Goal: Task Accomplishment & Management: Manage account settings

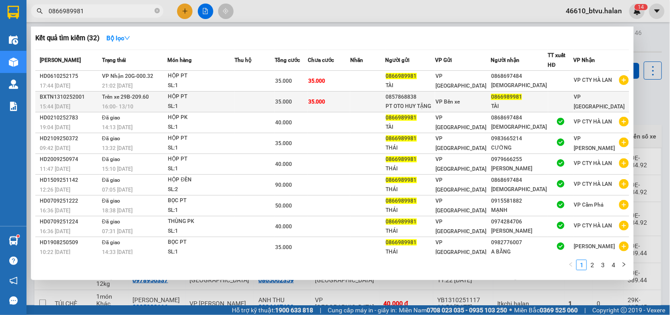
type input "0866989981"
drag, startPoint x: 315, startPoint y: 102, endPoint x: 329, endPoint y: 101, distance: 13.3
click at [329, 101] on tr "BXTN1310252001 15:44 [DATE] Trên xe 29B-209.60 16:00 [DATE] HỘP PT SL: 1 35.000…" at bounding box center [332, 101] width 594 height 21
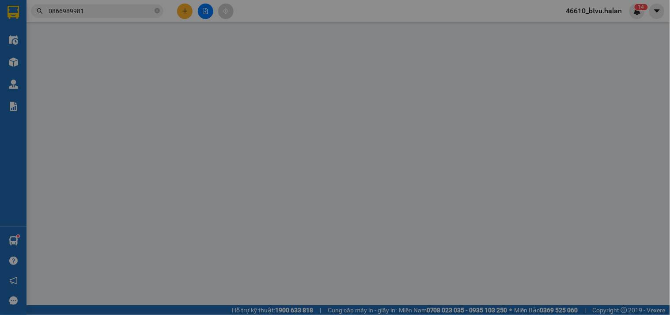
click at [336, 100] on form "SĐT Người Gửi * VD: 0371234567 Người gửi * VP gửi * VP [GEOGRAPHIC_DATA] Lấy hà…" at bounding box center [335, 106] width 615 height 75
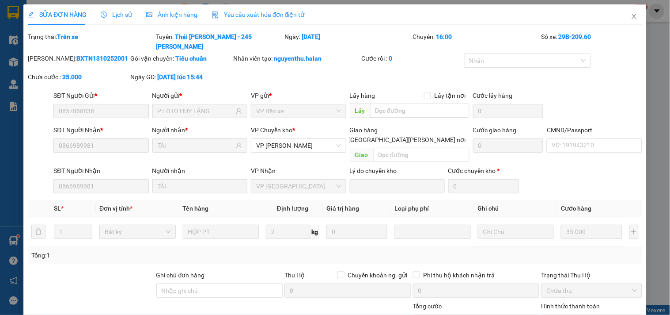
type input "0857868838"
type input "PT OTO HUY TẶNG"
type input "0866989981"
type input "TÀI"
type input "0"
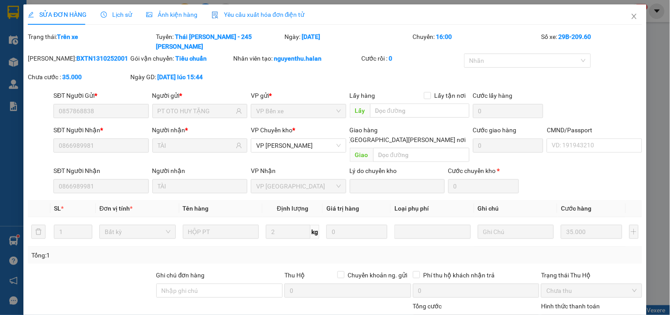
type input "35.000"
click at [623, 19] on span "Close" at bounding box center [634, 16] width 25 height 25
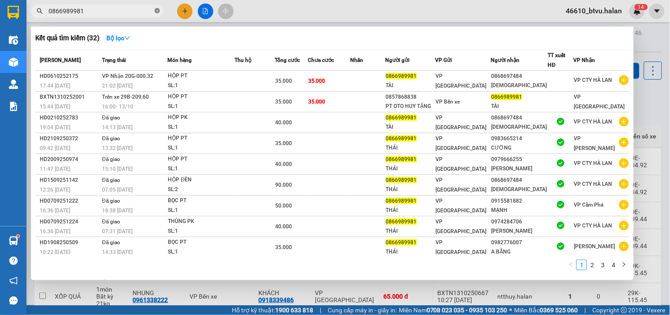
click at [155, 12] on icon "close-circle" at bounding box center [157, 10] width 5 height 5
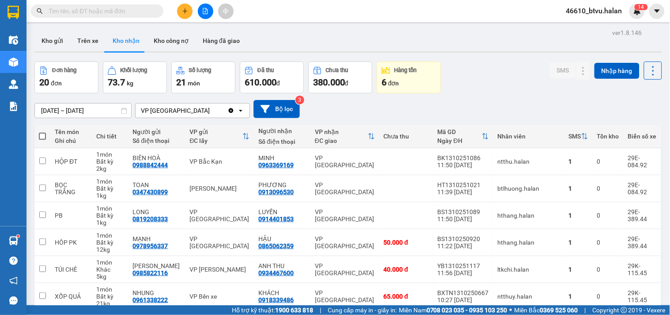
click at [135, 15] on input "text" at bounding box center [101, 11] width 104 height 10
click at [83, 15] on input "text" at bounding box center [101, 11] width 104 height 10
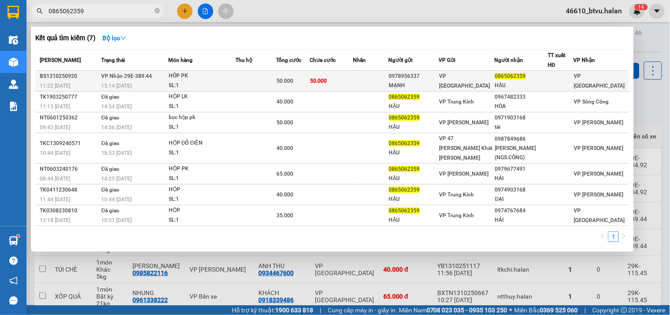
type input "0865062359"
click at [180, 81] on div "SL: 1" at bounding box center [202, 86] width 66 height 10
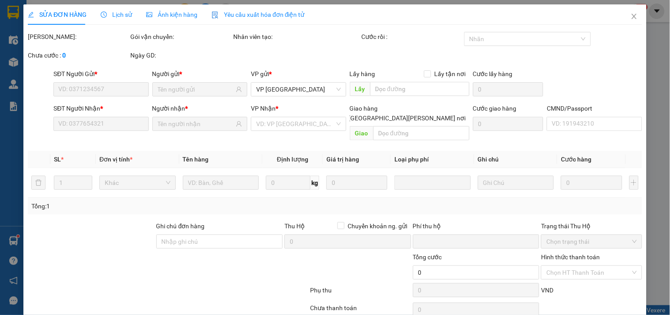
type input "0978956337"
type input "MẠNH"
type input "0865062359"
type input "HẬU"
type input "0"
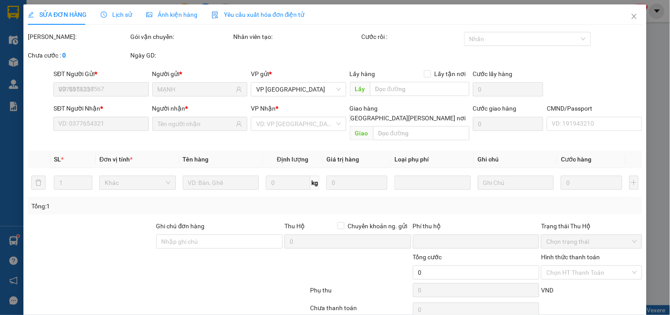
type input "50.000"
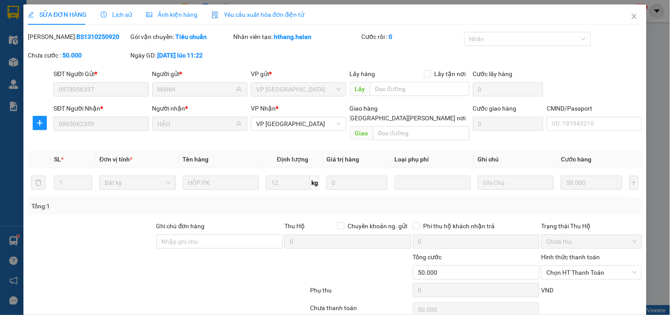
scroll to position [32, 0]
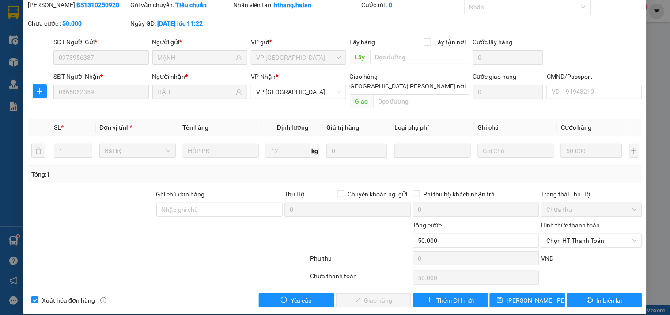
click at [555, 237] on div "Hình thức thanh toán Chọn HT Thanh Toán" at bounding box center [591, 235] width 101 height 31
click at [555, 238] on div "Hình thức thanh toán Chọn HT Thanh Toán" at bounding box center [591, 235] width 101 height 31
click at [562, 234] on span "Chọn HT Thanh Toán" at bounding box center [591, 240] width 90 height 13
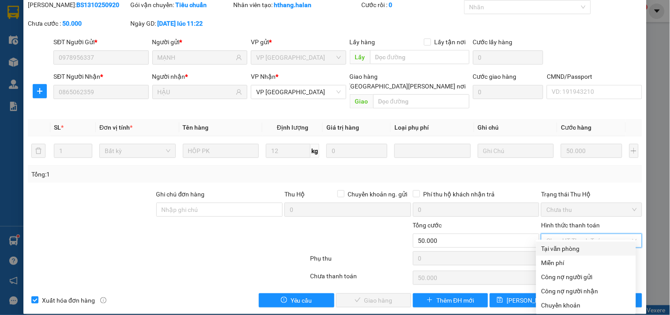
click at [557, 243] on div "Tại văn phòng" at bounding box center [586, 248] width 100 height 14
type input "0"
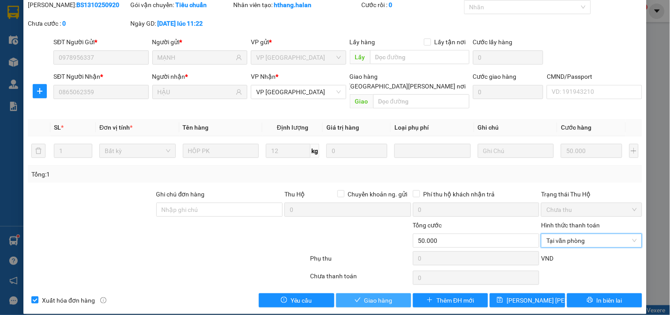
click at [395, 293] on button "Giao hàng" at bounding box center [373, 300] width 75 height 14
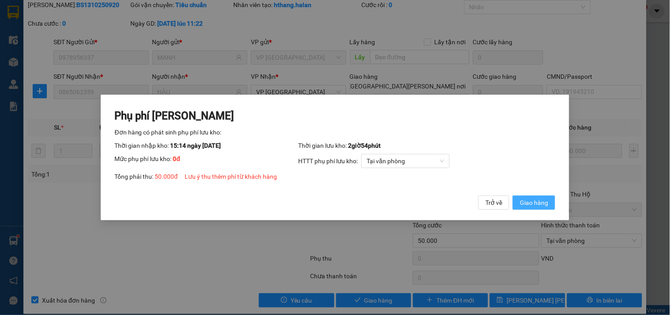
click at [547, 202] on span "Giao hàng" at bounding box center [534, 202] width 28 height 10
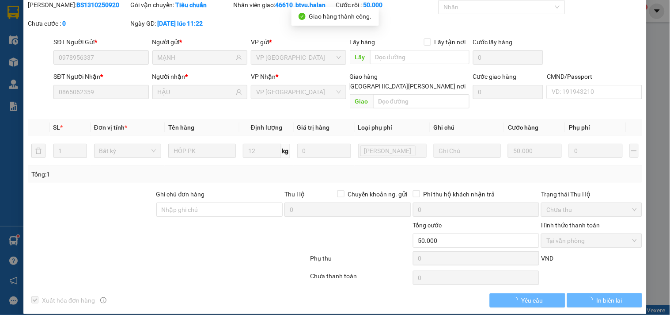
scroll to position [0, 0]
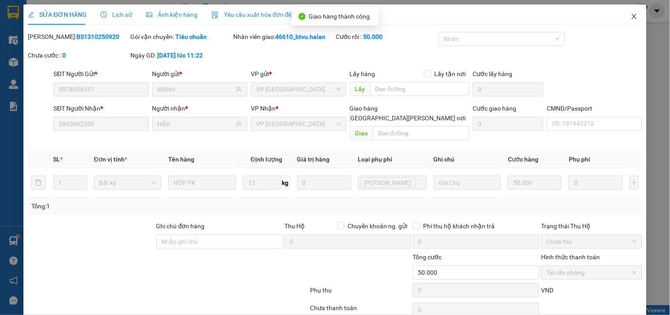
click at [622, 23] on span "Close" at bounding box center [634, 16] width 25 height 25
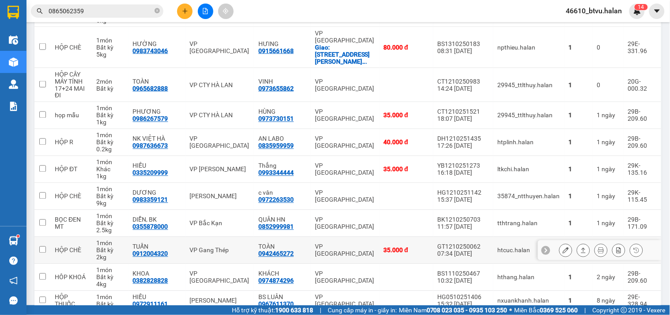
scroll to position [239, 0]
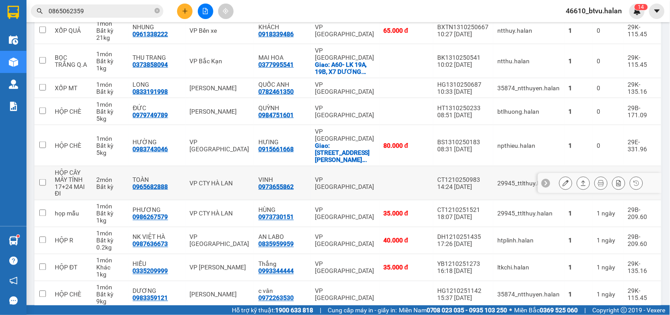
click at [102, 176] on div "2 món" at bounding box center [110, 179] width 28 height 7
checkbox input "true"
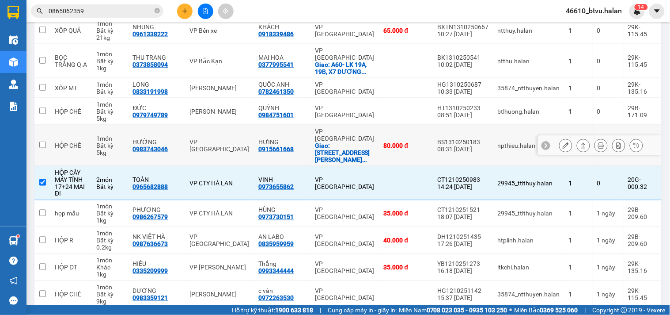
click at [96, 133] on td "1 món Bất kỳ 5 kg" at bounding box center [110, 145] width 37 height 41
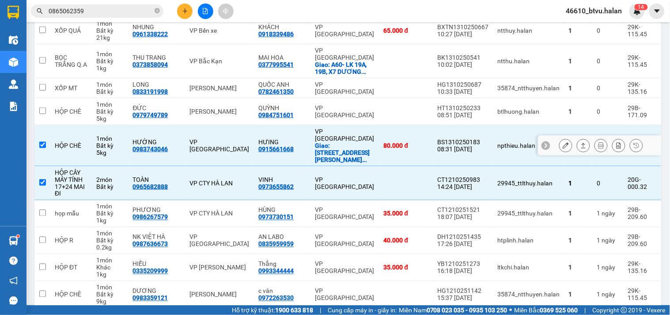
click at [98, 125] on td "1 món Bất kỳ 5 kg" at bounding box center [110, 145] width 37 height 41
checkbox input "false"
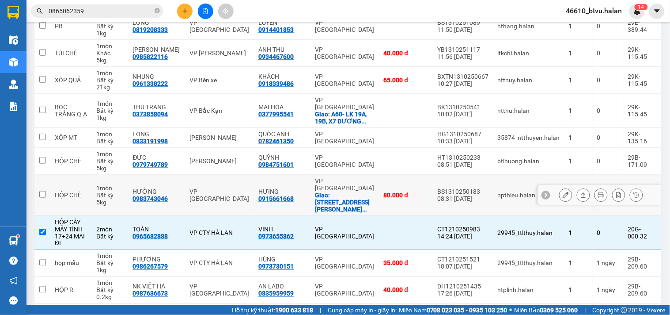
click at [98, 119] on td "1 món Bất kỳ 1 kg" at bounding box center [110, 111] width 37 height 34
checkbox input "true"
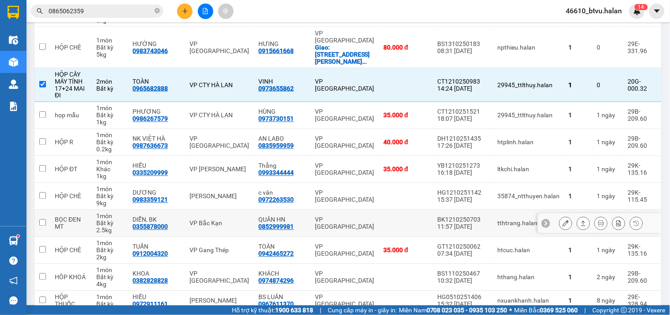
scroll to position [140, 0]
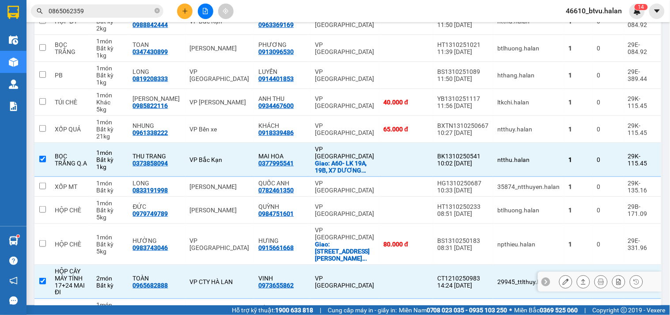
click at [109, 274] on div "2 món" at bounding box center [110, 277] width 28 height 7
checkbox input "false"
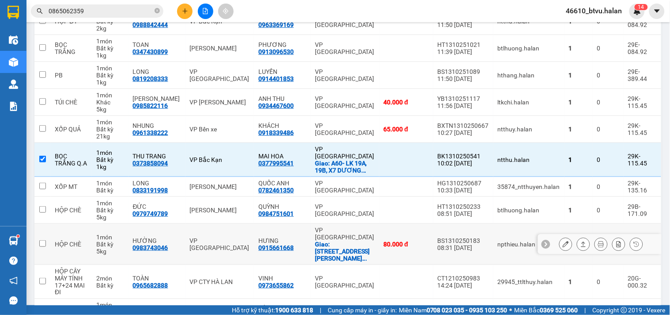
scroll to position [42, 0]
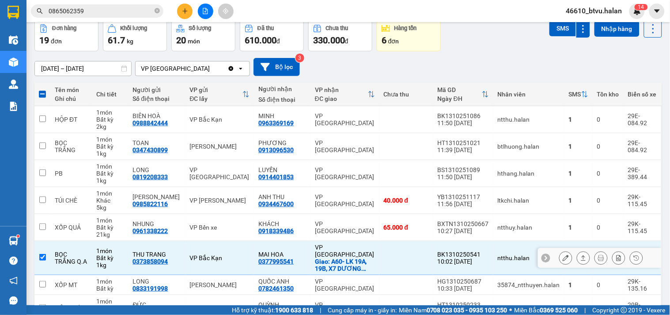
click at [118, 264] on div "1 kg" at bounding box center [110, 264] width 28 height 7
checkbox input "false"
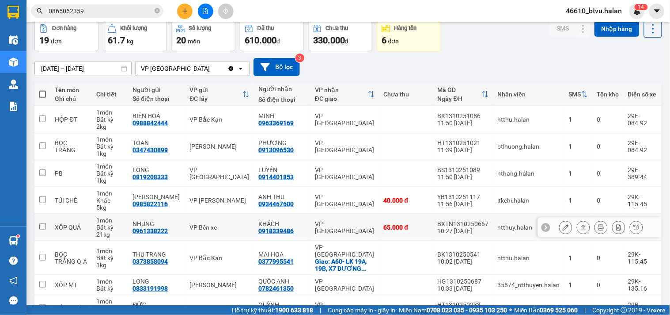
click at [113, 231] on div "21 kg" at bounding box center [110, 234] width 28 height 7
checkbox input "true"
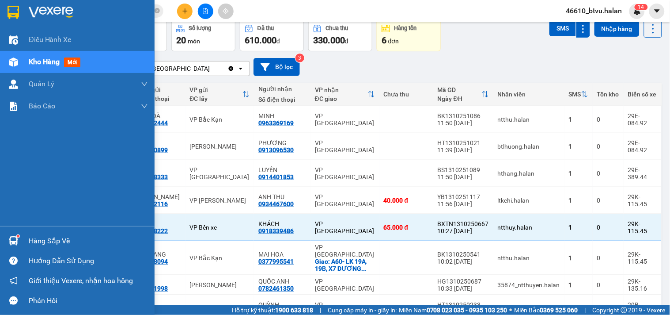
click at [18, 239] on div at bounding box center [13, 240] width 15 height 15
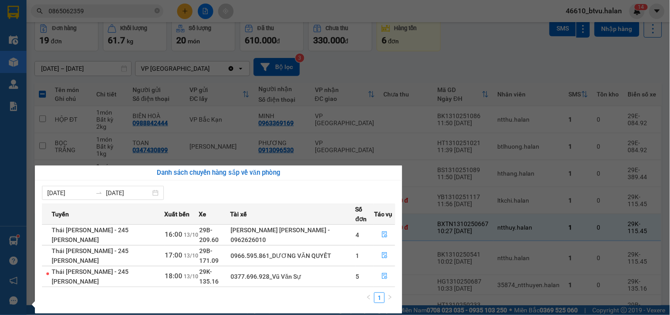
click at [19, 239] on div "Điều [PERSON_NAME] xe Kho hàng mới [PERSON_NAME] [PERSON_NAME] [PERSON_NAME] lý…" at bounding box center [13, 157] width 27 height 315
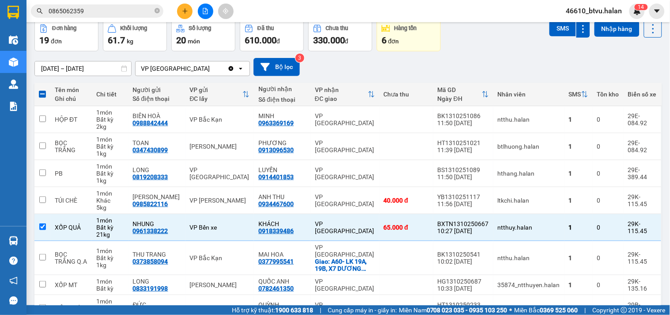
click at [74, 9] on input "0865062359" at bounding box center [101, 11] width 104 height 10
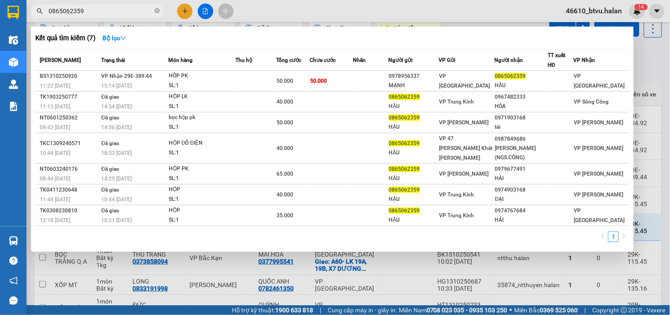
click at [74, 9] on input "0865062359" at bounding box center [101, 11] width 104 height 10
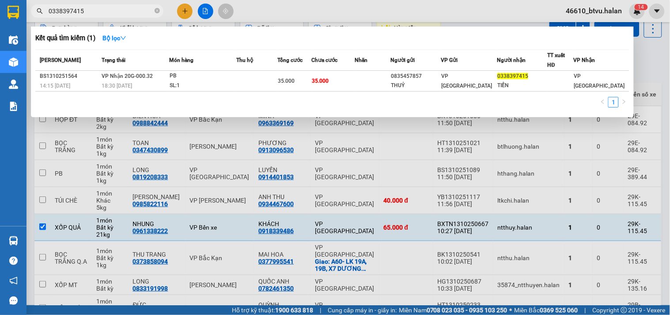
type input "0338397415"
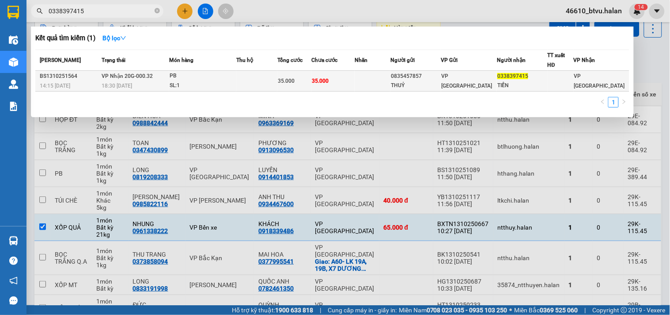
click at [152, 73] on span "VP Nhận 20G-000.32" at bounding box center [127, 76] width 51 height 6
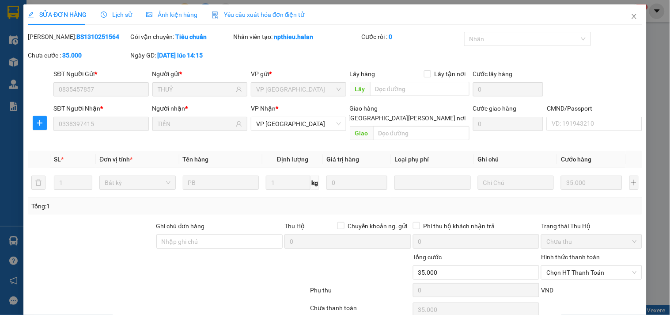
type input "0835457857"
type input "THUỶ"
type input "0338397415"
type input "TIẾN"
type input "0"
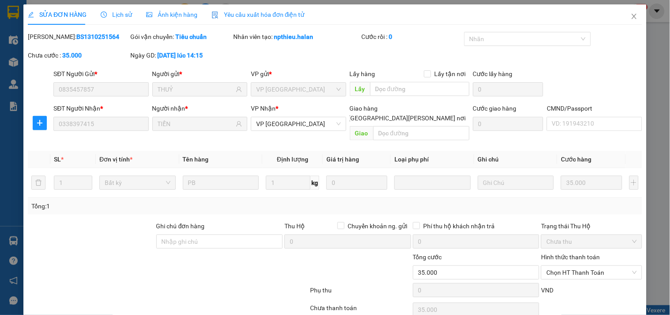
type input "35.000"
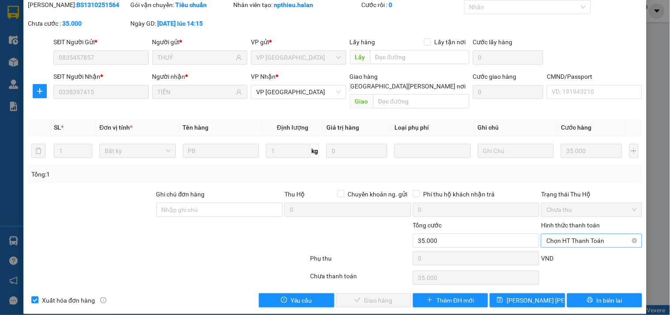
click at [551, 237] on input "Hình thức thanh toán" at bounding box center [588, 240] width 84 height 13
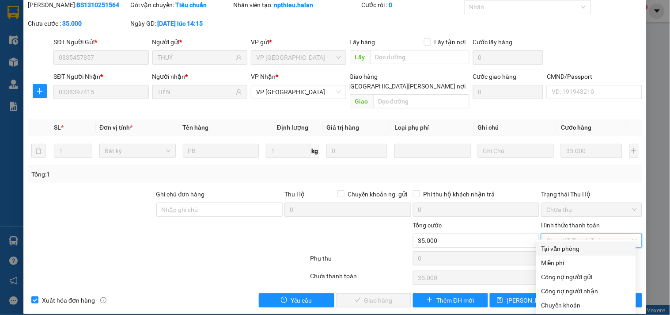
click at [551, 239] on div "Hình thức thanh toán Chọn HT Thanh Toán" at bounding box center [591, 235] width 101 height 31
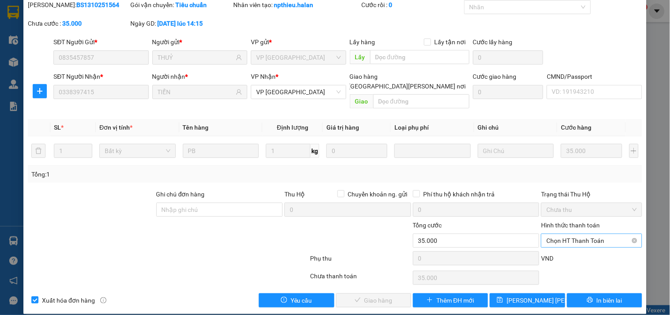
click at [546, 234] on span "Chọn HT Thanh Toán" at bounding box center [591, 240] width 90 height 13
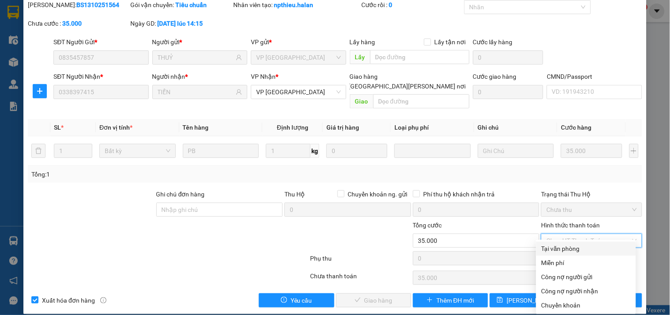
click at [544, 245] on div "Tại văn phòng" at bounding box center [586, 248] width 89 height 10
type input "0"
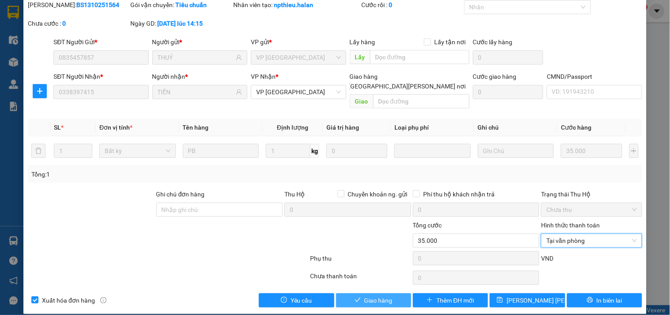
click at [372, 293] on button "Giao hàng" at bounding box center [373, 300] width 75 height 14
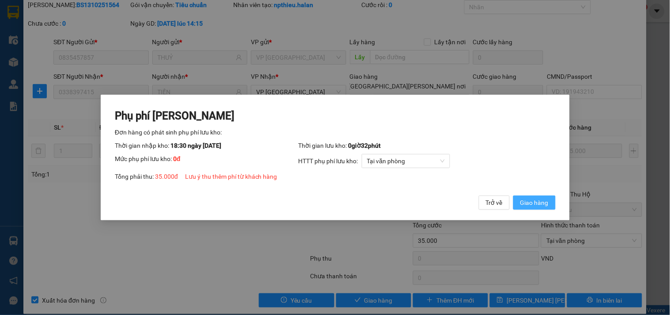
click at [537, 206] on span "Giao hàng" at bounding box center [534, 202] width 28 height 10
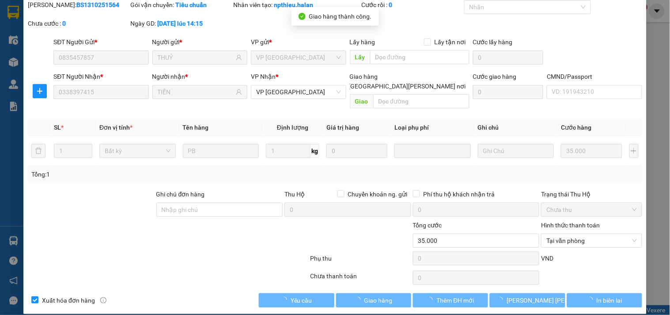
scroll to position [0, 0]
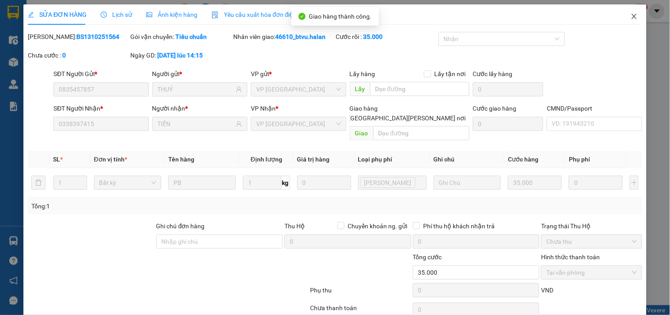
click at [628, 26] on span "Close" at bounding box center [634, 16] width 25 height 25
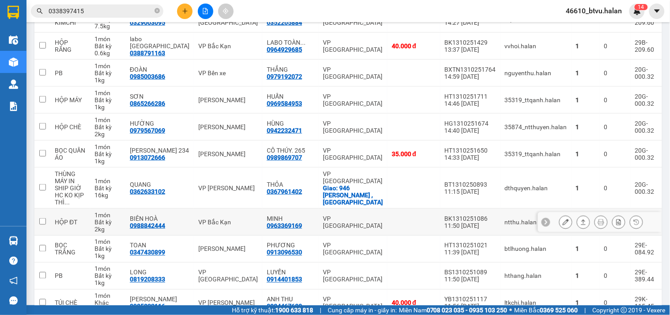
scroll to position [147, 0]
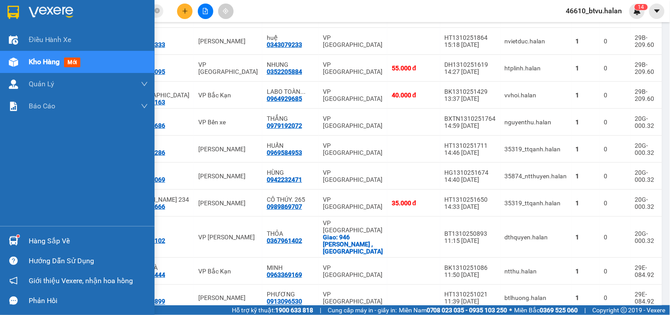
click at [0, 244] on div "Hàng sắp về" at bounding box center [77, 241] width 155 height 20
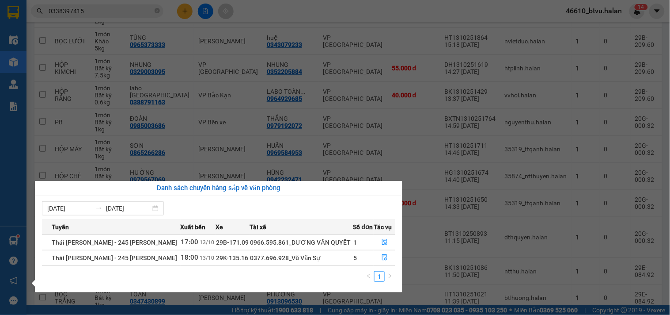
drag, startPoint x: 49, startPoint y: 53, endPoint x: 83, endPoint y: 53, distance: 33.6
click at [53, 53] on section "Kết quả [PERSON_NAME] ( 1 ) Bộ lọc Mã ĐH Trạng thái Món hàng Thu hộ Tổng [PERSO…" at bounding box center [335, 157] width 670 height 315
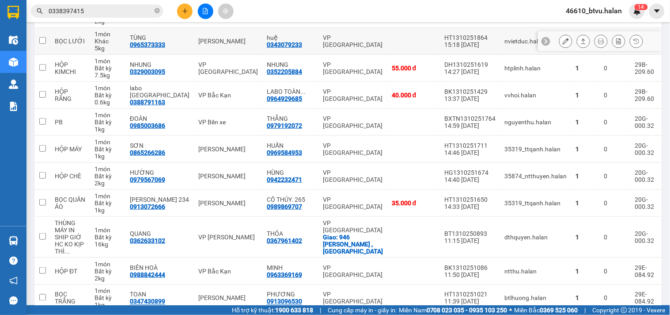
scroll to position [0, 0]
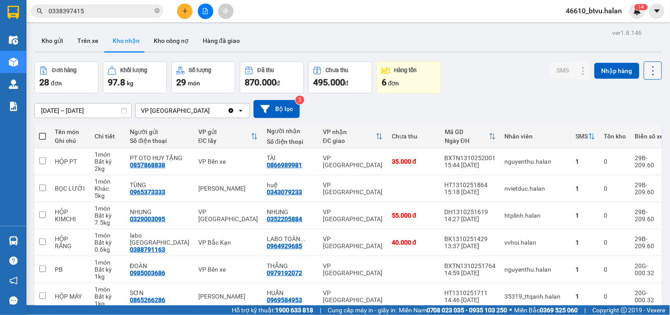
click at [647, 66] on icon at bounding box center [653, 71] width 12 height 12
click at [616, 109] on div "Menu" at bounding box center [609, 110] width 13 height 8
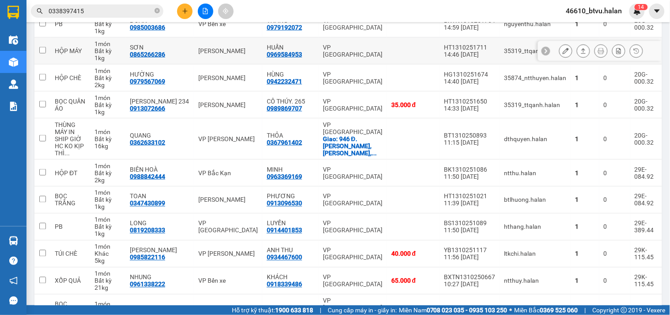
scroll to position [147, 0]
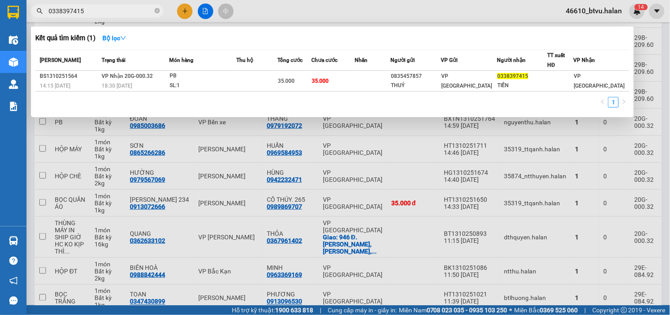
click at [96, 10] on input "0338397415" at bounding box center [101, 11] width 104 height 10
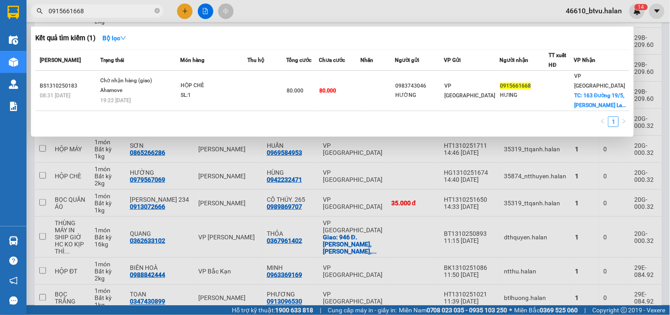
type input "0915661668"
click at [86, 12] on input "0915661668" at bounding box center [101, 11] width 104 height 10
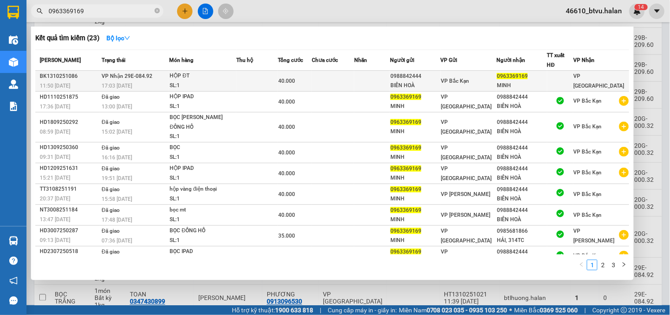
type input "0963369169"
click at [278, 86] on td at bounding box center [257, 81] width 42 height 21
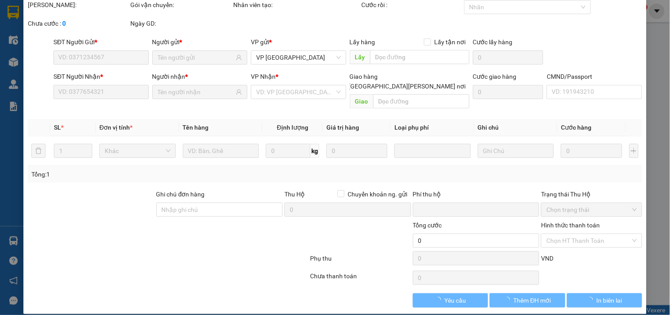
type input "0988842444"
type input "BIÊN HOÀ"
type input "0963369169"
type input "MINH"
type input "0"
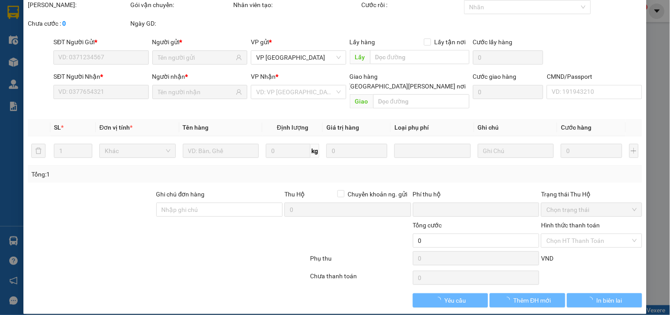
type input "40.000"
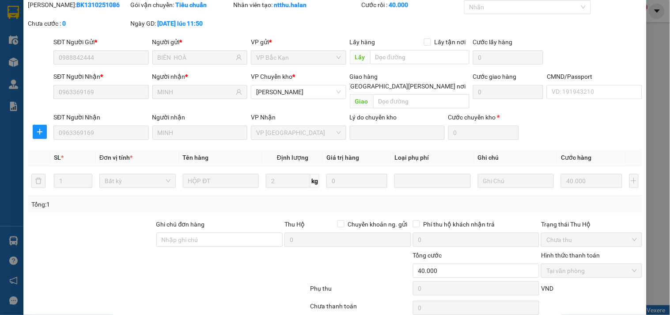
scroll to position [62, 0]
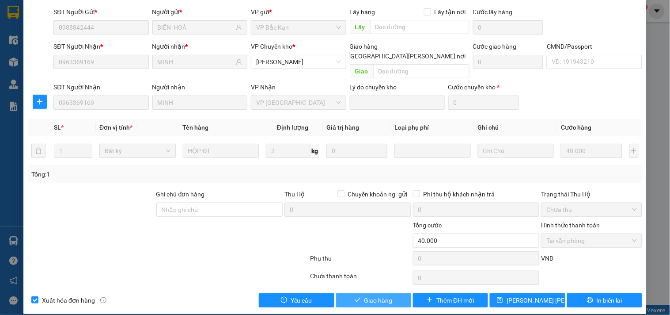
click at [368, 293] on button "Giao hàng" at bounding box center [373, 300] width 75 height 14
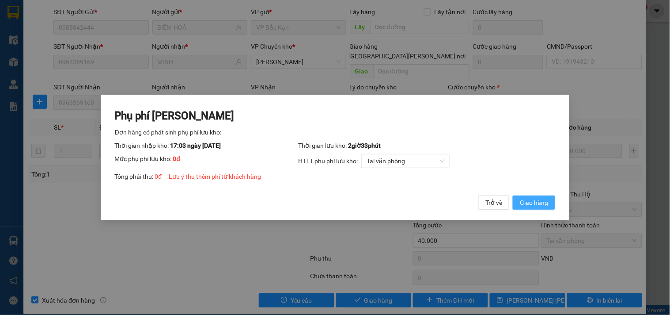
click at [526, 201] on span "Giao hàng" at bounding box center [534, 202] width 28 height 10
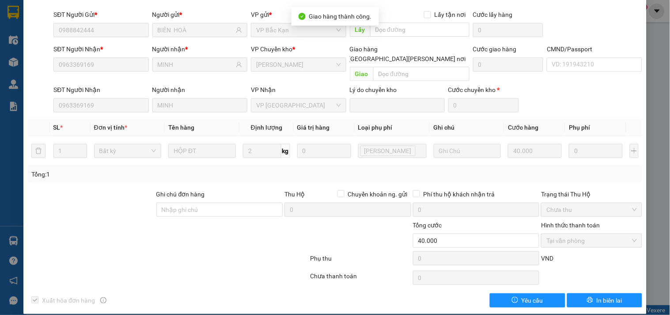
scroll to position [0, 0]
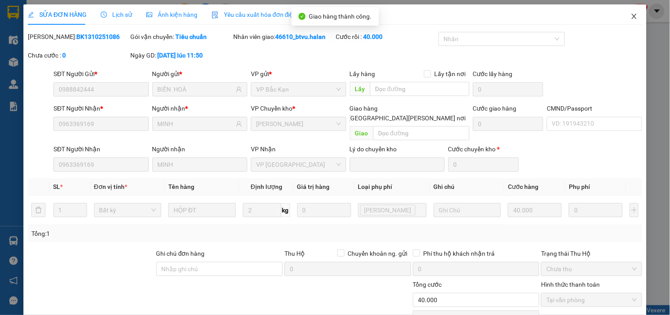
click at [622, 23] on span "Close" at bounding box center [634, 16] width 25 height 25
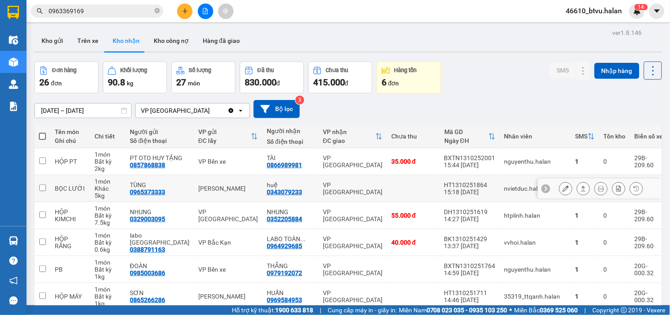
click at [239, 195] on td "[PERSON_NAME]" at bounding box center [228, 188] width 68 height 27
checkbox input "true"
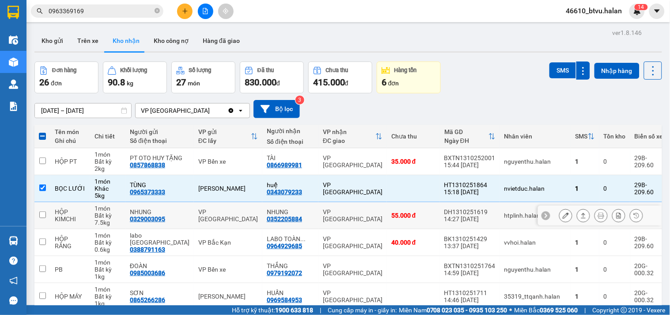
click at [262, 220] on td "NHUNG 0352205884" at bounding box center [290, 215] width 56 height 27
checkbox input "true"
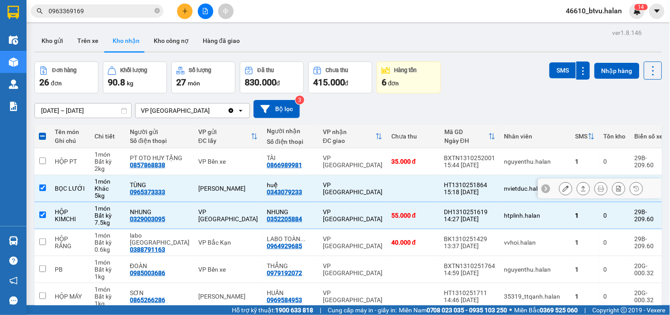
click at [238, 190] on div "[PERSON_NAME]" at bounding box center [228, 188] width 60 height 7
checkbox input "false"
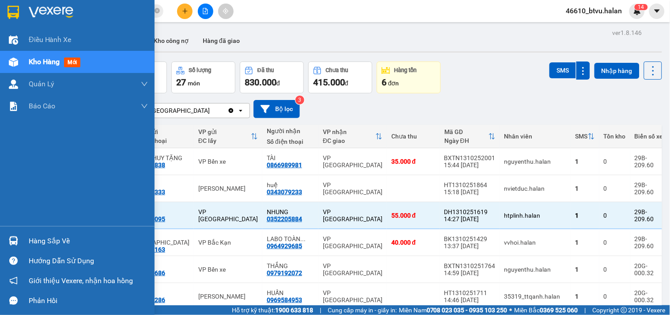
click at [20, 240] on div at bounding box center [13, 240] width 15 height 15
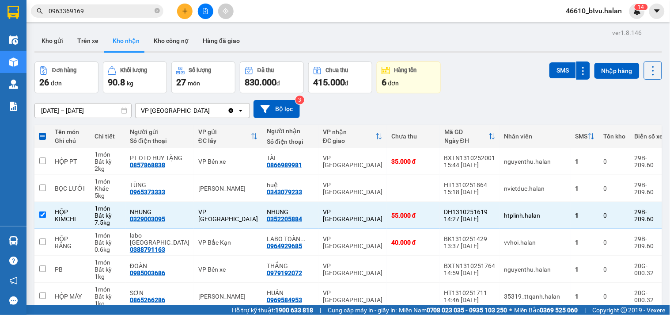
click at [406, 119] on section "Kết quả [PERSON_NAME] ( 23 ) Bộ lọc Mã ĐH Trạng thái Món hàng Thu hộ Tổng [PERS…" at bounding box center [335, 157] width 670 height 315
click at [79, 215] on div "HỘP KIMCHI" at bounding box center [70, 215] width 31 height 14
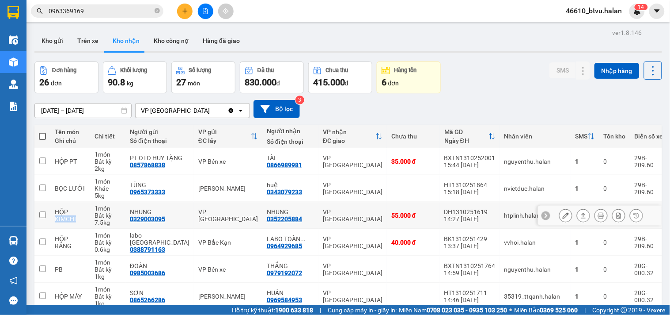
click at [80, 215] on div "HỘP KIMCHI" at bounding box center [70, 215] width 31 height 14
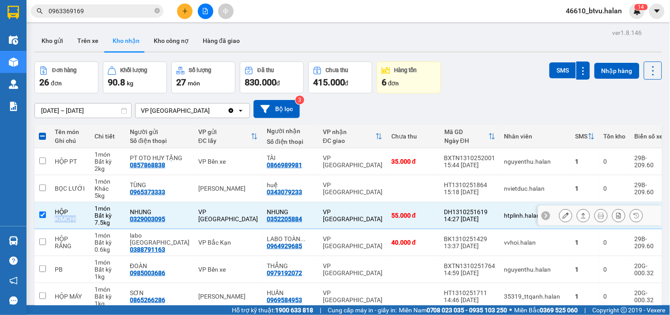
click at [80, 215] on div "HỘP KIMCHI" at bounding box center [70, 215] width 31 height 14
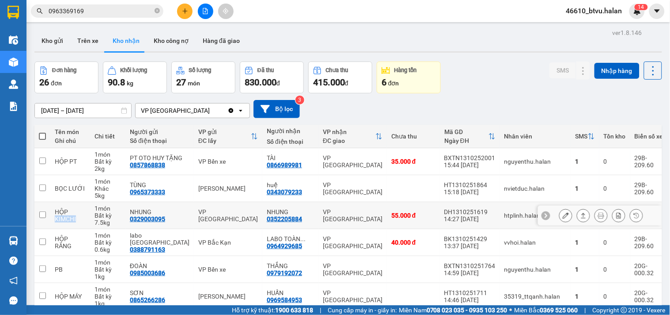
click at [86, 215] on div "HỘP KIMCHI" at bounding box center [70, 215] width 31 height 14
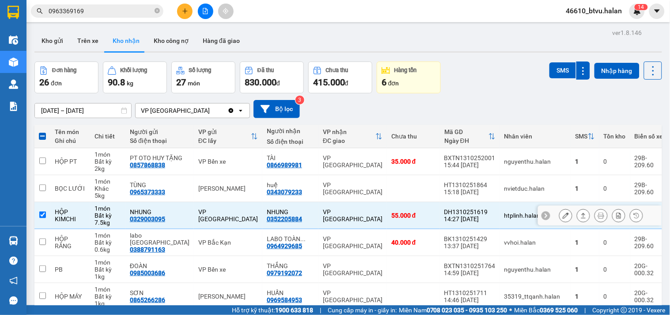
click at [95, 217] on td "1 món Bất kỳ 7.5 kg" at bounding box center [107, 215] width 35 height 27
checkbox input "false"
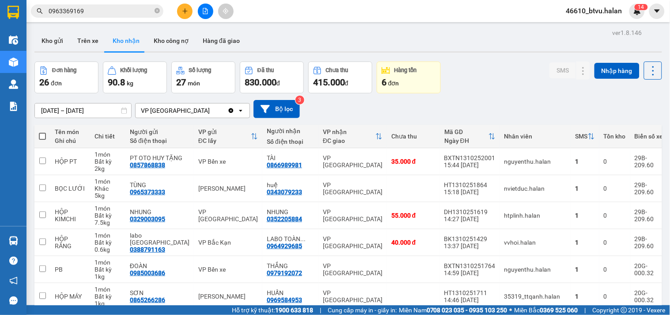
click at [100, 2] on div "Kết quả [PERSON_NAME] ( 23 ) Bộ lọc Mã ĐH Trạng thái Món hàng Thu hộ Tổng [PERS…" at bounding box center [335, 11] width 670 height 22
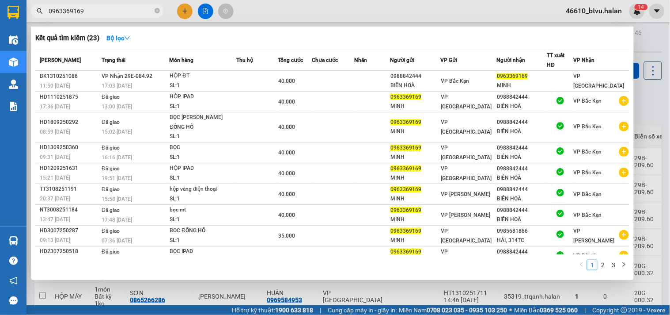
click at [100, 4] on span "0963369169" at bounding box center [97, 10] width 133 height 13
click at [101, 4] on span "0963369169" at bounding box center [97, 10] width 133 height 13
click at [104, 7] on input "0963369169" at bounding box center [101, 11] width 104 height 10
click at [105, 7] on input "0963369169" at bounding box center [101, 11] width 104 height 10
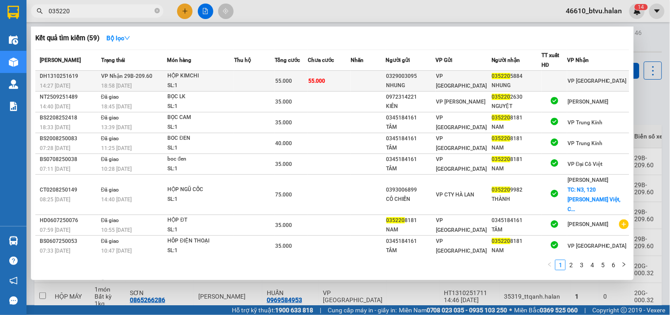
type input "035220"
click at [328, 74] on td "55.000" at bounding box center [329, 81] width 43 height 21
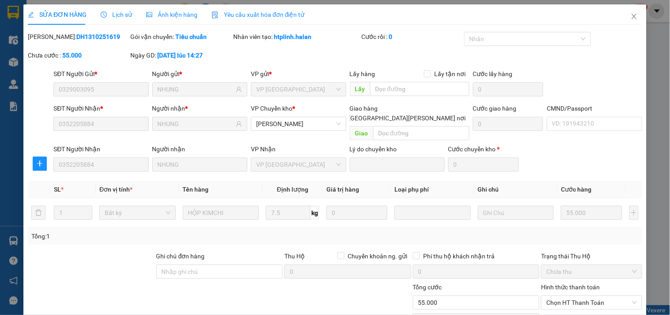
type input "0329003095"
type input "NHUNG"
type input "0352205884"
type input "NHUNG"
type input "0"
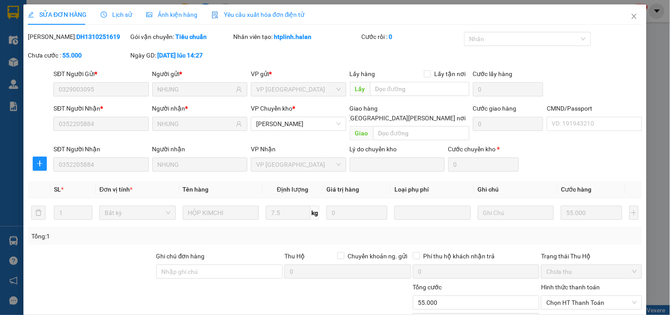
type input "55.000"
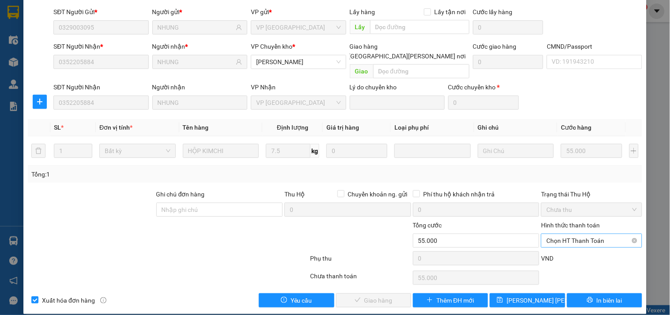
click at [566, 233] on div "Chọn HT Thanh Toán" at bounding box center [591, 240] width 101 height 14
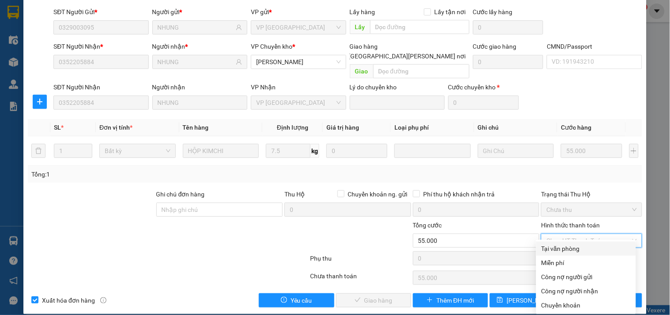
click at [552, 242] on div "Tại văn phòng" at bounding box center [586, 248] width 100 height 14
type input "0"
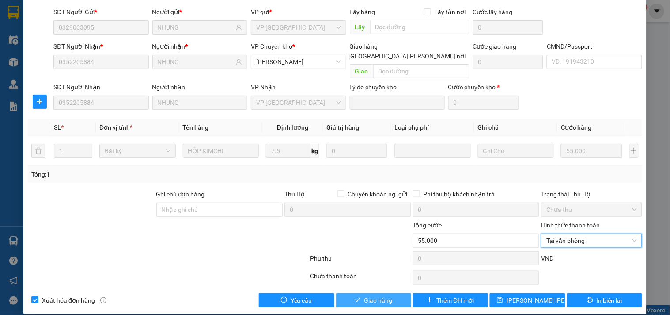
click at [364, 295] on span "Giao hàng" at bounding box center [378, 300] width 28 height 10
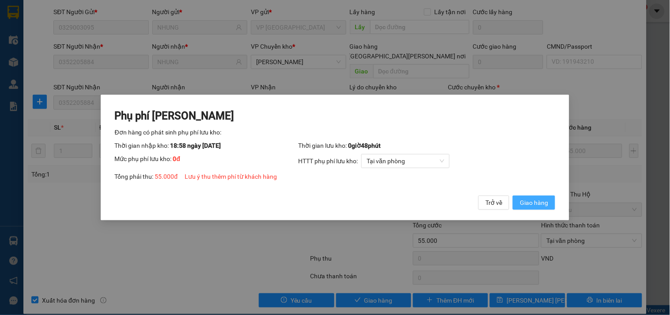
click at [548, 203] on span "Giao hàng" at bounding box center [534, 202] width 28 height 10
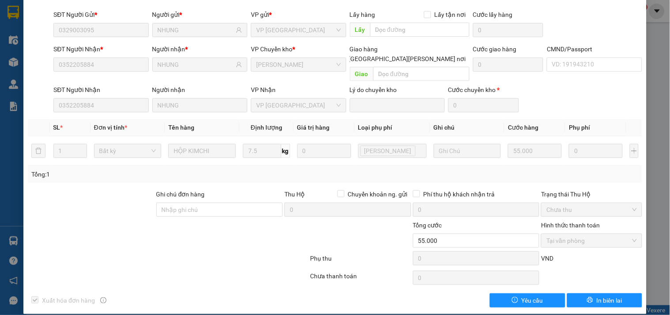
scroll to position [0, 0]
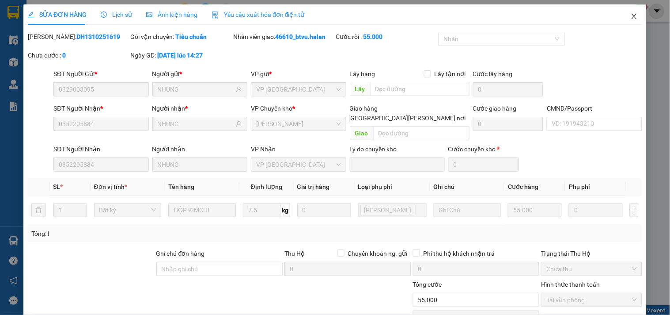
click at [622, 16] on span "Close" at bounding box center [634, 16] width 25 height 25
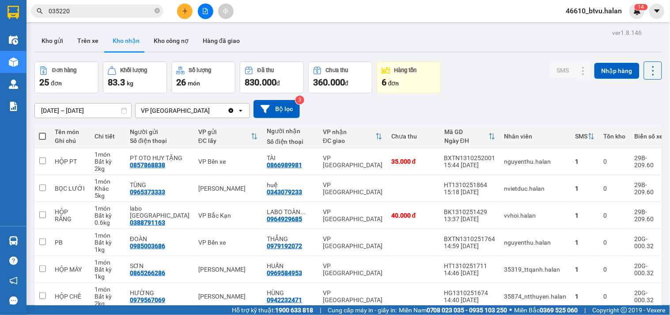
click at [90, 11] on input "035220" at bounding box center [101, 11] width 104 height 10
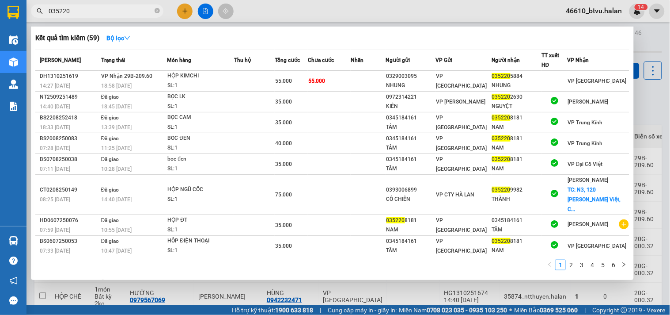
click at [90, 11] on input "035220" at bounding box center [101, 11] width 104 height 10
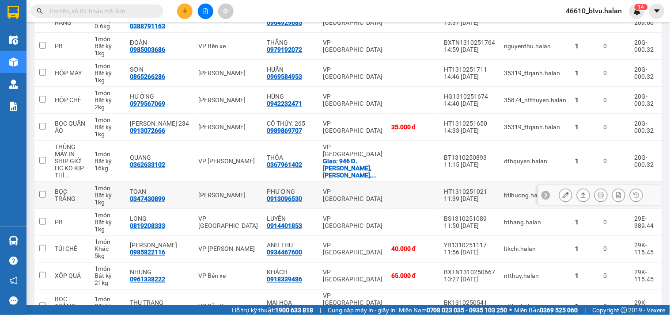
scroll to position [294, 0]
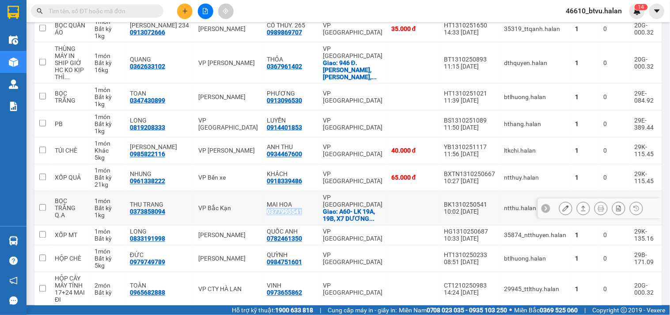
drag, startPoint x: 260, startPoint y: 203, endPoint x: 300, endPoint y: 202, distance: 40.7
click at [300, 202] on div "[PERSON_NAME] 0377995541" at bounding box center [290, 208] width 47 height 14
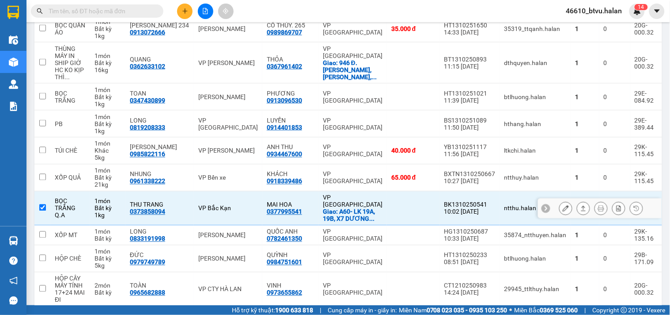
click at [300, 201] on div "[PERSON_NAME] 0377995541" at bounding box center [290, 208] width 47 height 14
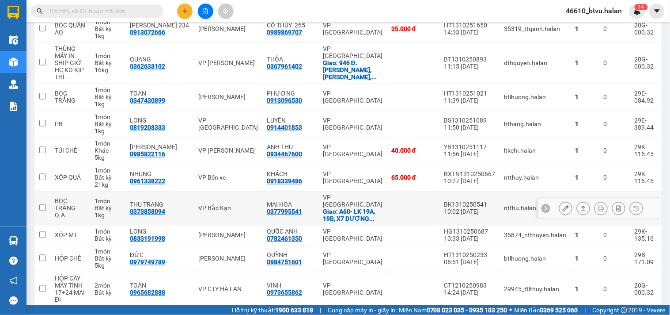
click at [300, 201] on div "[PERSON_NAME] 0377995541" at bounding box center [290, 208] width 47 height 14
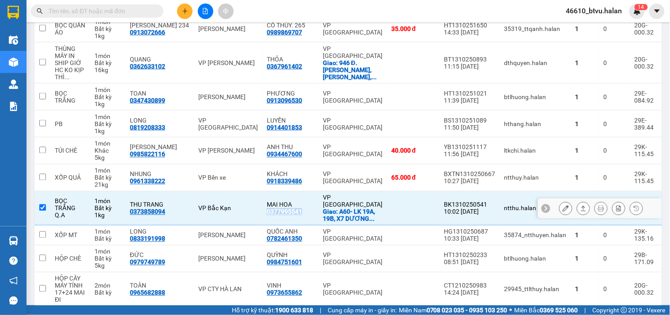
click at [300, 201] on div "[PERSON_NAME] 0377995541" at bounding box center [290, 208] width 47 height 14
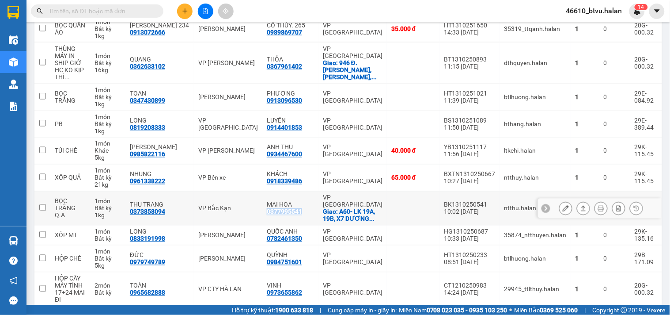
click at [300, 201] on div "[PERSON_NAME] 0377995541" at bounding box center [290, 208] width 47 height 14
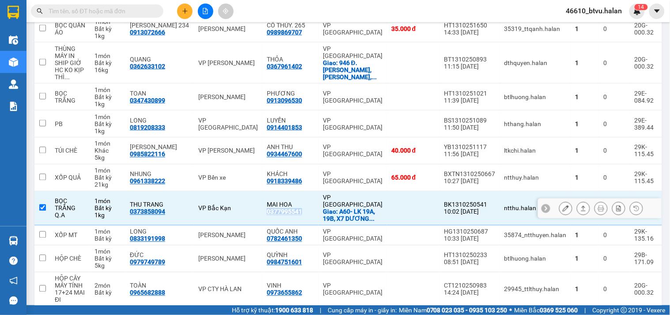
click at [300, 201] on div "[PERSON_NAME] 0377995541" at bounding box center [290, 208] width 47 height 14
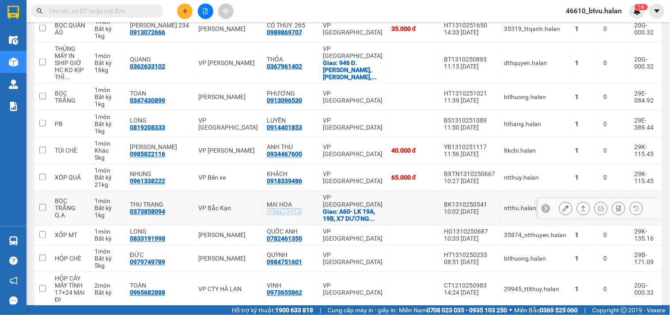
click at [300, 201] on div "[PERSON_NAME] 0377995541" at bounding box center [290, 208] width 47 height 14
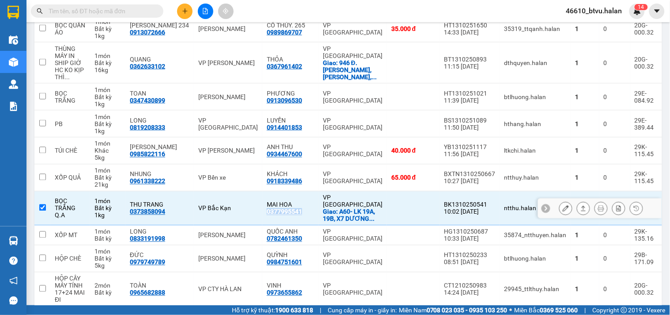
click at [300, 201] on div "[PERSON_NAME] 0377995541" at bounding box center [290, 208] width 47 height 14
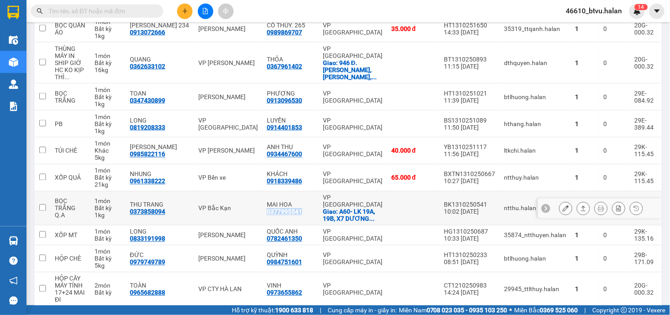
click at [300, 201] on div "[PERSON_NAME] 0377995541" at bounding box center [290, 208] width 47 height 14
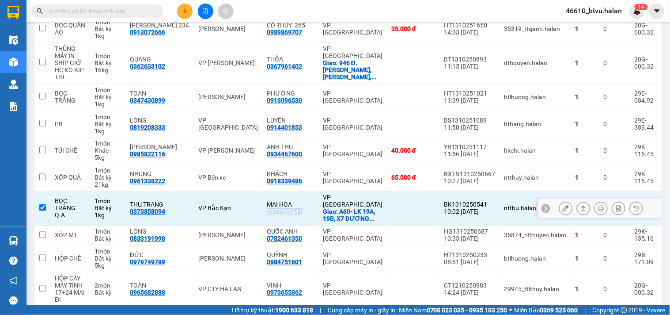
click at [300, 201] on div "[PERSON_NAME] 0377995541" at bounding box center [290, 208] width 47 height 14
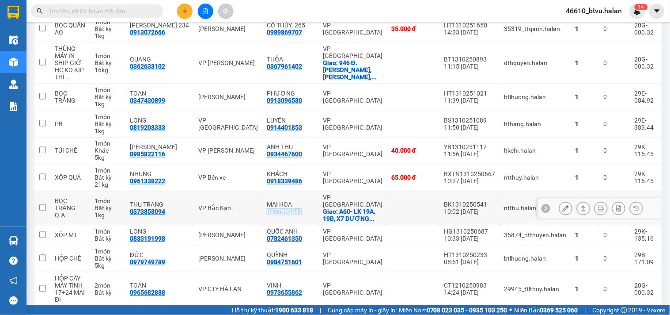
click at [300, 201] on div "[PERSON_NAME] 0377995541" at bounding box center [290, 208] width 47 height 14
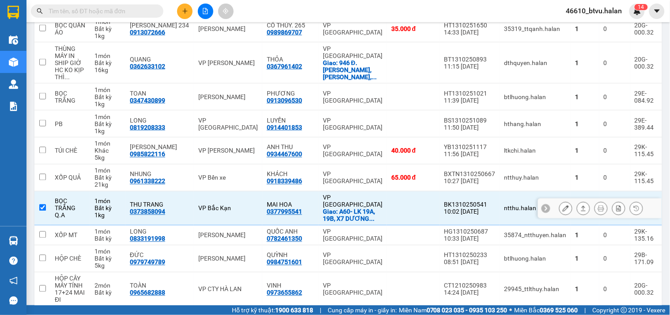
click at [387, 201] on td at bounding box center [413, 208] width 53 height 34
checkbox input "false"
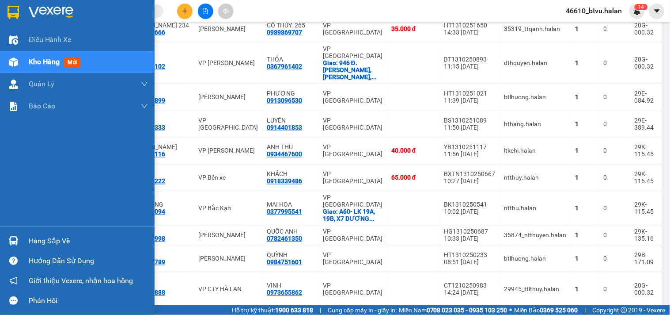
click at [27, 233] on div "Hàng sắp về" at bounding box center [77, 241] width 155 height 20
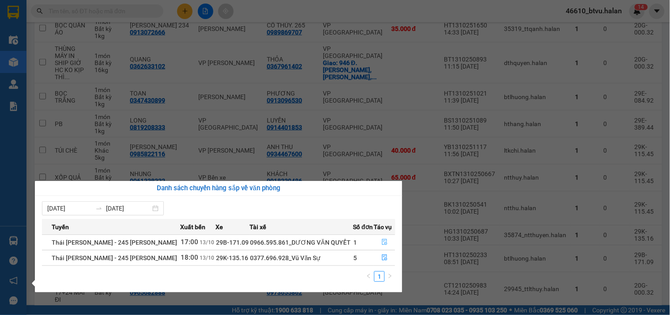
click at [374, 245] on button "button" at bounding box center [384, 242] width 21 height 14
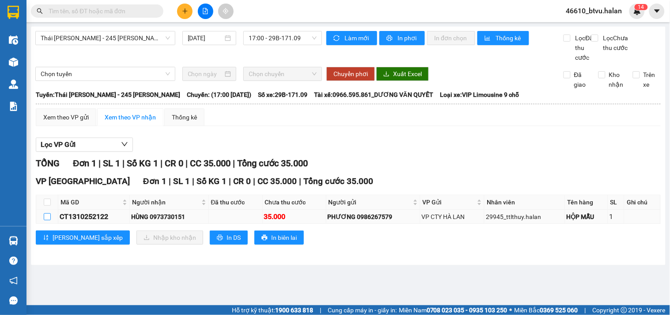
click at [45, 220] on input "checkbox" at bounding box center [47, 216] width 7 height 7
checkbox input "true"
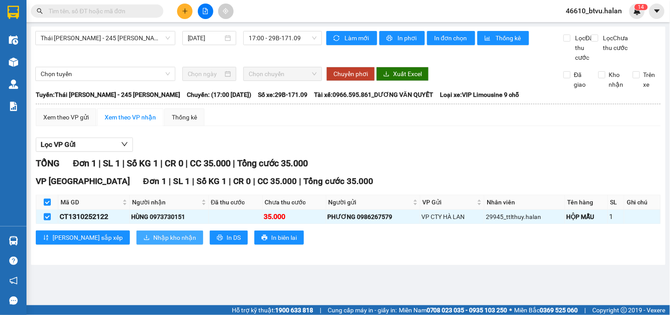
click at [153, 242] on span "Nhập kho nhận" at bounding box center [174, 237] width 43 height 10
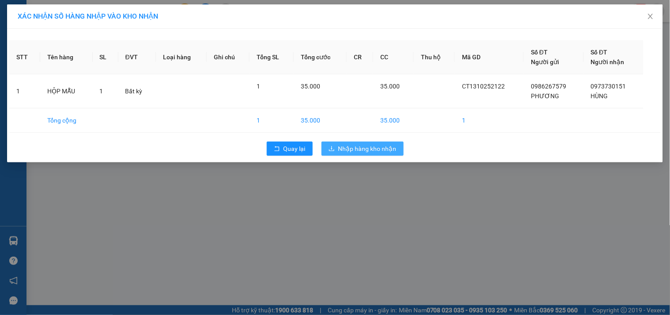
click at [355, 147] on span "Nhập hàng kho nhận" at bounding box center [367, 149] width 58 height 10
click at [356, 147] on span "Nhập hàng kho nhận" at bounding box center [367, 149] width 58 height 10
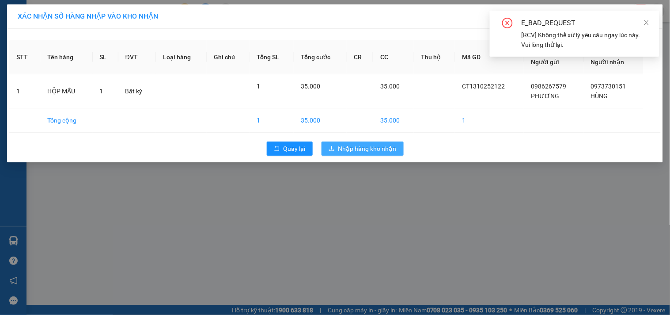
click at [345, 154] on button "Nhập hàng kho nhận" at bounding box center [363, 148] width 82 height 14
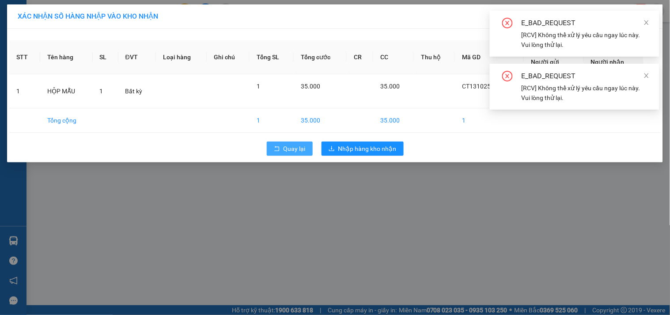
click at [304, 152] on span "Quay lại" at bounding box center [295, 149] width 22 height 10
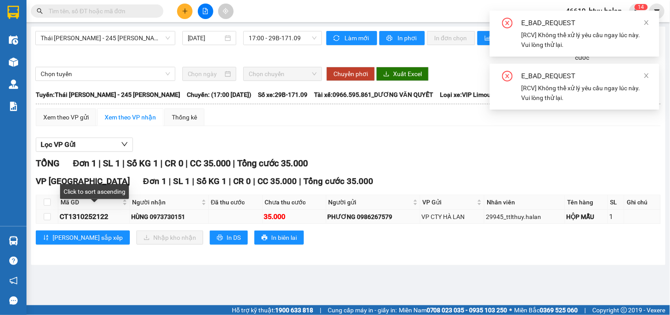
click at [51, 220] on td at bounding box center [47, 216] width 22 height 14
drag, startPoint x: 47, startPoint y: 224, endPoint x: 58, endPoint y: 225, distance: 11.6
click at [47, 220] on input "checkbox" at bounding box center [47, 216] width 7 height 7
checkbox input "true"
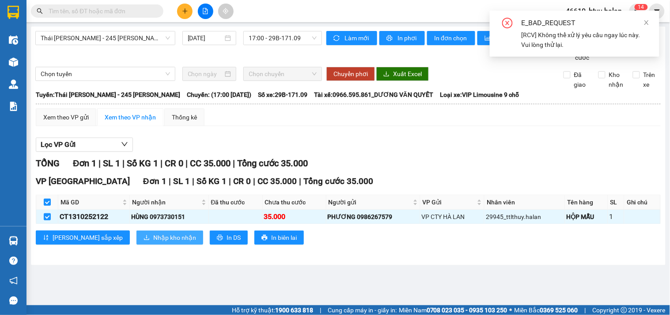
click at [153, 242] on span "Nhập kho nhận" at bounding box center [174, 237] width 43 height 10
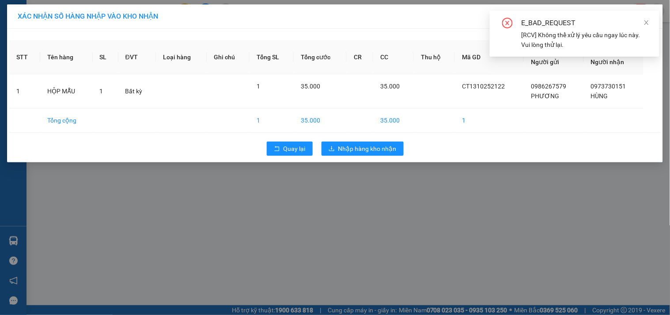
click at [404, 146] on div "Quay lại Nhập hàng kho nhận" at bounding box center [335, 148] width 652 height 23
click at [387, 152] on span "Nhập hàng kho nhận" at bounding box center [367, 149] width 58 height 10
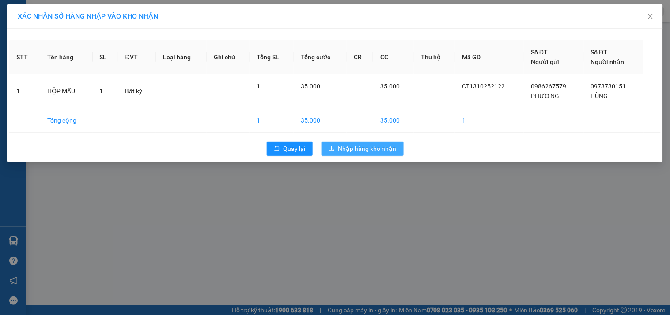
click at [353, 150] on span "Nhập hàng kho nhận" at bounding box center [367, 149] width 58 height 10
click at [295, 142] on button "Quay lại" at bounding box center [290, 148] width 46 height 14
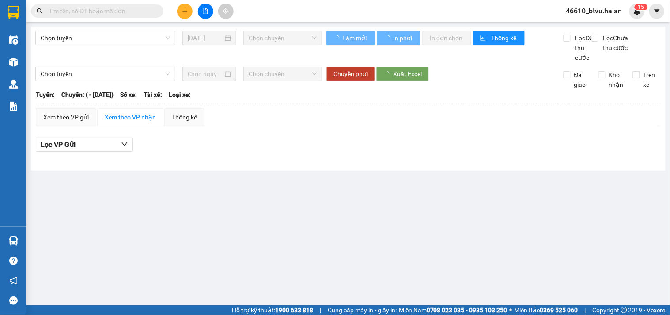
click at [110, 18] on div "Kết quả tìm kiếm ( 0 ) Bộ lọc No Data" at bounding box center [86, 11] width 172 height 15
click at [113, 15] on input "text" at bounding box center [101, 11] width 104 height 10
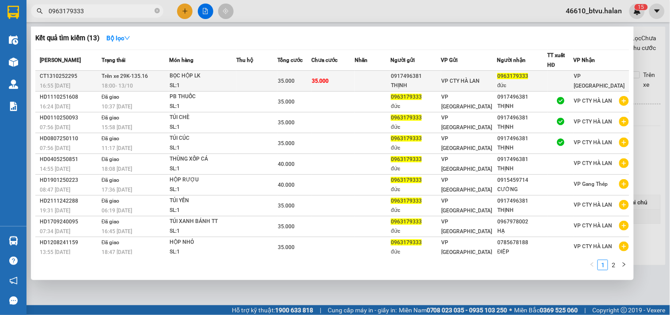
type input "0963179333"
click at [178, 84] on div "SL: 1" at bounding box center [203, 86] width 66 height 10
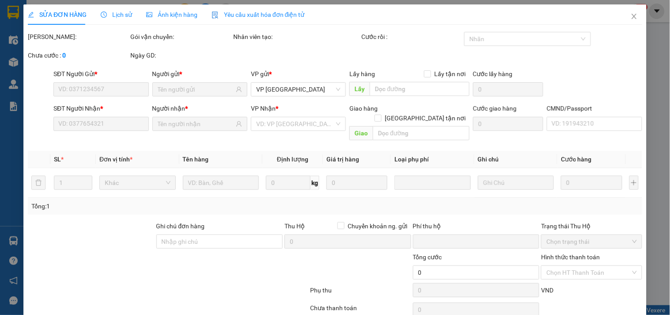
type input "0917496381"
type input "THỊNH"
type input "0963179333"
type input "đức"
type input "0"
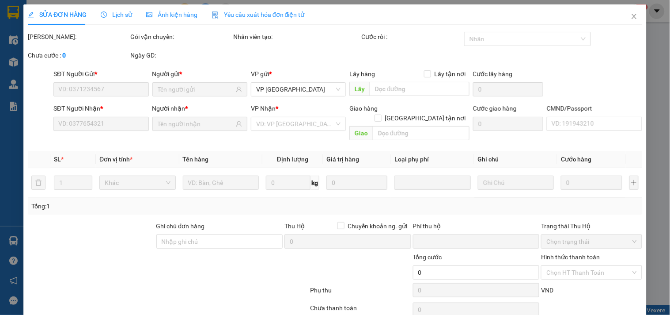
type input "35.000"
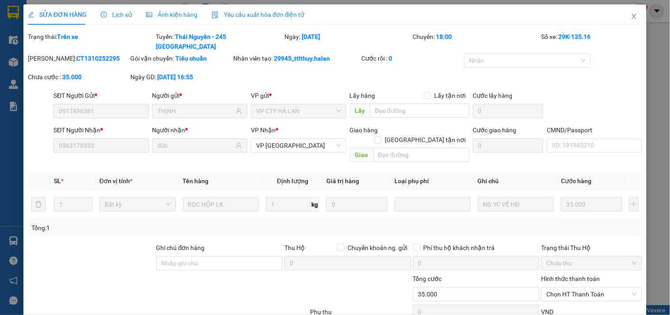
click at [113, 21] on div "Lịch sử" at bounding box center [116, 14] width 31 height 20
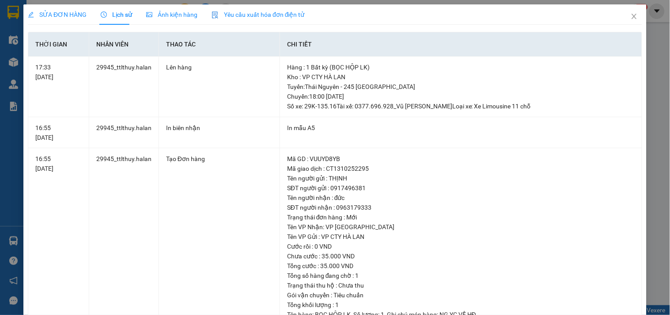
click at [58, 5] on div "SỬA ĐƠN HÀNG" at bounding box center [57, 14] width 59 height 20
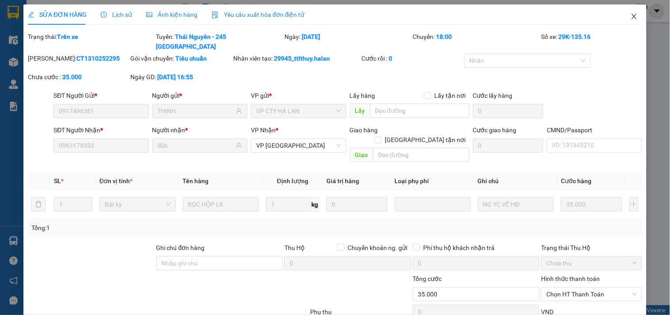
click at [631, 18] on icon "close" at bounding box center [634, 16] width 7 height 7
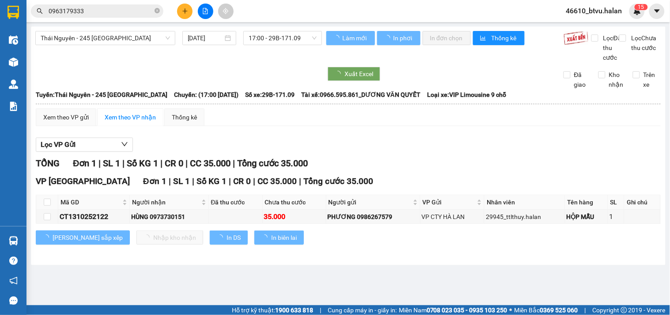
click at [105, 16] on span "0963179333" at bounding box center [97, 10] width 133 height 13
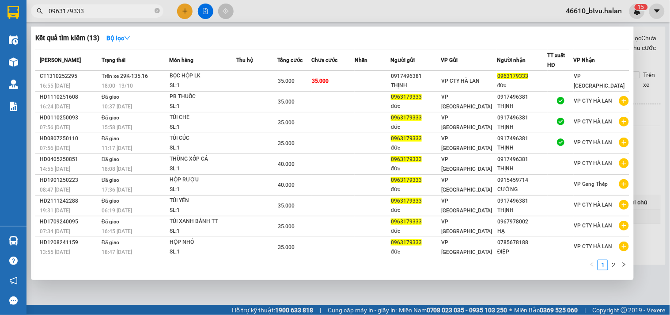
click at [262, 12] on div at bounding box center [335, 157] width 670 height 315
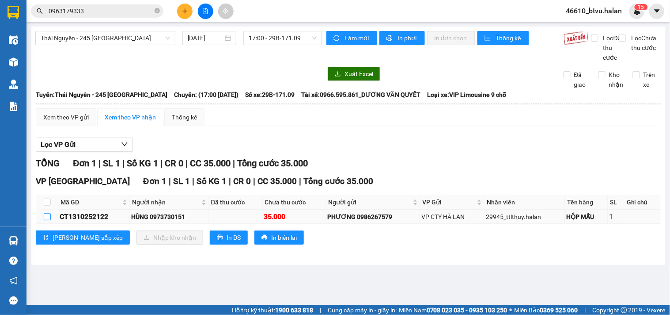
click at [44, 220] on input "checkbox" at bounding box center [47, 216] width 7 height 7
checkbox input "true"
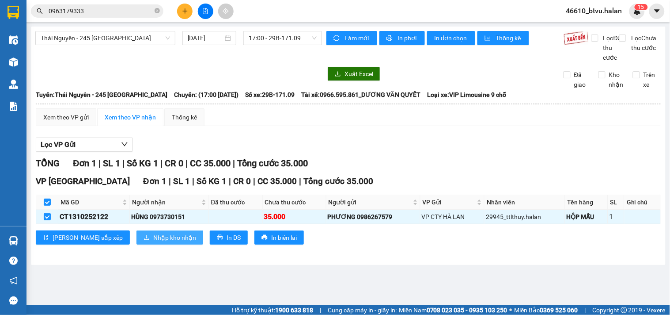
click at [153, 242] on span "Nhập kho nhận" at bounding box center [174, 237] width 43 height 10
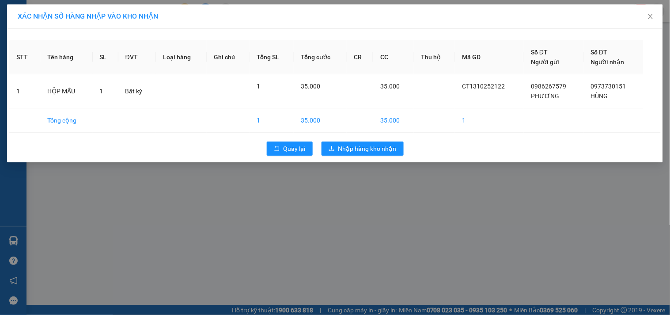
click at [355, 140] on div "Quay lại Nhập hàng kho nhận" at bounding box center [335, 148] width 652 height 23
click at [352, 145] on span "Nhập hàng kho nhận" at bounding box center [367, 149] width 58 height 10
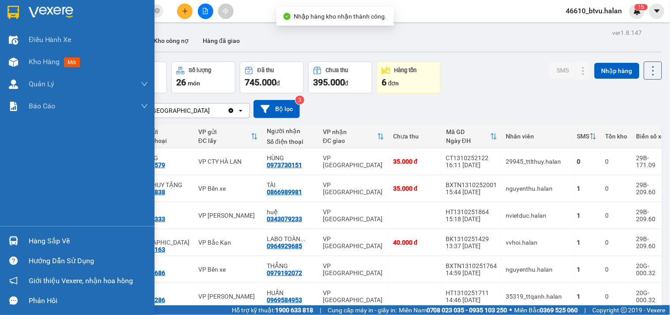
click at [21, 234] on div "Hàng sắp về" at bounding box center [77, 241] width 155 height 20
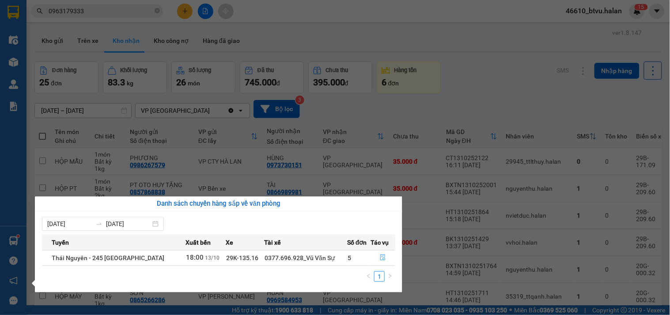
click at [387, 255] on button "button" at bounding box center [383, 257] width 24 height 14
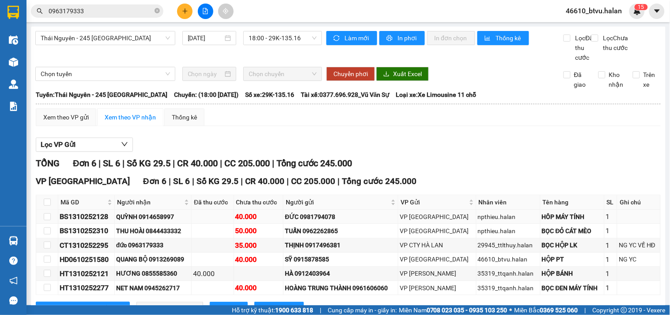
scroll to position [46, 0]
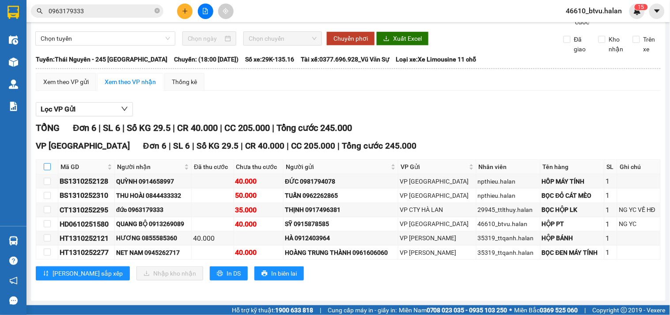
click at [49, 169] on input "checkbox" at bounding box center [47, 166] width 7 height 7
checkbox input "true"
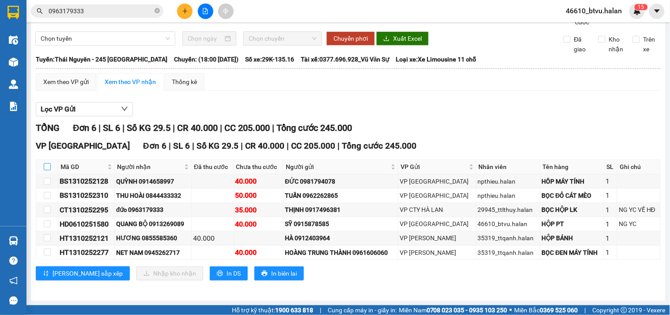
checkbox input "true"
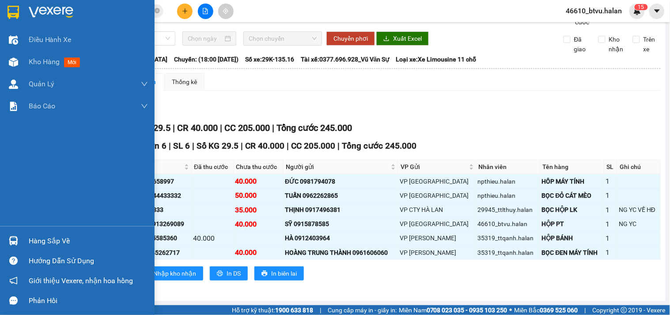
click at [15, 224] on div "Điều hành xe Kho hàng mới Quản Lý Quản lý chuyến Quản lý kiểm kho Báo cáo 12. T…" at bounding box center [77, 127] width 155 height 197
click at [27, 233] on div "Hàng sắp về" at bounding box center [77, 241] width 155 height 20
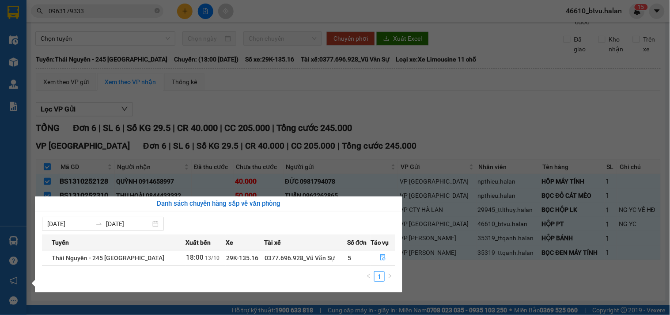
click at [431, 230] on section "Kết quả tìm kiếm ( 13 ) Bộ lọc Mã ĐH Trạng thái Món hàng Thu hộ Tổng cước Chưa …" at bounding box center [335, 157] width 670 height 315
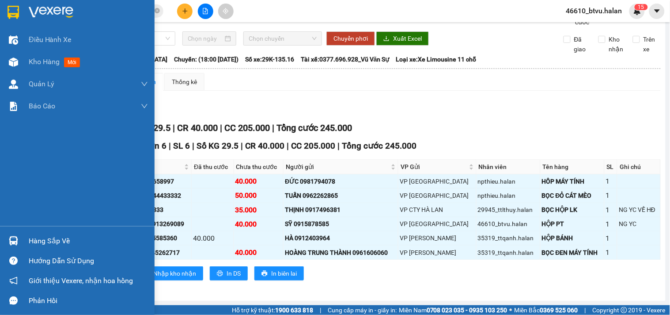
click at [8, 235] on div at bounding box center [13, 240] width 15 height 15
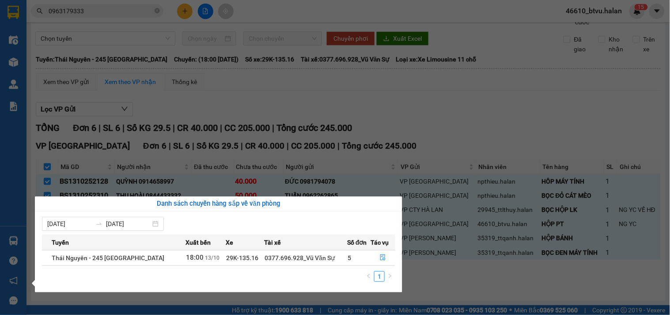
click at [512, 235] on section "Kết quả tìm kiếm ( 13 ) Bộ lọc Mã ĐH Trạng thái Món hàng Thu hộ Tổng cước Chưa …" at bounding box center [335, 157] width 670 height 315
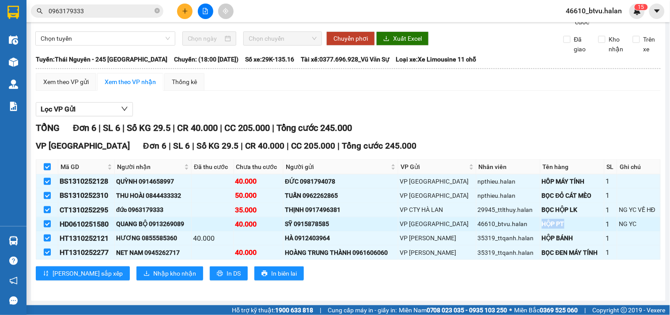
drag, startPoint x: 533, startPoint y: 221, endPoint x: 561, endPoint y: 221, distance: 27.8
click at [561, 221] on div "HỘP PT" at bounding box center [572, 224] width 61 height 10
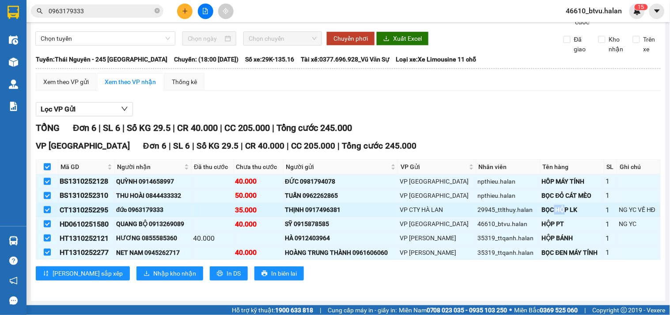
click at [555, 209] on div "BỌC HỘP LK" at bounding box center [572, 210] width 61 height 10
drag, startPoint x: 553, startPoint y: 209, endPoint x: 509, endPoint y: 204, distance: 44.1
click at [553, 209] on div "BỌC HỘP LK" at bounding box center [572, 210] width 61 height 10
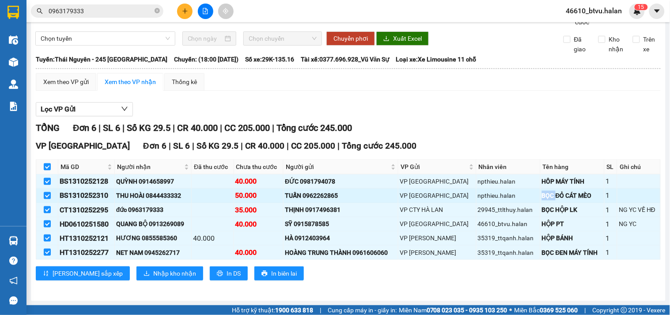
drag, startPoint x: 546, startPoint y: 195, endPoint x: 554, endPoint y: 195, distance: 8.0
click at [554, 195] on tr "BS1310252310 THU HOÀI 0844433332 50.000 TUẤN 0962262865 VP Bắc Sơn npthieu.hala…" at bounding box center [348, 195] width 625 height 14
click at [554, 195] on div "BỌC ĐỎ CÁT MÈO" at bounding box center [572, 195] width 61 height 10
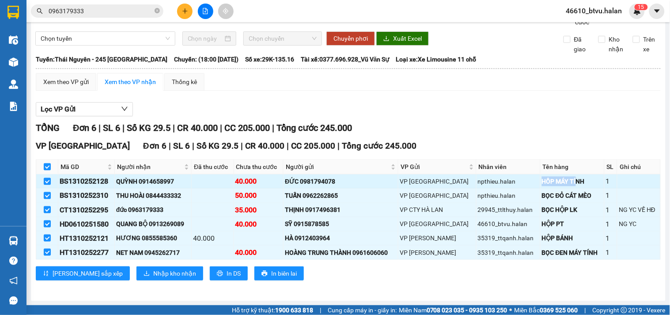
drag, startPoint x: 531, startPoint y: 177, endPoint x: 572, endPoint y: 180, distance: 41.2
click at [571, 180] on td "HÔP MÁY TÍNH" at bounding box center [573, 181] width 64 height 14
click at [573, 180] on div "HÔP MÁY TÍNH" at bounding box center [572, 181] width 61 height 10
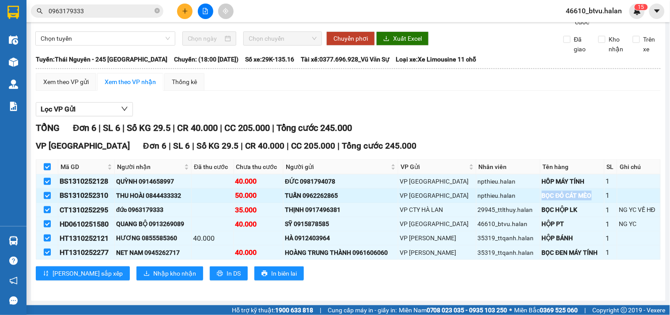
drag, startPoint x: 589, startPoint y: 194, endPoint x: 513, endPoint y: 200, distance: 76.3
click at [513, 200] on tr "BS1310252310 THU HOÀI 0844433332 50.000 TUẤN 0962262865 VP Bắc Sơn npthieu.hala…" at bounding box center [348, 195] width 625 height 14
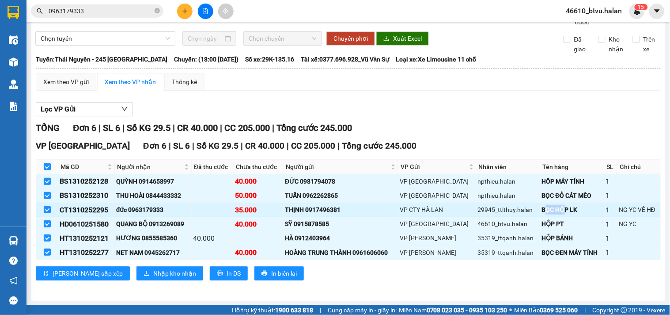
drag, startPoint x: 537, startPoint y: 204, endPoint x: 557, endPoint y: 205, distance: 19.9
click at [557, 205] on div "BỌC HỘP LK" at bounding box center [572, 210] width 61 height 10
click at [569, 206] on div "BỌC HỘP LK" at bounding box center [572, 210] width 61 height 10
drag, startPoint x: 563, startPoint y: 206, endPoint x: 532, endPoint y: 207, distance: 31.4
click at [542, 207] on div "BỌC HỘP LK" at bounding box center [572, 210] width 61 height 10
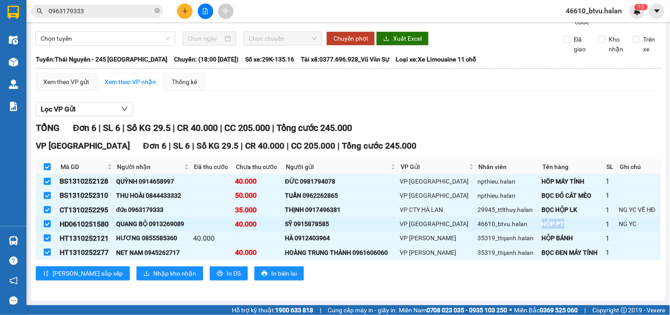
drag, startPoint x: 560, startPoint y: 222, endPoint x: 518, endPoint y: 219, distance: 42.1
click at [518, 219] on tr "HD0610251580 QUANG BỘ 0913269089 40.000 SỸ 0915878585 VP Hà Đông 46610_btvu.hal…" at bounding box center [348, 224] width 625 height 14
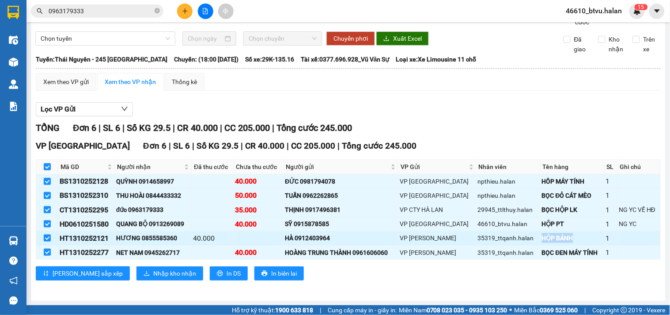
drag, startPoint x: 573, startPoint y: 234, endPoint x: 532, endPoint y: 231, distance: 41.2
click at [541, 231] on td "HỘP BÁNH" at bounding box center [573, 238] width 64 height 14
click at [606, 250] on div "1" at bounding box center [611, 252] width 10 height 11
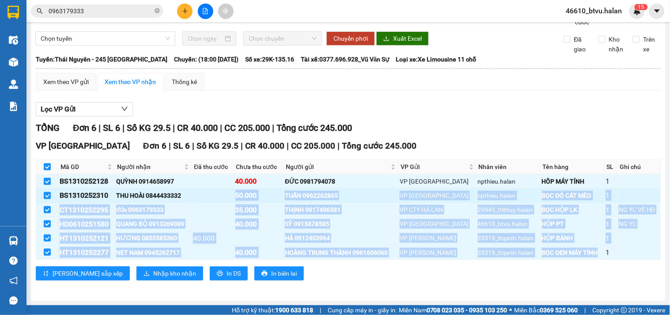
drag, startPoint x: 593, startPoint y: 250, endPoint x: 223, endPoint y: 188, distance: 375.4
click at [223, 188] on tbody "BS1310252128 QUỲNH 0914658997 40.000 ĐỨC 0981794078 VP Bắc Sơn npthieu.halan HÔ…" at bounding box center [348, 216] width 625 height 85
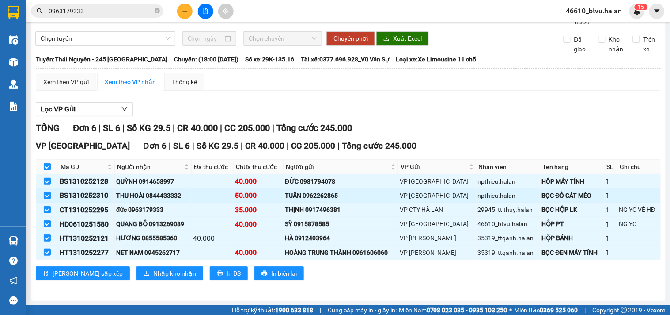
click at [223, 188] on td at bounding box center [213, 195] width 42 height 14
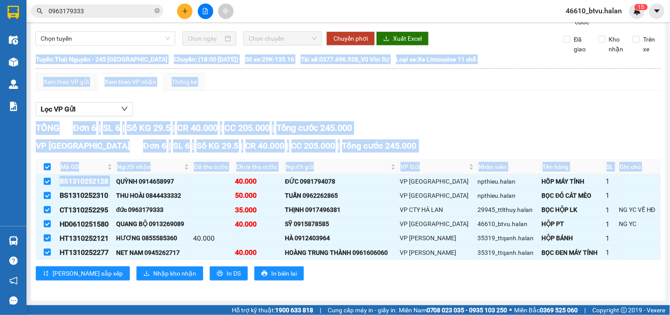
drag, startPoint x: 117, startPoint y: 177, endPoint x: 644, endPoint y: 269, distance: 534.5
click at [644, 269] on div "VP Hà Đông Đơn 6 | SL 6 | Số KG 29.5 | CR 40.000 | CC 205.000 | Tổng cước 245.0…" at bounding box center [348, 213] width 625 height 148
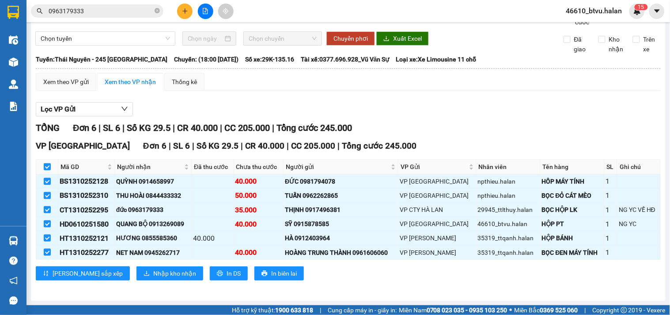
click at [34, 167] on div "Thái Nguyên - 245 Quang Trung 13/10/2025 18:00 - 29K-135.16 Làm mới In phơi In …" at bounding box center [348, 145] width 635 height 309
drag, startPoint x: 34, startPoint y: 164, endPoint x: 633, endPoint y: 281, distance: 610.1
click at [633, 281] on div "Thái Nguyên - 245 Quang Trung 13/10/2025 18:00 - 29K-135.16 Làm mới In phơi In …" at bounding box center [348, 145] width 635 height 309
click at [391, 277] on div "Lưu sắp xếp Nhập kho nhận In DS In biên lai" at bounding box center [348, 273] width 625 height 14
drag, startPoint x: 537, startPoint y: 271, endPoint x: 117, endPoint y: 231, distance: 422.1
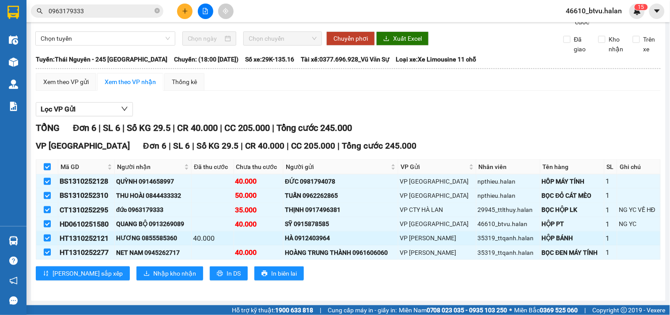
click at [117, 231] on div "VP Hà Đông Đơn 6 | SL 6 | Số KG 29.5 | CR 40.000 | CC 205.000 | Tổng cước 245.0…" at bounding box center [348, 213] width 625 height 148
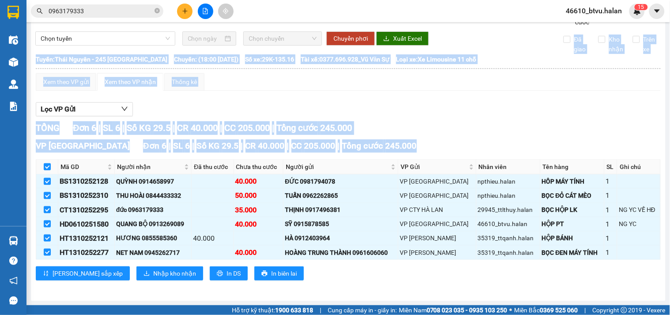
drag, startPoint x: 633, startPoint y: 255, endPoint x: 33, endPoint y: 47, distance: 635.0
click at [33, 47] on div "Thái Nguyên - 245 Quang Trung 13/10/2025 18:00 - 29K-135.16 Làm mới In phơi In …" at bounding box center [348, 145] width 635 height 309
click at [405, 104] on div "Lọc VP Gửi" at bounding box center [348, 109] width 625 height 15
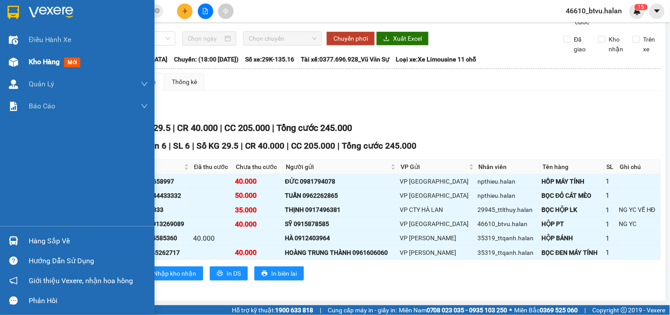
click at [24, 61] on div "Kho hàng mới" at bounding box center [77, 62] width 155 height 22
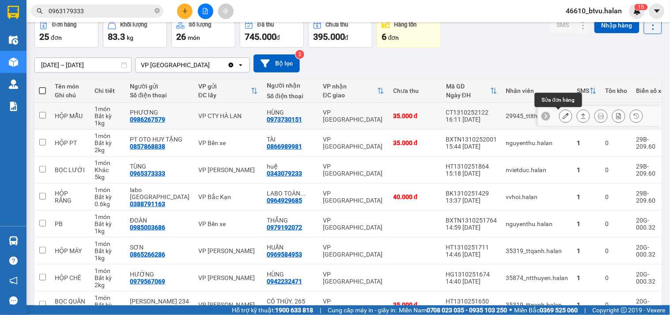
click at [563, 113] on icon at bounding box center [566, 116] width 6 height 6
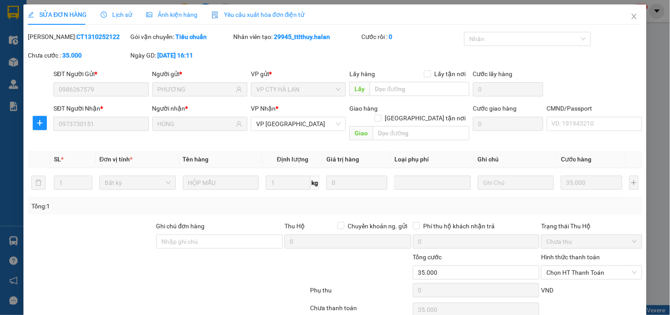
type input "0986267579"
type input "PHƯƠNG"
type input "0973730151"
type input "HÙNG"
type input "0"
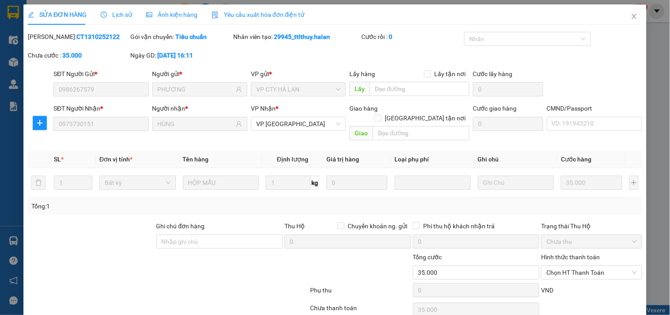
type input "35.000"
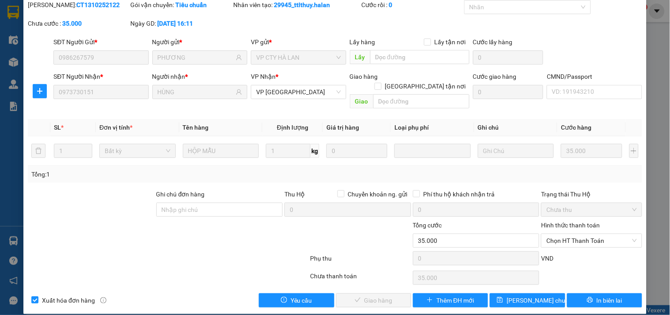
click at [560, 220] on div "Hình thức thanh toán" at bounding box center [591, 226] width 101 height 13
click at [560, 223] on div "Hình thức thanh toán" at bounding box center [591, 226] width 101 height 13
click at [558, 234] on span "Chọn HT Thanh Toán" at bounding box center [591, 240] width 90 height 13
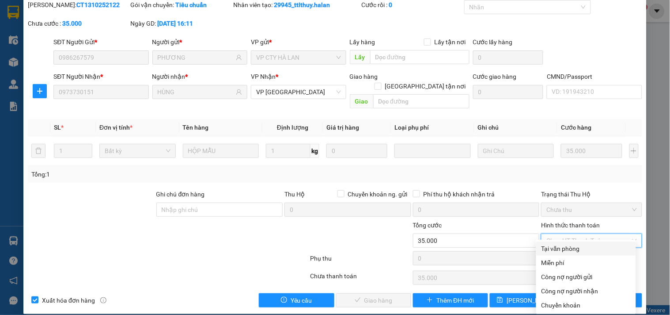
click at [551, 245] on div "Tại văn phòng" at bounding box center [586, 248] width 89 height 10
type input "0"
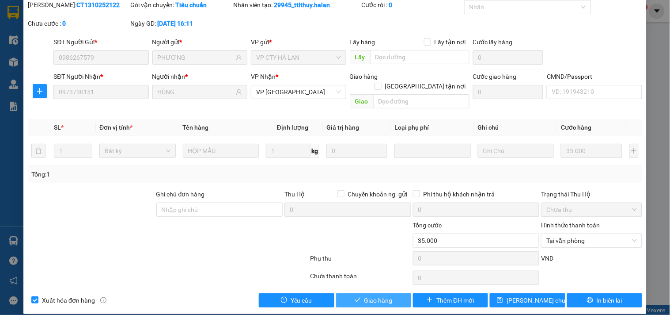
click at [371, 293] on button "Giao hàng" at bounding box center [373, 300] width 75 height 14
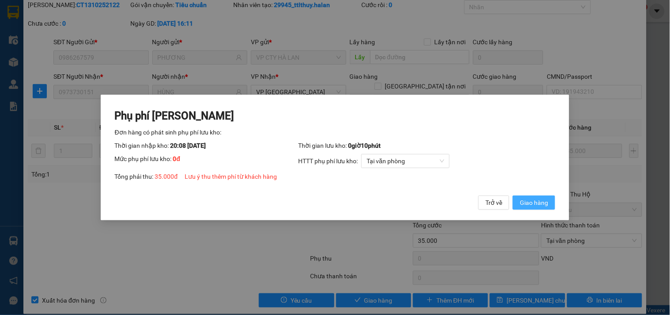
click at [531, 202] on span "Giao hàng" at bounding box center [534, 202] width 28 height 10
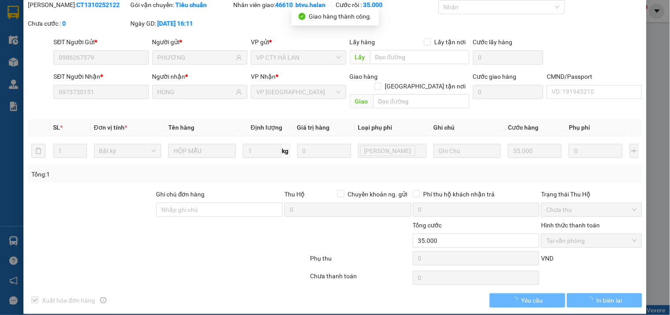
scroll to position [0, 0]
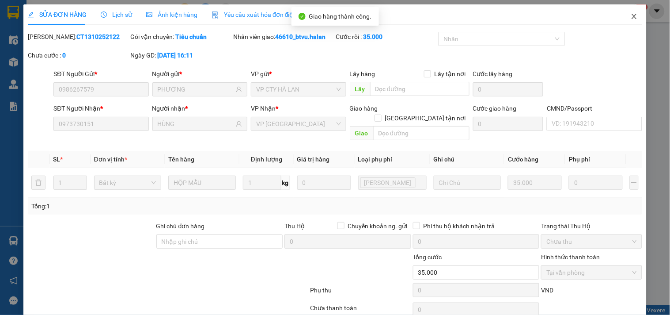
click at [622, 12] on span "Close" at bounding box center [634, 16] width 25 height 25
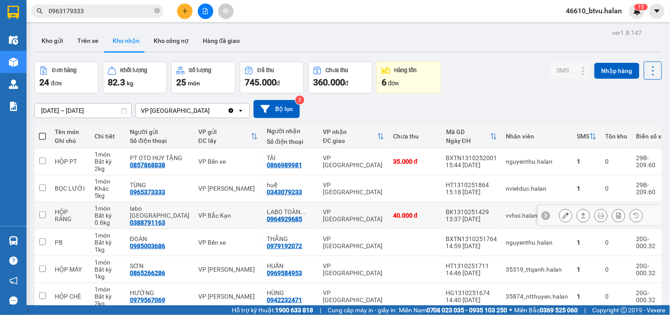
click at [293, 220] on div "0964929685" at bounding box center [284, 218] width 35 height 7
drag, startPoint x: 299, startPoint y: 220, endPoint x: 258, endPoint y: 221, distance: 41.1
click at [262, 221] on td "LABO TOÀN ... 0964929685" at bounding box center [290, 215] width 56 height 27
checkbox input "true"
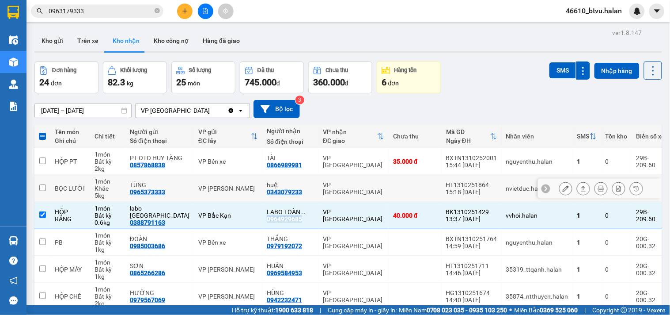
copy div "0964929685"
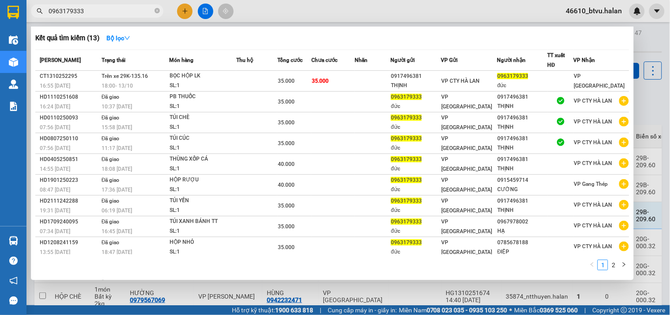
click at [73, 14] on input "0963179333" at bounding box center [101, 11] width 104 height 10
paste input "4929685"
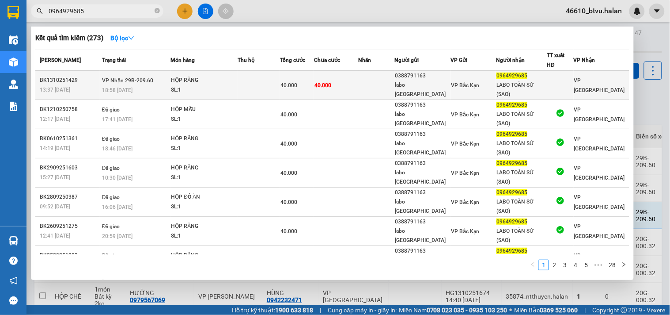
type input "0964929685"
click at [266, 76] on td at bounding box center [259, 85] width 42 height 29
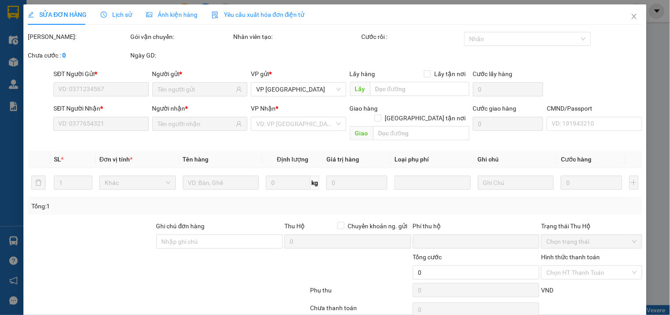
type input "0388791163"
type input "labo [GEOGRAPHIC_DATA]"
type input "0964929685"
type input "LABO TOÀN SỨ (SAO)"
type input "0"
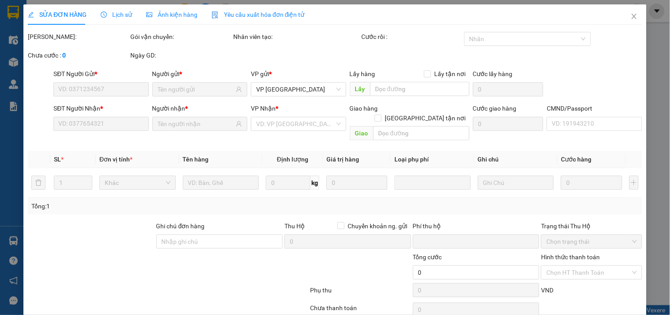
type input "40.000"
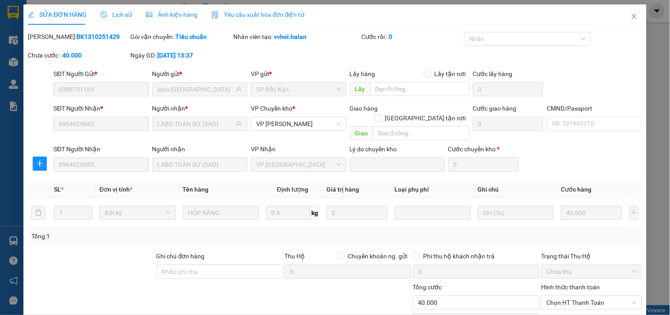
scroll to position [62, 0]
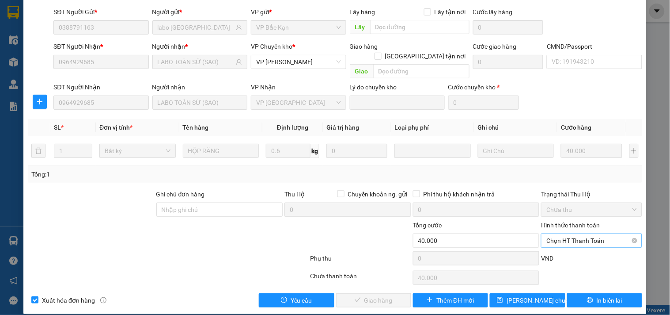
click at [552, 234] on span "Chọn HT Thanh Toán" at bounding box center [591, 240] width 90 height 13
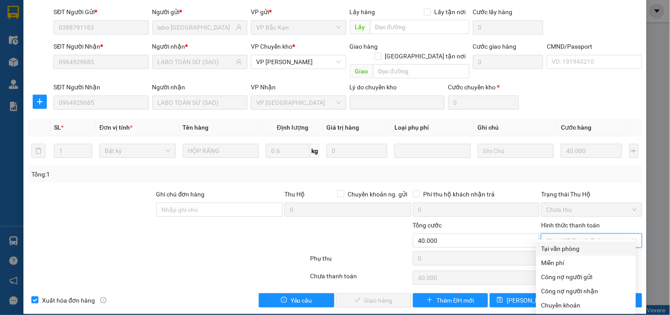
click at [542, 245] on div "Tại văn phòng" at bounding box center [586, 248] width 89 height 10
type input "0"
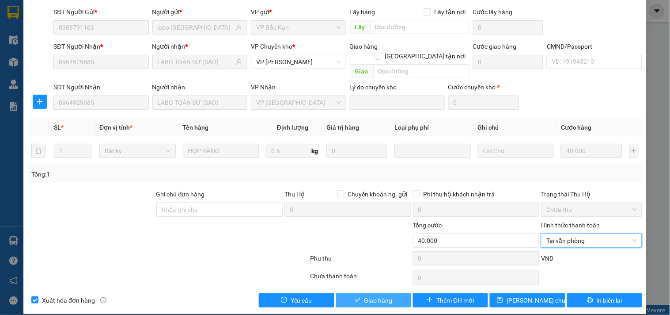
click at [377, 295] on span "Giao hàng" at bounding box center [378, 300] width 28 height 10
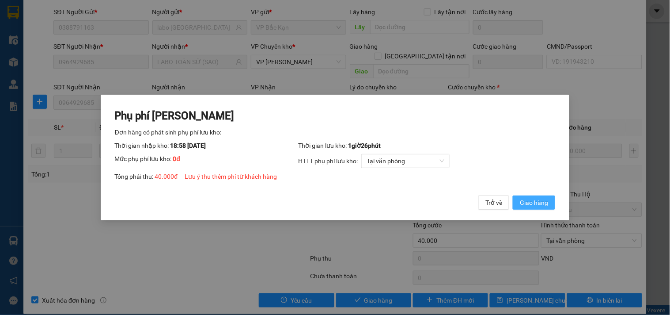
click at [529, 195] on button "Giao hàng" at bounding box center [534, 202] width 42 height 14
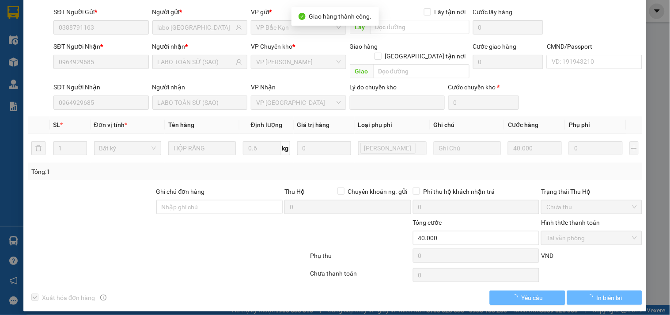
scroll to position [0, 0]
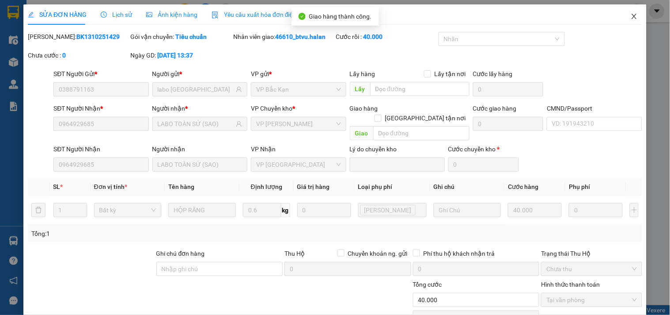
click at [622, 11] on span "Close" at bounding box center [634, 16] width 25 height 25
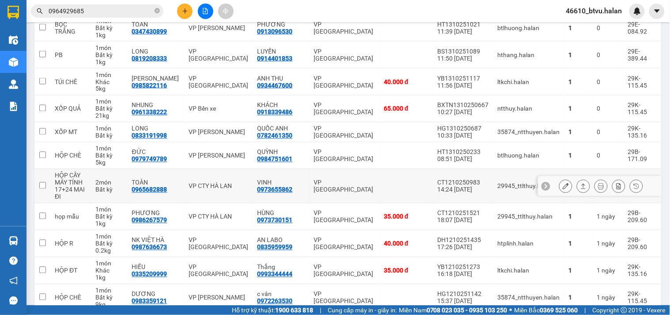
scroll to position [196, 0]
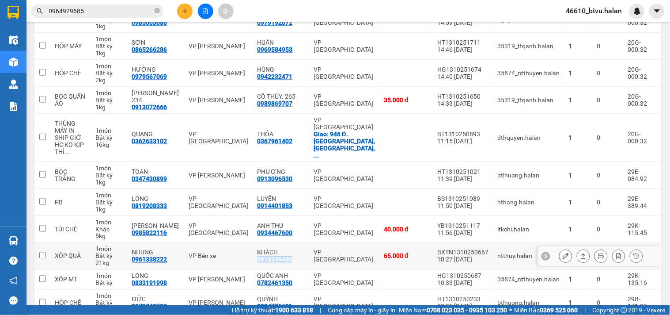
drag, startPoint x: 261, startPoint y: 246, endPoint x: 293, endPoint y: 244, distance: 32.3
click at [292, 256] on div "0918339486" at bounding box center [274, 259] width 35 height 7
click at [321, 249] on div "VP [GEOGRAPHIC_DATA]" at bounding box center [344, 256] width 61 height 14
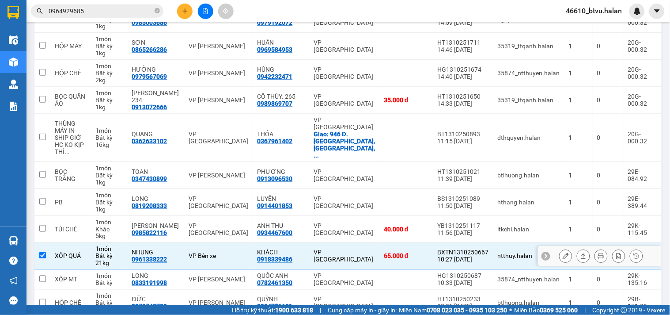
click at [323, 249] on div "VP [GEOGRAPHIC_DATA]" at bounding box center [344, 256] width 61 height 14
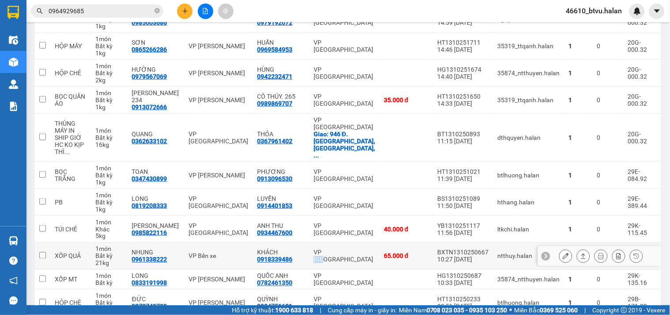
click at [323, 249] on div "VP [GEOGRAPHIC_DATA]" at bounding box center [344, 256] width 61 height 14
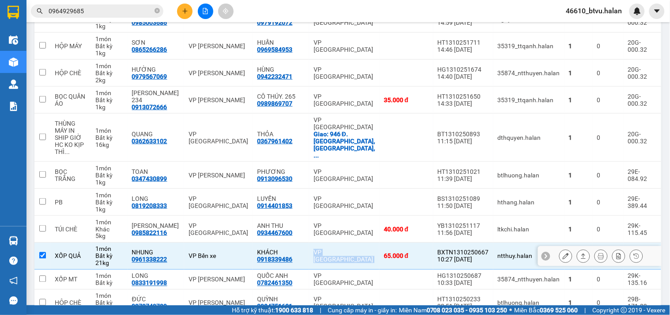
click at [323, 249] on div "VP [GEOGRAPHIC_DATA]" at bounding box center [344, 256] width 61 height 14
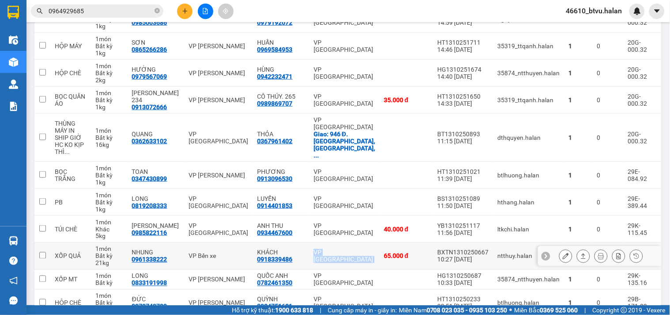
click at [323, 249] on div "VP [GEOGRAPHIC_DATA]" at bounding box center [344, 256] width 61 height 14
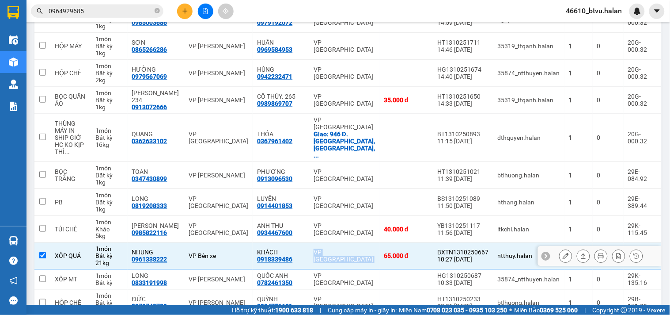
click at [368, 247] on td "VP [GEOGRAPHIC_DATA]" at bounding box center [344, 256] width 70 height 27
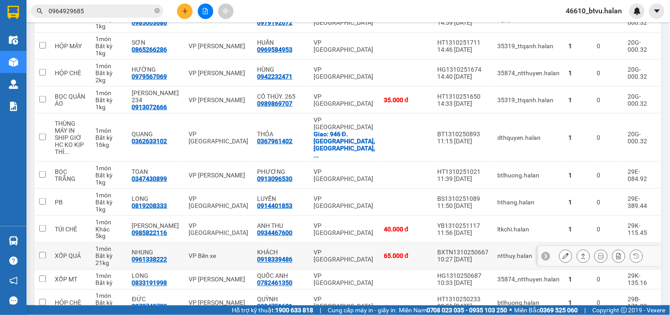
click at [236, 252] on div "VP Bến xe" at bounding box center [219, 255] width 60 height 7
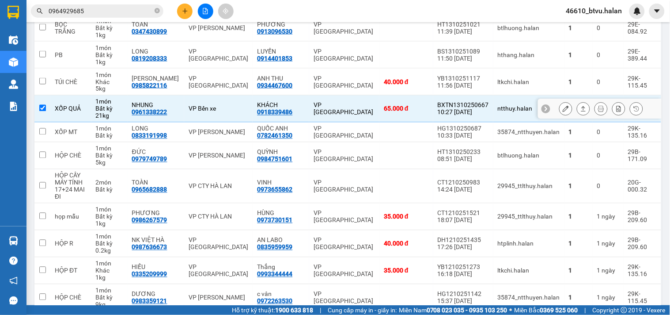
scroll to position [294, 0]
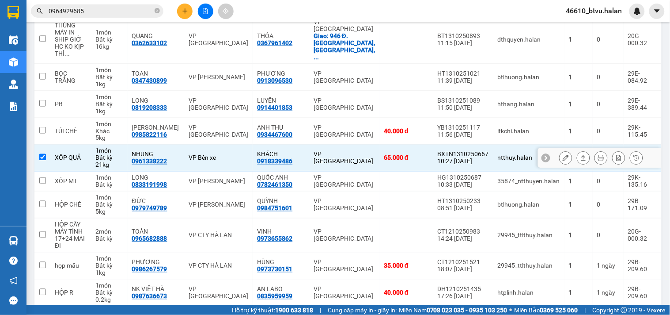
click at [180, 151] on div "NHUNG" at bounding box center [156, 154] width 48 height 7
checkbox input "false"
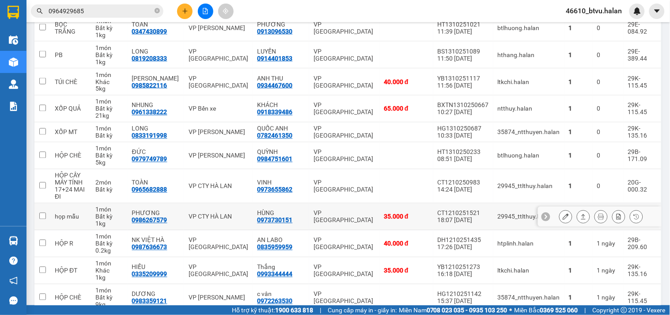
scroll to position [392, 0]
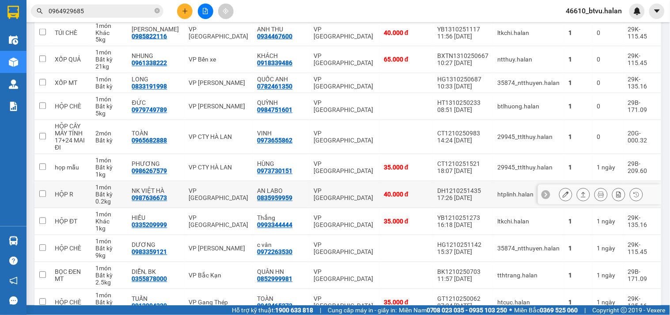
click at [235, 181] on td "VP [GEOGRAPHIC_DATA]" at bounding box center [218, 194] width 69 height 27
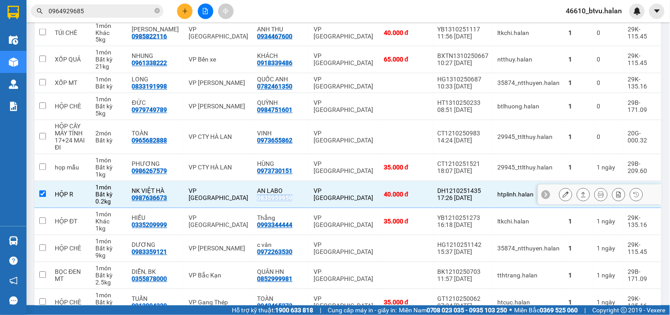
drag, startPoint x: 259, startPoint y: 183, endPoint x: 301, endPoint y: 183, distance: 42.0
click at [301, 183] on td "AN LABO 0835959959" at bounding box center [281, 194] width 56 height 27
checkbox input "false"
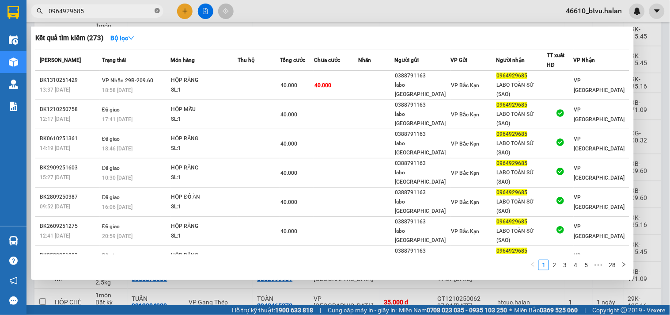
click at [156, 9] on icon "close-circle" at bounding box center [157, 10] width 5 height 5
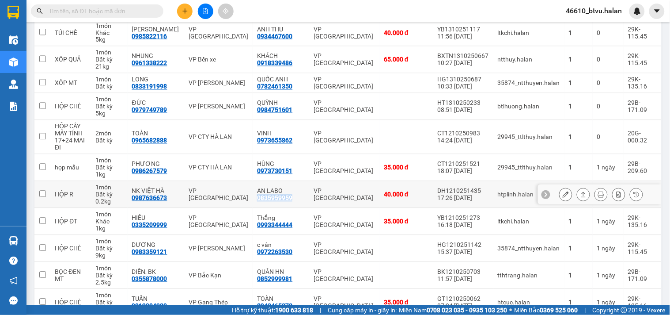
drag, startPoint x: 300, startPoint y: 184, endPoint x: 258, endPoint y: 184, distance: 42.4
click at [258, 184] on td "AN LABO 0835959959" at bounding box center [281, 194] width 56 height 27
checkbox input "true"
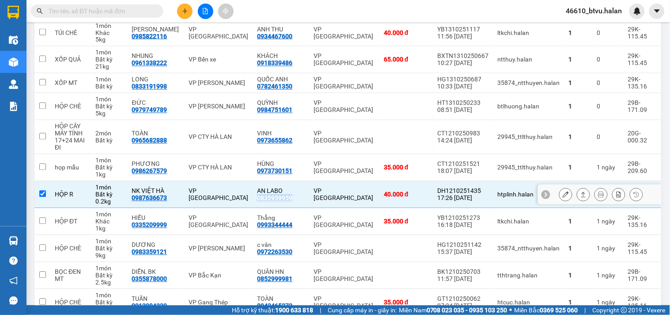
type input "0835959959"
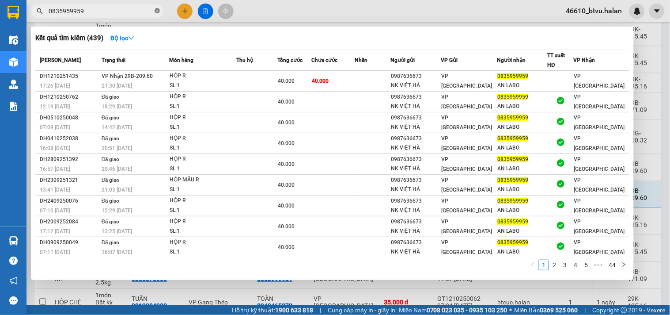
click at [159, 12] on icon "close-circle" at bounding box center [157, 10] width 5 height 5
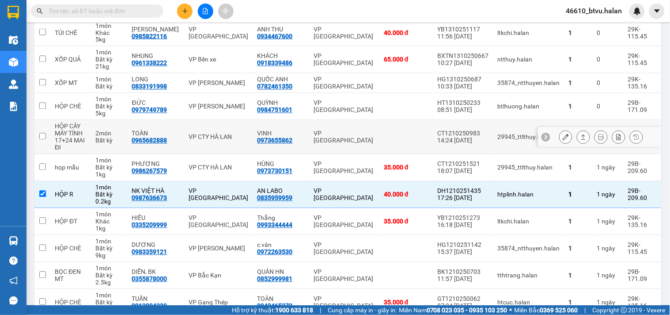
scroll to position [501, 0]
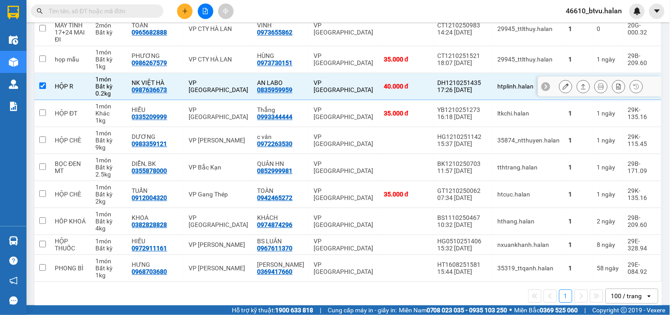
click at [228, 78] on td "VP [GEOGRAPHIC_DATA]" at bounding box center [218, 86] width 69 height 27
checkbox input "false"
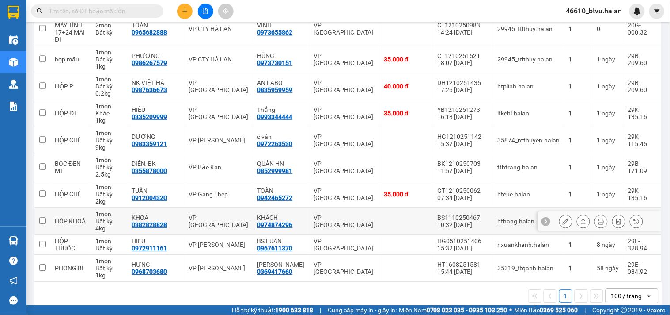
click at [222, 213] on td "VP [GEOGRAPHIC_DATA]" at bounding box center [218, 221] width 69 height 27
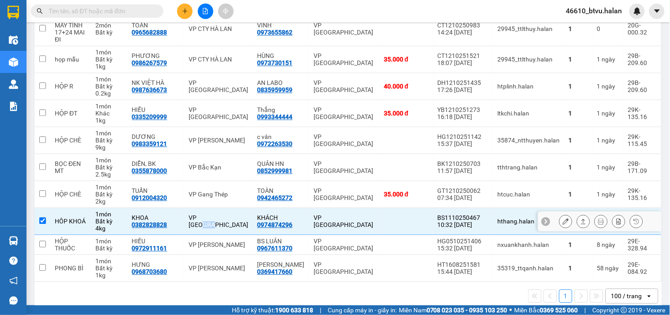
click at [221, 213] on td "VP [GEOGRAPHIC_DATA]" at bounding box center [218, 221] width 69 height 27
checkbox input "false"
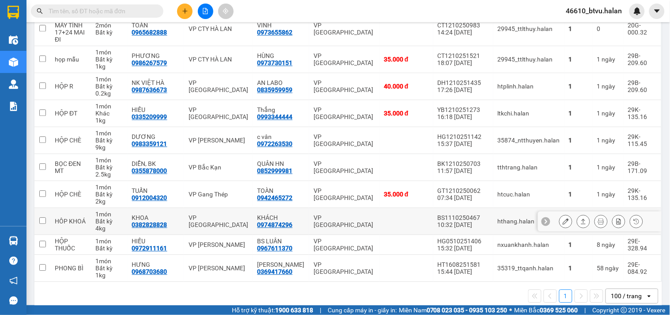
click at [220, 193] on td "VP Gang Thép" at bounding box center [218, 194] width 69 height 27
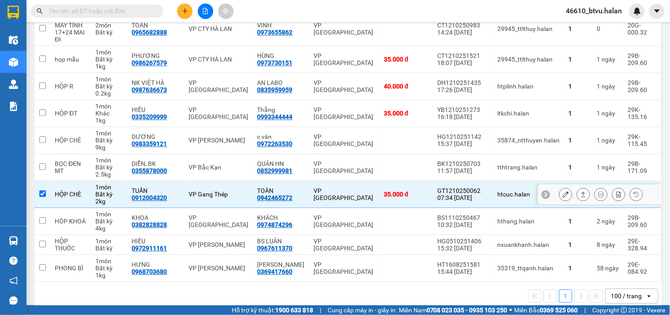
click at [222, 191] on td "VP Gang Thép" at bounding box center [218, 194] width 69 height 27
checkbox input "false"
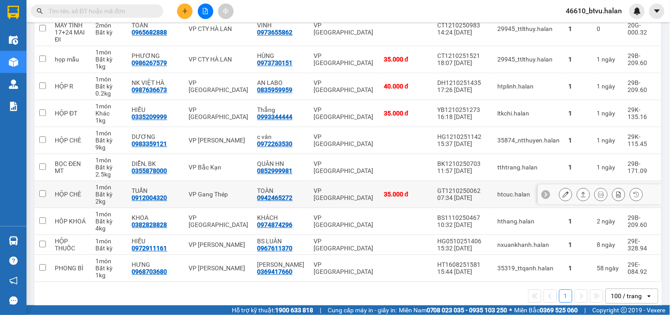
scroll to position [452, 0]
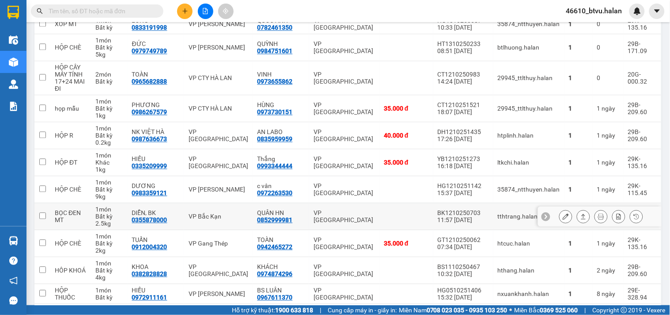
click at [222, 203] on td "VP Bắc Kạn" at bounding box center [218, 216] width 69 height 27
checkbox input "true"
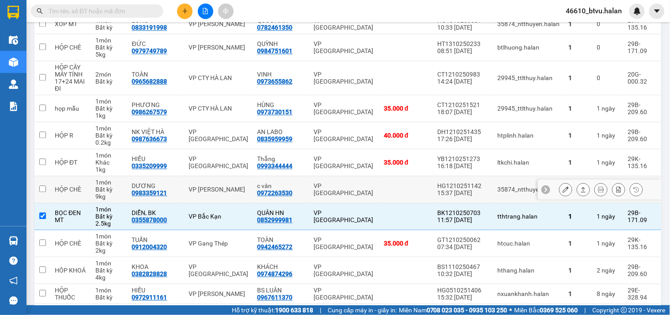
click at [224, 179] on td "[PERSON_NAME]" at bounding box center [218, 189] width 69 height 27
checkbox input "true"
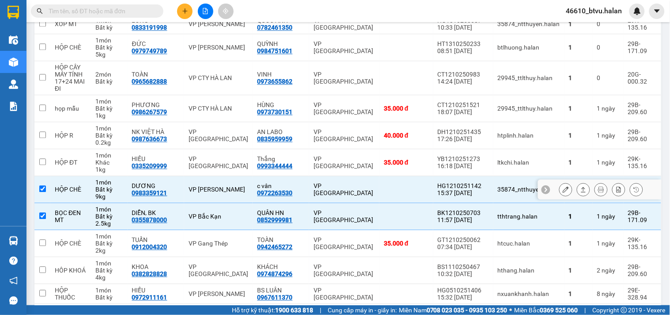
click at [220, 213] on div "VP Bắc Kạn" at bounding box center [219, 216] width 60 height 7
checkbox input "false"
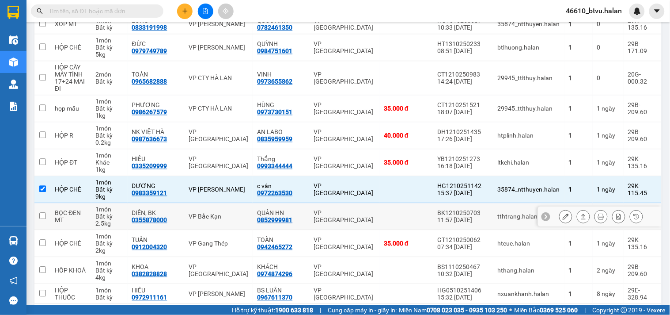
click at [227, 186] on div "[PERSON_NAME]" at bounding box center [219, 189] width 60 height 7
checkbox input "false"
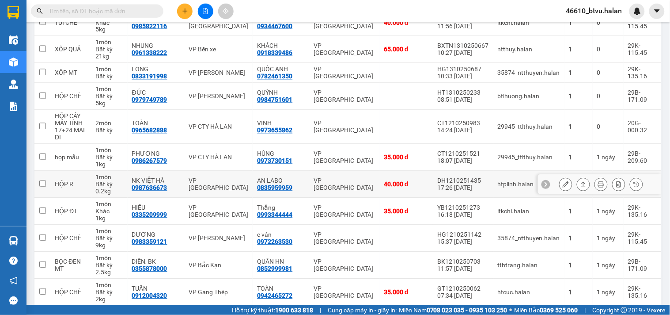
scroll to position [353, 0]
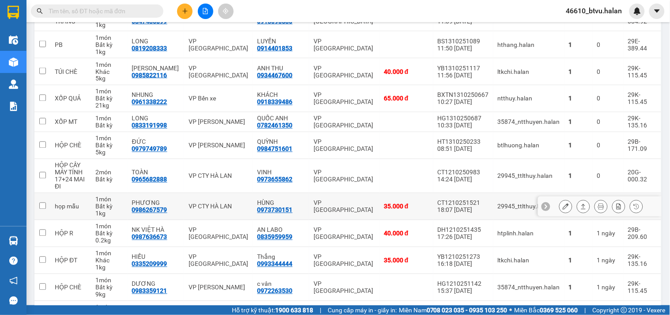
click at [372, 193] on td "VP [GEOGRAPHIC_DATA]" at bounding box center [344, 206] width 70 height 27
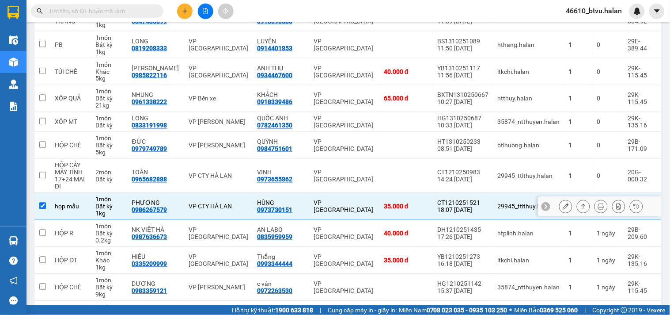
click at [309, 197] on td "VP [GEOGRAPHIC_DATA]" at bounding box center [344, 206] width 70 height 27
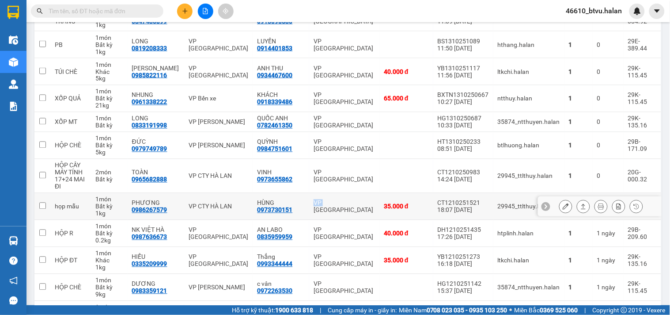
click at [309, 197] on td "VP [GEOGRAPHIC_DATA]" at bounding box center [344, 206] width 70 height 27
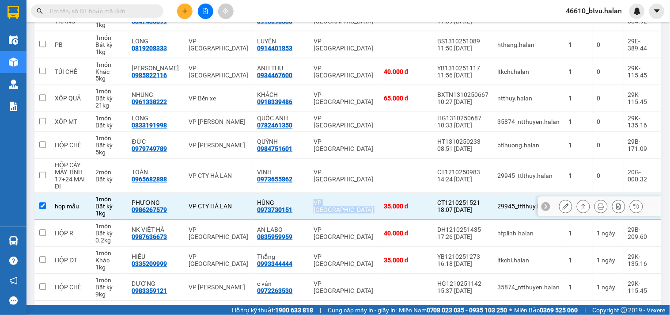
click at [309, 197] on td "VP [GEOGRAPHIC_DATA]" at bounding box center [344, 206] width 70 height 27
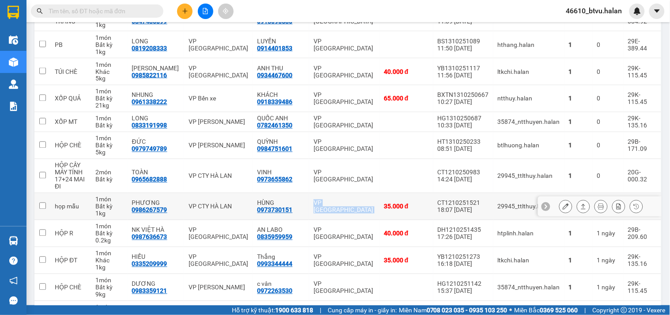
click at [309, 197] on td "VP [GEOGRAPHIC_DATA]" at bounding box center [344, 206] width 70 height 27
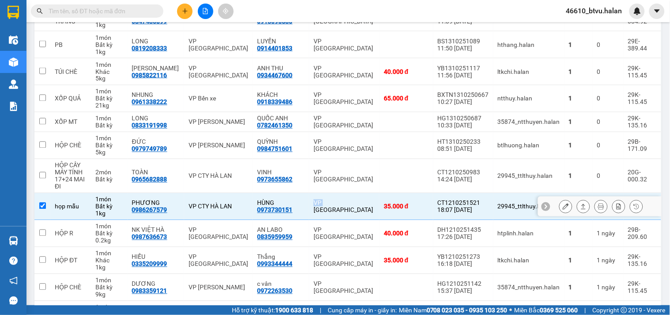
click at [309, 197] on td "VP [GEOGRAPHIC_DATA]" at bounding box center [344, 206] width 70 height 27
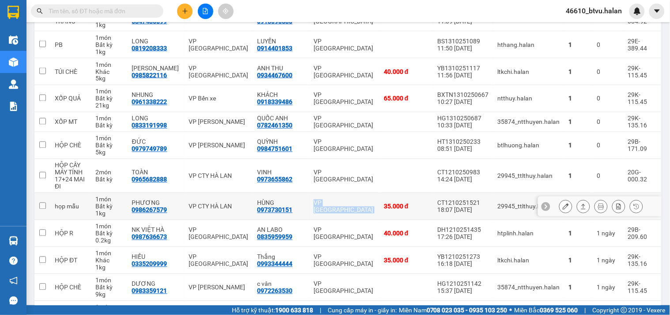
click at [309, 197] on td "VP [GEOGRAPHIC_DATA]" at bounding box center [344, 206] width 70 height 27
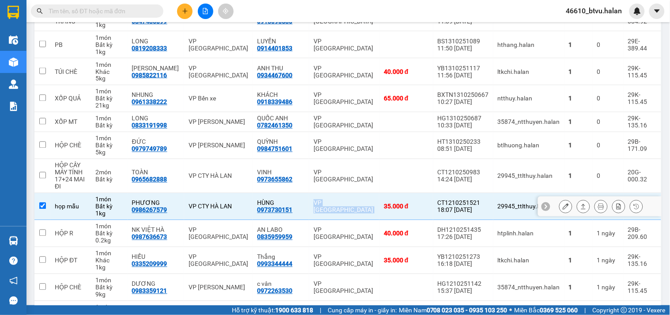
click at [309, 197] on td "VP [GEOGRAPHIC_DATA]" at bounding box center [344, 206] width 70 height 27
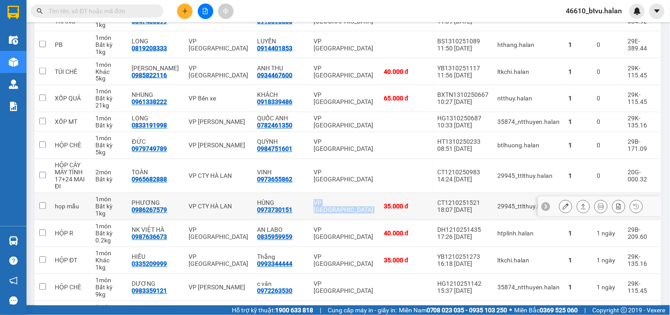
click at [359, 197] on td "VP [GEOGRAPHIC_DATA]" at bounding box center [344, 206] width 70 height 27
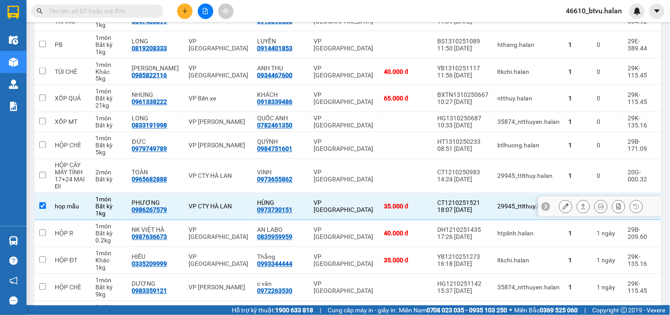
click at [359, 197] on td "VP [GEOGRAPHIC_DATA]" at bounding box center [344, 206] width 70 height 27
checkbox input "false"
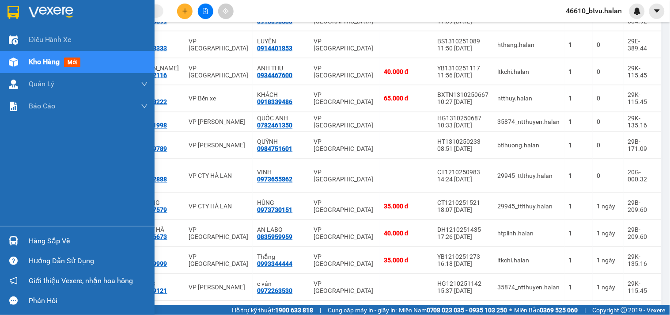
click at [9, 242] on img at bounding box center [13, 240] width 9 height 9
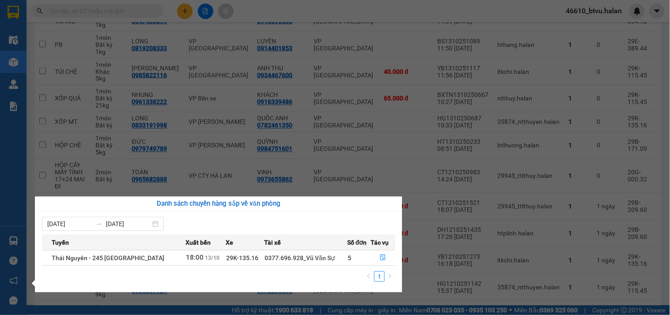
click at [367, 254] on td "5" at bounding box center [358, 257] width 23 height 15
click at [381, 254] on icon "file-done" at bounding box center [383, 257] width 6 height 6
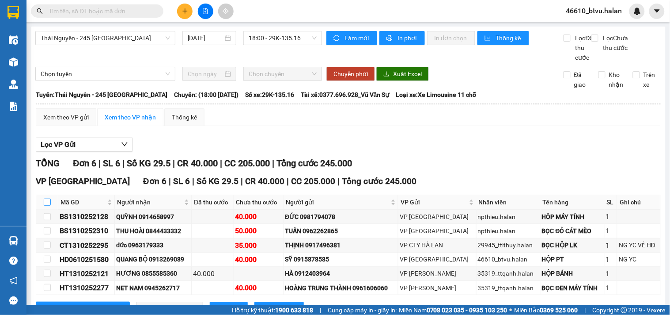
click at [45, 205] on input "checkbox" at bounding box center [47, 201] width 7 height 7
checkbox input "true"
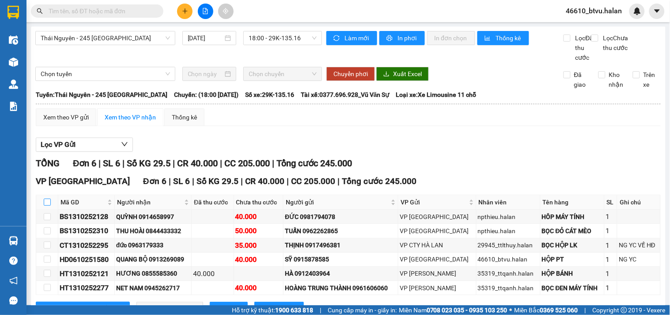
checkbox input "true"
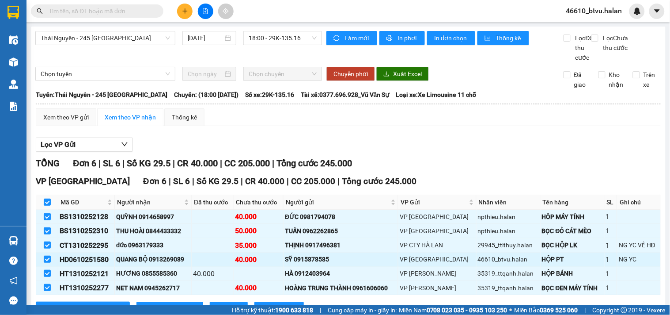
scroll to position [46, 0]
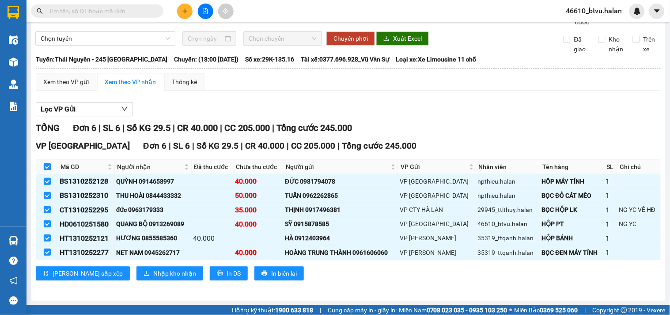
click at [49, 166] on input "checkbox" at bounding box center [47, 166] width 7 height 7
checkbox input "false"
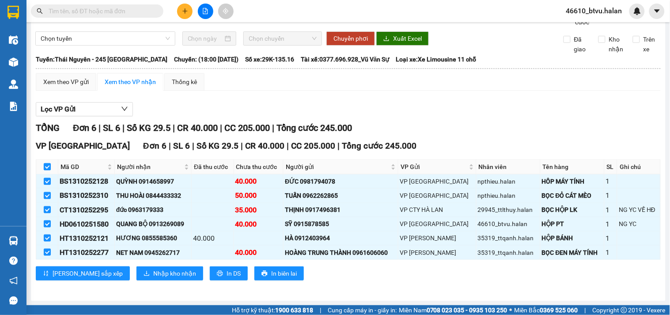
checkbox input "false"
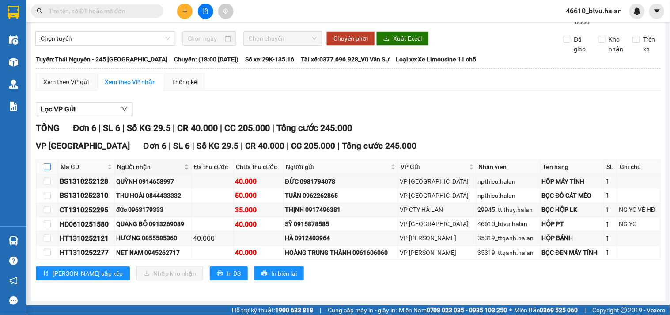
scroll to position [0, 0]
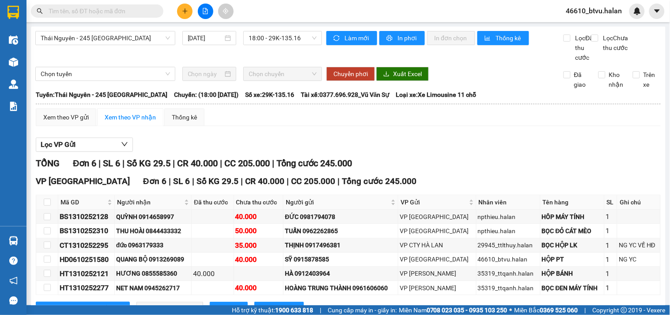
click at [85, 11] on input "text" at bounding box center [101, 11] width 104 height 10
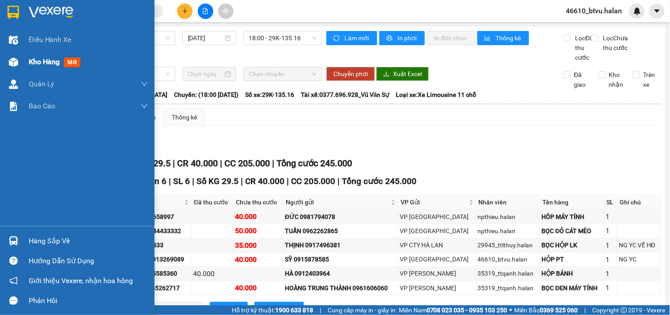
click at [33, 65] on span "Kho hàng" at bounding box center [44, 61] width 31 height 8
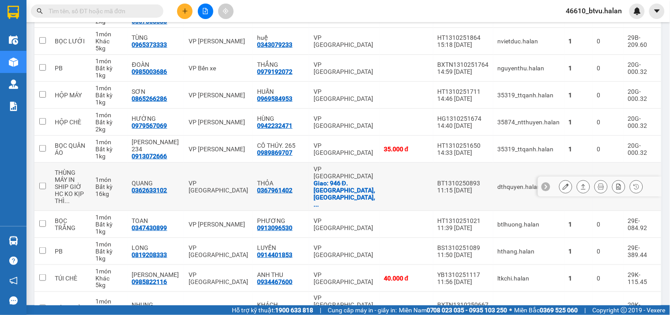
scroll to position [196, 0]
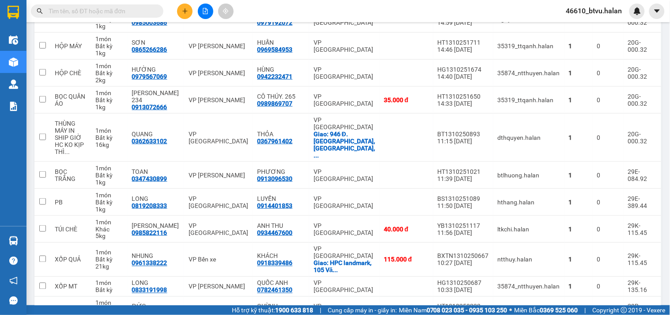
click at [130, 12] on input "text" at bounding box center [101, 11] width 104 height 10
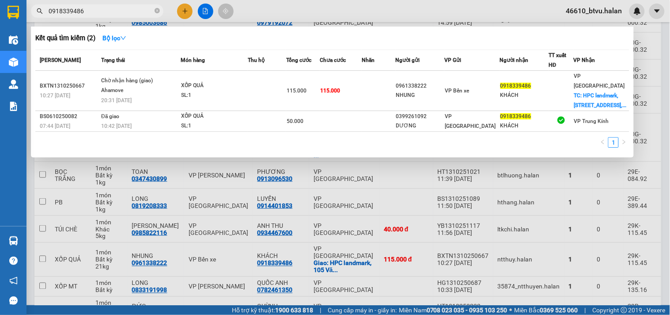
type input "0918339486"
click at [156, 11] on icon "close-circle" at bounding box center [157, 10] width 5 height 5
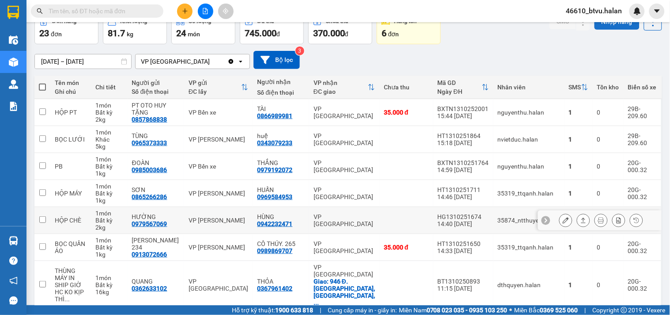
scroll to position [0, 0]
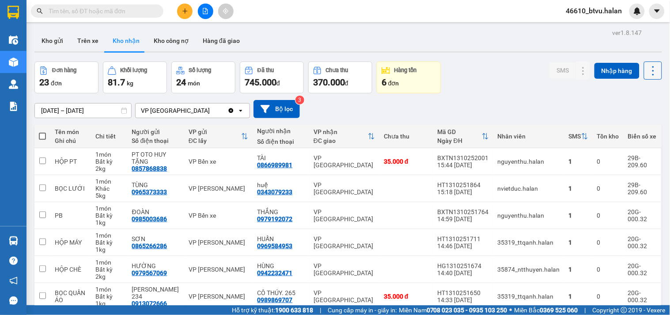
click at [647, 69] on icon at bounding box center [653, 71] width 12 height 12
click at [642, 111] on span "Làm mới" at bounding box center [633, 110] width 24 height 9
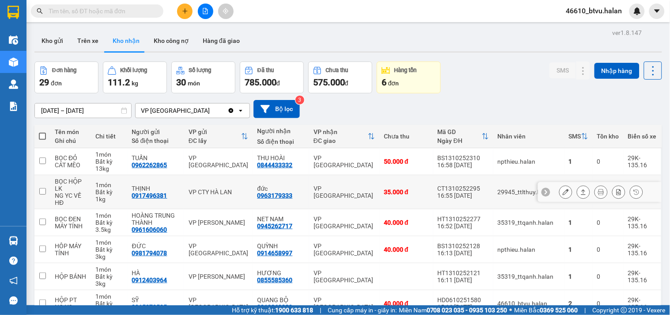
click at [305, 186] on td "đức 0963179333" at bounding box center [281, 192] width 56 height 34
checkbox input "true"
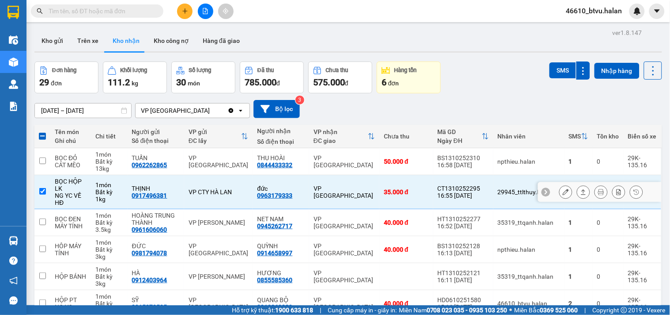
scroll to position [49, 0]
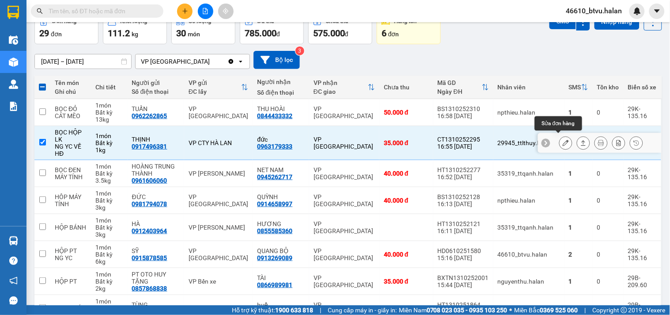
click at [562, 142] on button at bounding box center [566, 142] width 12 height 15
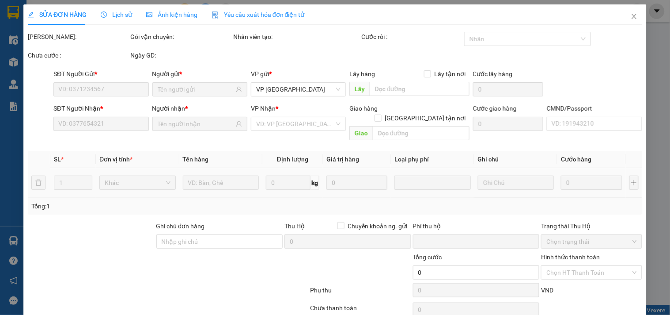
type input "0917496381"
type input "THỊNH"
type input "0963179333"
type input "đức"
type input "0"
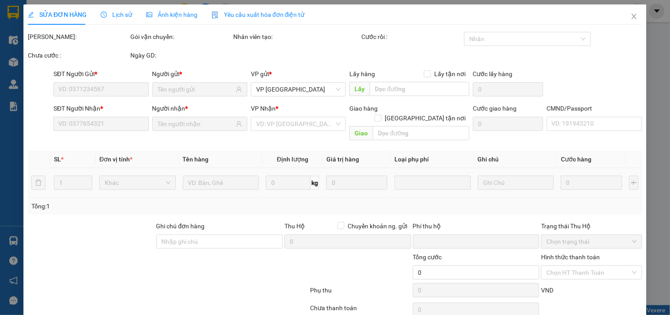
type input "35.000"
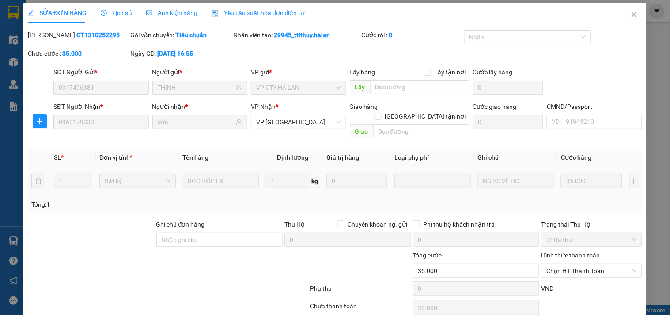
scroll to position [32, 0]
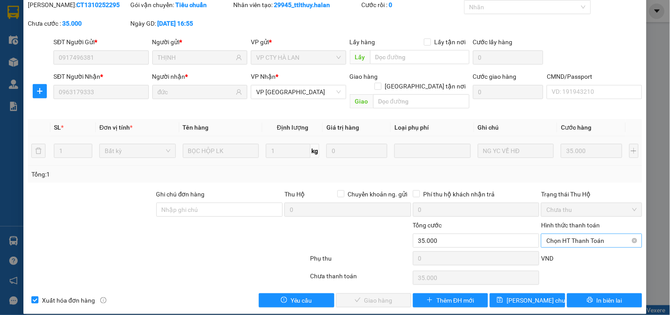
click at [546, 234] on span "Chọn HT Thanh Toán" at bounding box center [591, 240] width 90 height 13
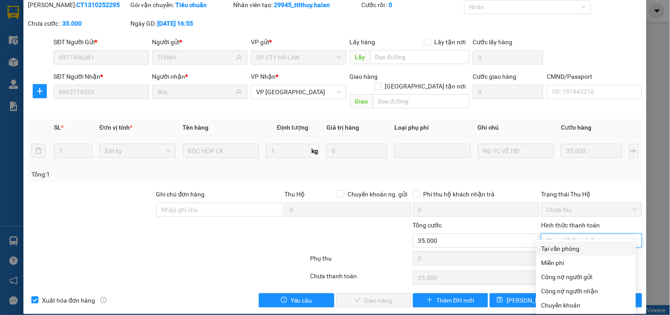
click at [544, 241] on div "Tại văn phòng" at bounding box center [586, 248] width 100 height 14
type input "0"
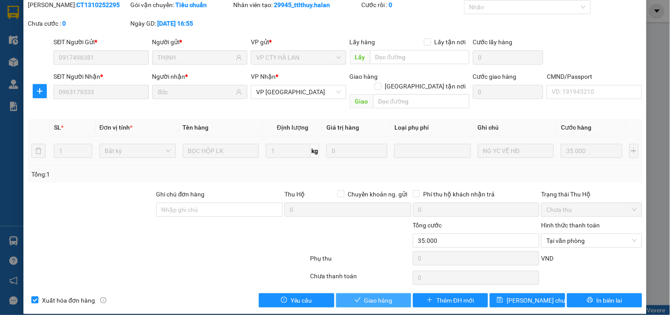
click at [371, 296] on button "Giao hàng" at bounding box center [373, 300] width 75 height 14
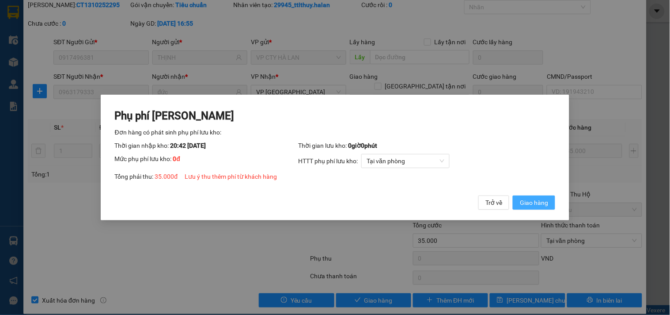
click at [535, 205] on span "Giao hàng" at bounding box center [534, 202] width 28 height 10
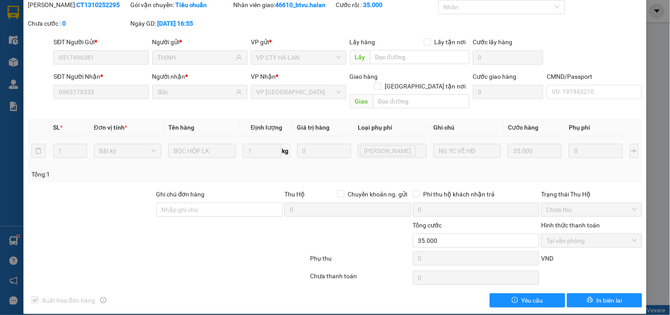
scroll to position [0, 0]
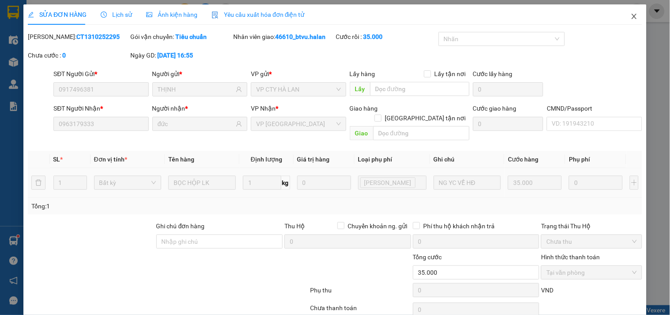
click at [622, 21] on span "Close" at bounding box center [634, 16] width 25 height 25
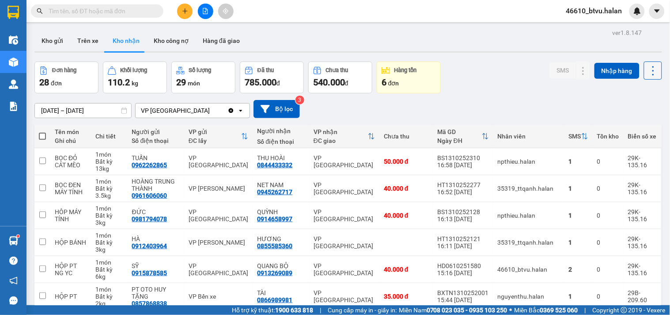
click at [651, 70] on icon at bounding box center [653, 71] width 12 height 12
click at [619, 103] on li "Làm mới" at bounding box center [629, 110] width 66 height 16
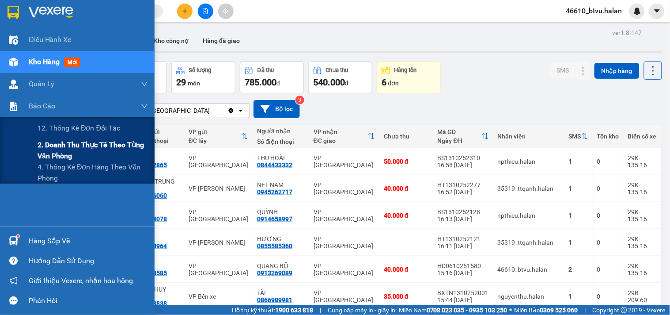
click at [49, 155] on span "2. Doanh thu thực tế theo từng văn phòng" at bounding box center [93, 150] width 110 height 22
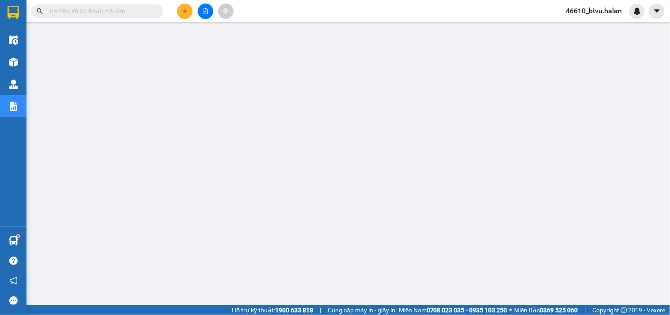
click at [96, 4] on div "Kết quả tìm kiếm ( 2 ) Bộ lọc Mã ĐH Trạng thái Món hàng Thu hộ Tổng cước Chưa c…" at bounding box center [86, 11] width 172 height 15
click at [95, 9] on input "text" at bounding box center [101, 11] width 104 height 10
paste input "CT1210251521"
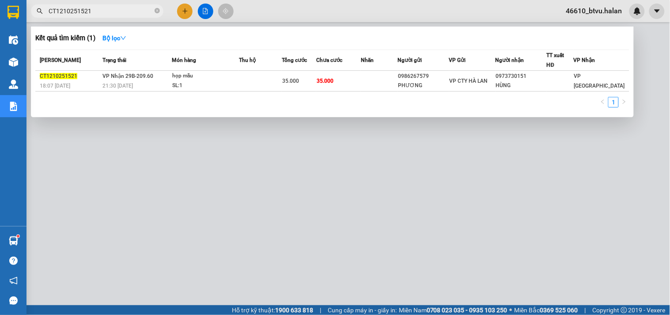
type input "CT1210251521"
click at [243, 93] on div "Mã ĐH Trạng thái Món hàng Thu hộ Tổng cước Chưa cước Nhãn Người gửi VP Gửi Ngườ…" at bounding box center [332, 80] width 594 height 63
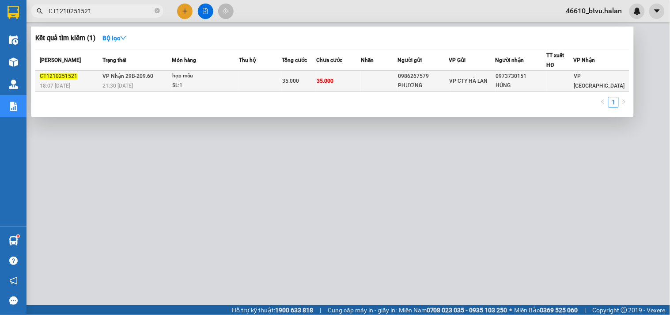
click at [250, 89] on td at bounding box center [260, 81] width 43 height 21
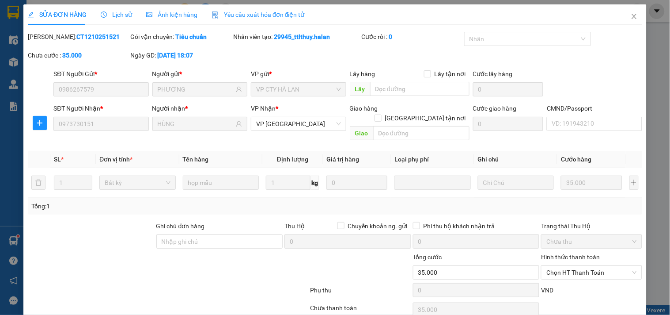
type input "0986267579"
type input "PHƯƠNG"
type input "0973730151"
type input "HÙNG"
type input "0"
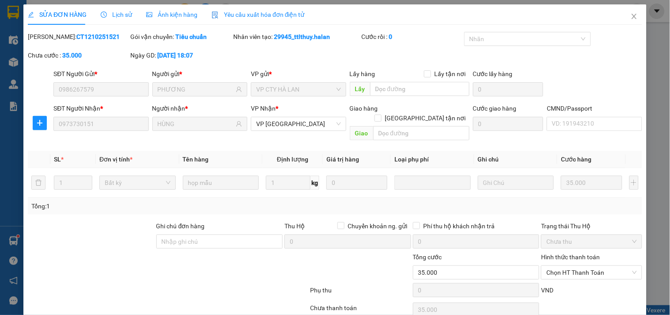
type input "35.000"
click at [558, 266] on span "Chọn HT Thanh Toán" at bounding box center [591, 272] width 90 height 13
click at [557, 275] on div "Tại văn phòng" at bounding box center [586, 280] width 89 height 10
type input "0"
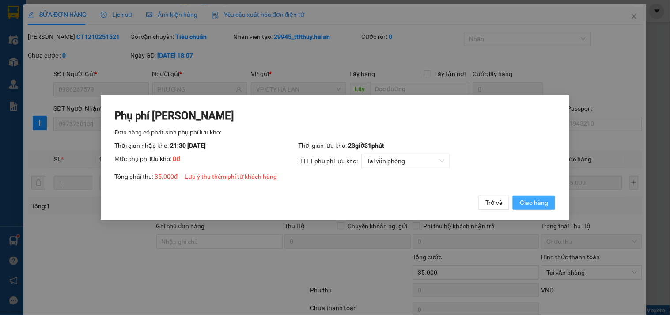
click at [533, 199] on span "Giao hàng" at bounding box center [534, 202] width 28 height 10
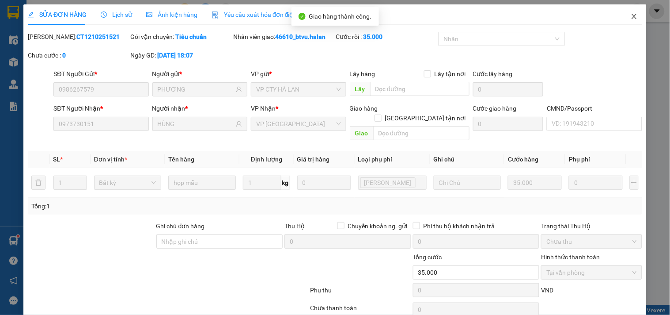
click at [622, 10] on span "Close" at bounding box center [634, 16] width 25 height 25
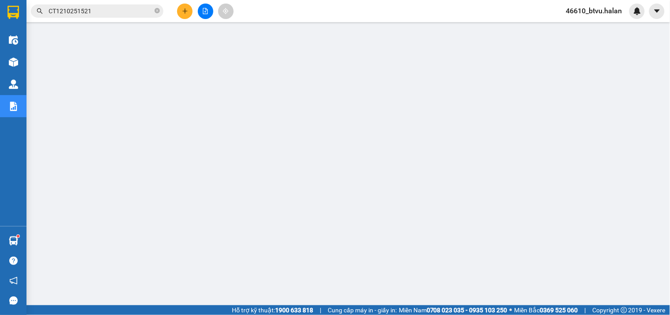
click at [102, 12] on input "CT1210251521" at bounding box center [101, 11] width 104 height 10
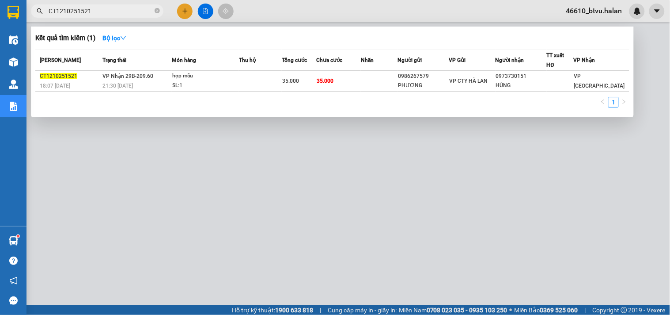
paste input "BS1110250467"
click at [102, 12] on input "CT1210251521BS1110250467" at bounding box center [101, 11] width 104 height 10
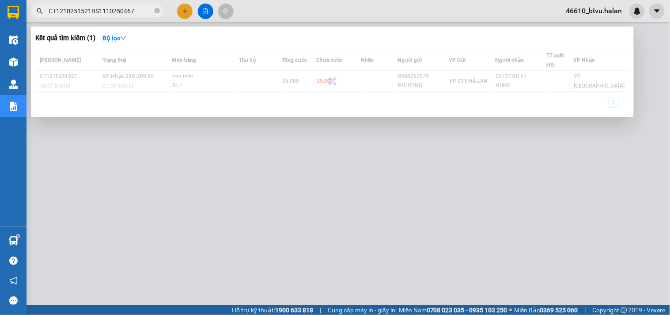
click at [102, 12] on input "CT1210251521BS1110250467" at bounding box center [101, 11] width 104 height 10
paste input "text"
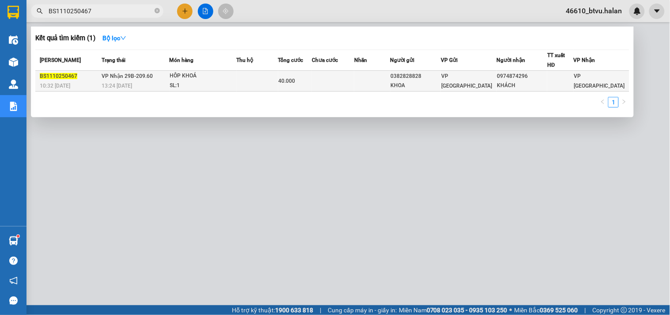
type input "BS1110250467"
click at [160, 80] on td "VP Nhận 29B-209.60 13:24 - 11/10" at bounding box center [134, 81] width 70 height 21
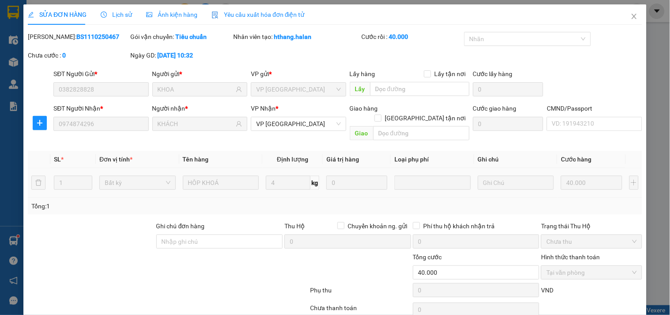
type input "0382828828"
type input "KHOA"
type input "0974874296"
type input "KHÁCH"
type input "0"
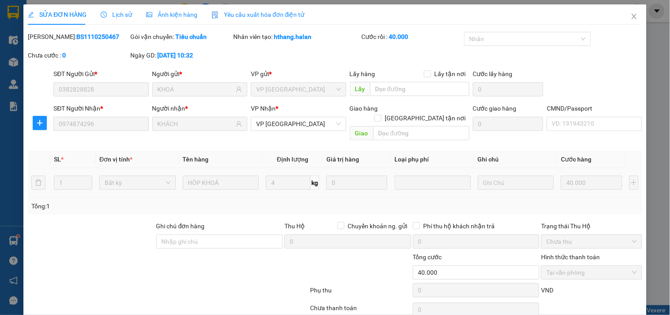
type input "40.000"
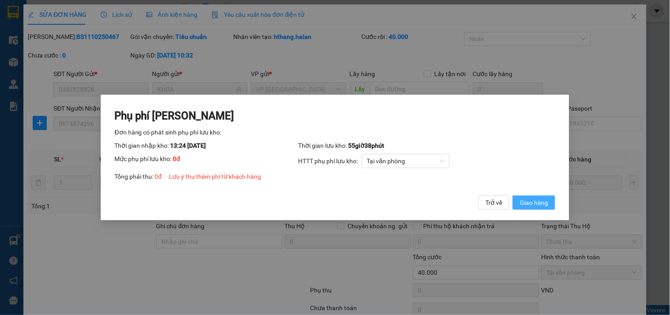
click at [528, 201] on span "Giao hàng" at bounding box center [534, 202] width 28 height 10
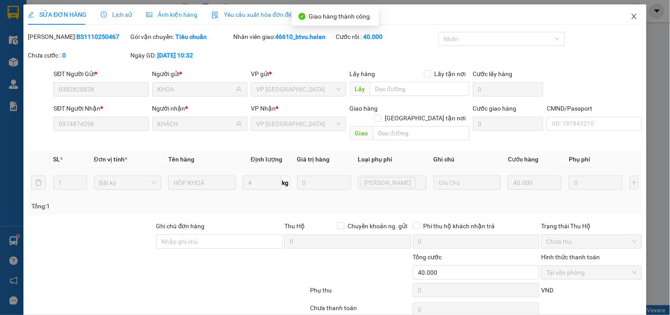
click at [622, 19] on span "Close" at bounding box center [634, 16] width 25 height 25
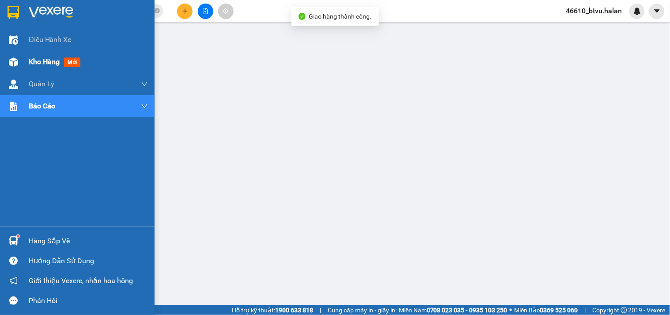
click at [9, 60] on img at bounding box center [13, 61] width 9 height 9
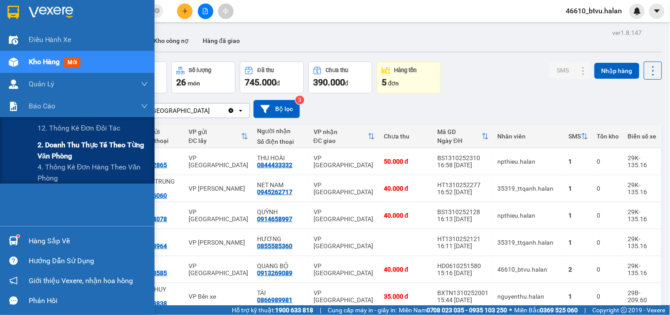
click at [51, 142] on span "2. Doanh thu thực tế theo từng văn phòng" at bounding box center [93, 150] width 110 height 22
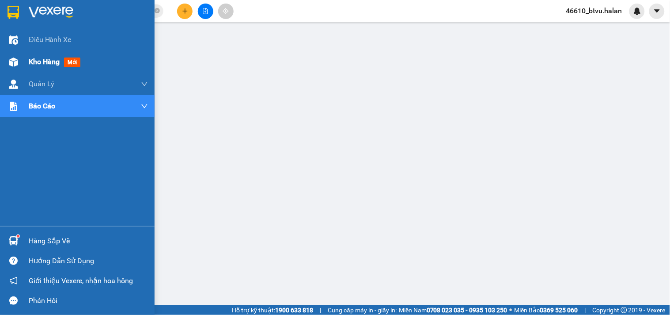
click at [11, 58] on img at bounding box center [13, 61] width 9 height 9
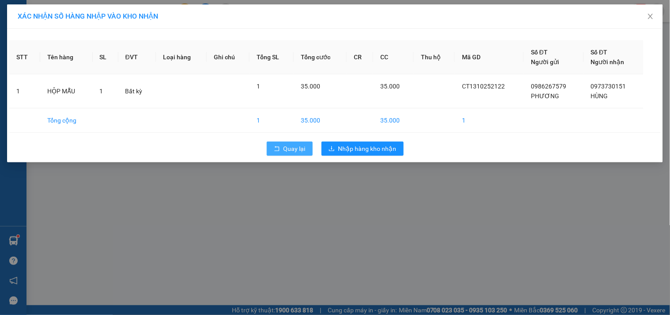
click at [300, 156] on button "Quay lại" at bounding box center [290, 148] width 46 height 14
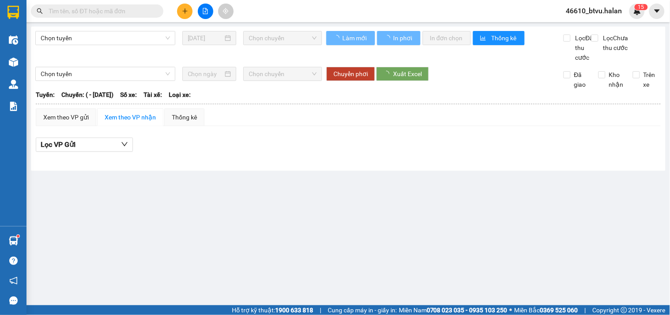
click at [178, 12] on button at bounding box center [184, 11] width 15 height 15
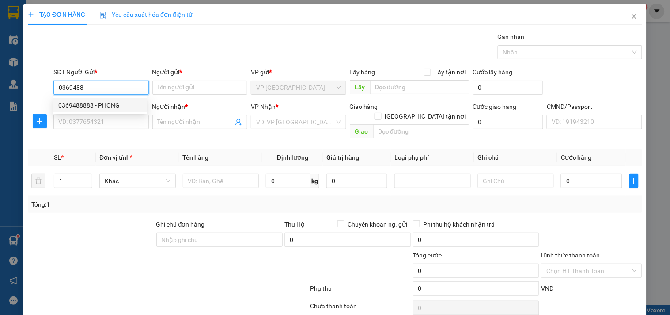
click at [102, 101] on div "0369488888 - PHONG" at bounding box center [99, 105] width 83 height 10
type input "0369488888"
type input "PHONG"
type input "0369488888"
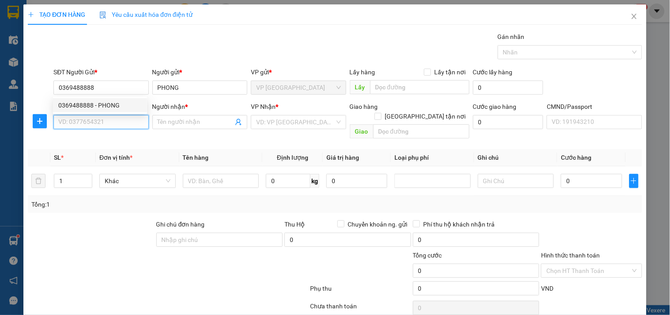
click at [95, 117] on input "SĐT Người Nhận *" at bounding box center [100, 122] width 95 height 14
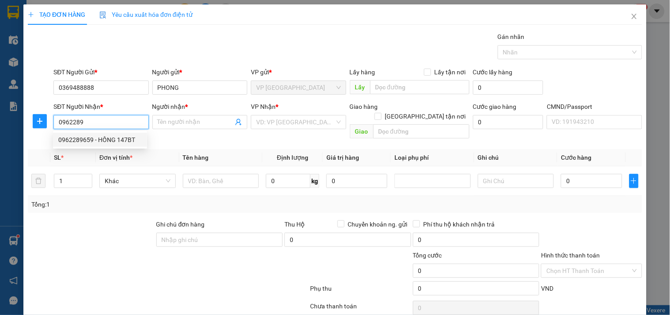
click at [96, 136] on div "0962289659 - HỒNG 147BT" at bounding box center [99, 140] width 83 height 10
type input "0962289659"
type input "HỒNG 147BT"
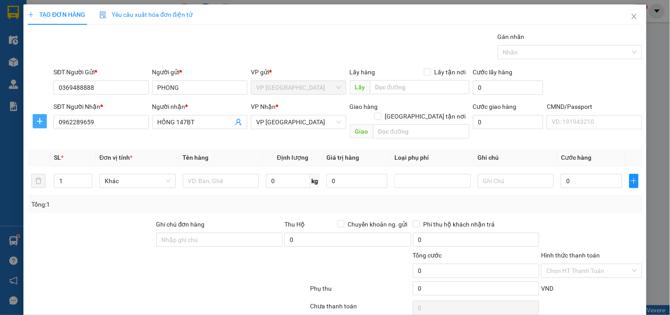
drag, startPoint x: 35, startPoint y: 118, endPoint x: 293, endPoint y: 112, distance: 257.7
click at [38, 118] on span "plus" at bounding box center [39, 121] width 13 height 7
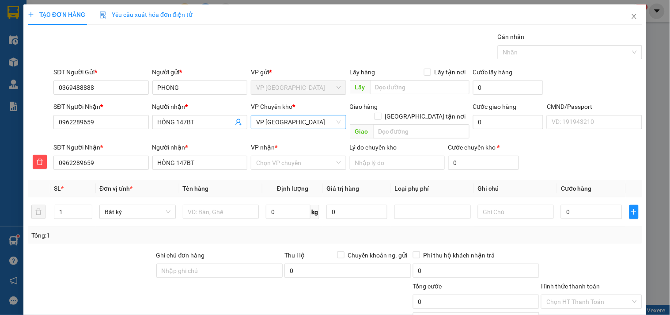
click at [282, 118] on span "VP [PERSON_NAME]" at bounding box center [298, 121] width 84 height 13
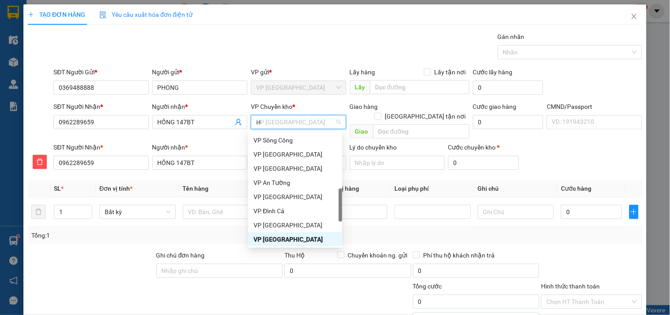
scroll to position [152, 0]
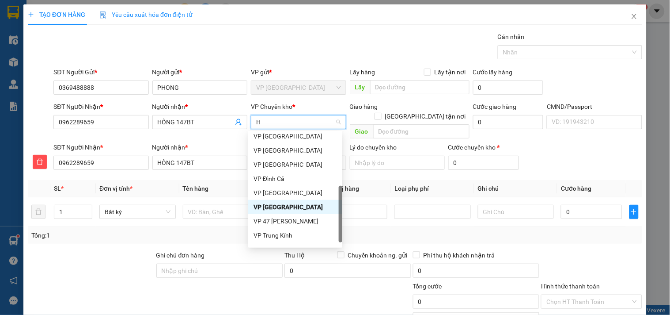
type input "HG"
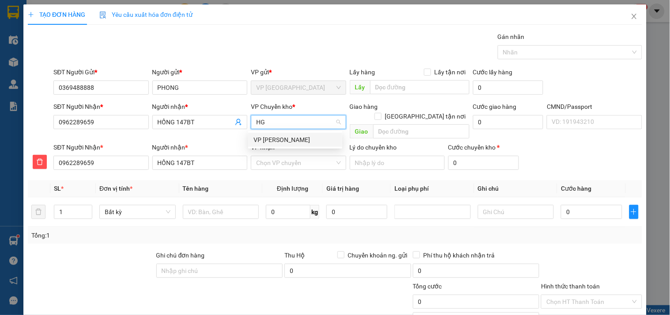
click at [282, 135] on div "[PERSON_NAME]" at bounding box center [295, 140] width 83 height 10
click at [280, 145] on div "VP nhận *" at bounding box center [298, 148] width 95 height 13
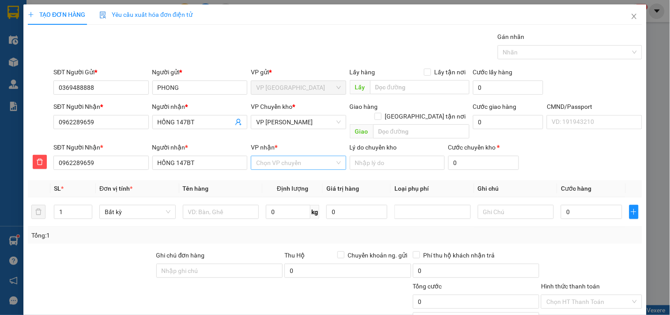
click at [274, 156] on input "VP nhận *" at bounding box center [295, 162] width 78 height 13
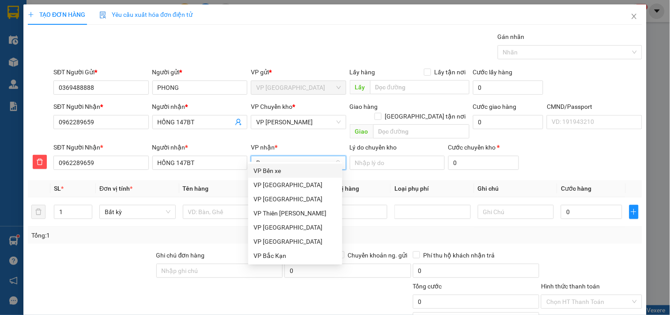
type input "BT"
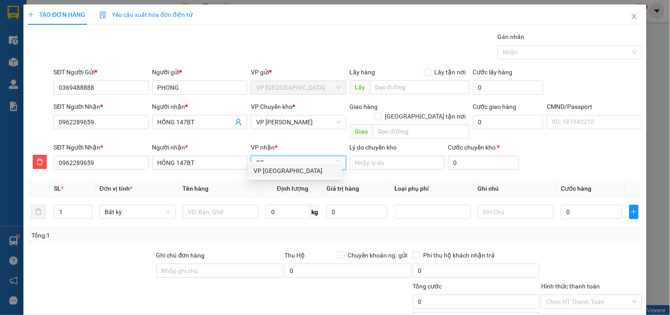
click at [273, 166] on div "VP [PERSON_NAME]" at bounding box center [295, 171] width 83 height 10
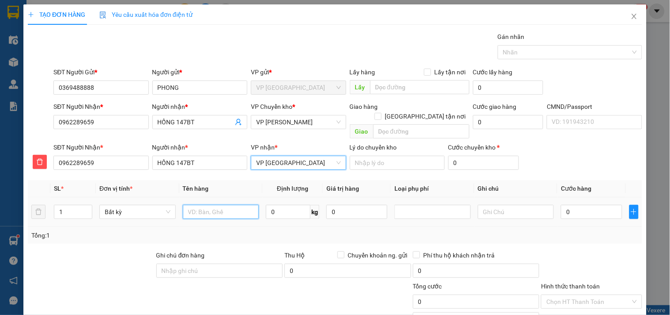
click at [221, 205] on input "text" at bounding box center [221, 212] width 76 height 14
type input "HỘP QAO"
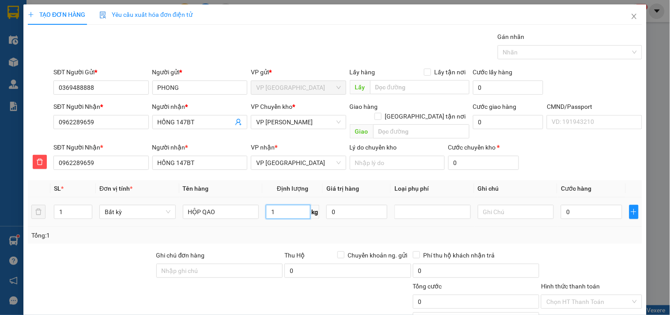
type input "1"
type input "35.000"
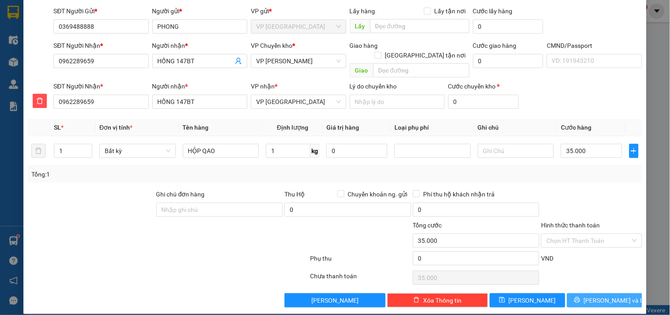
click at [587, 293] on button "Lưu và In" at bounding box center [604, 300] width 75 height 14
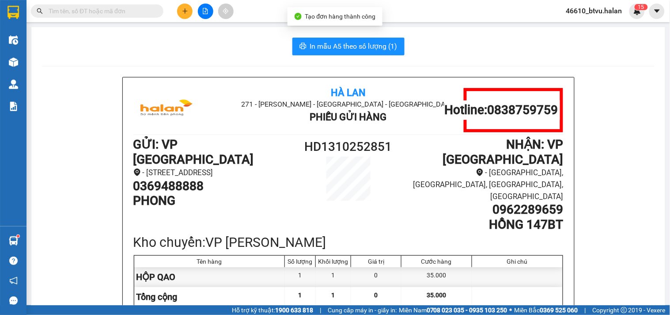
click at [167, 178] on h1 "0369488888" at bounding box center [213, 185] width 161 height 15
copy h1 "0369488888"
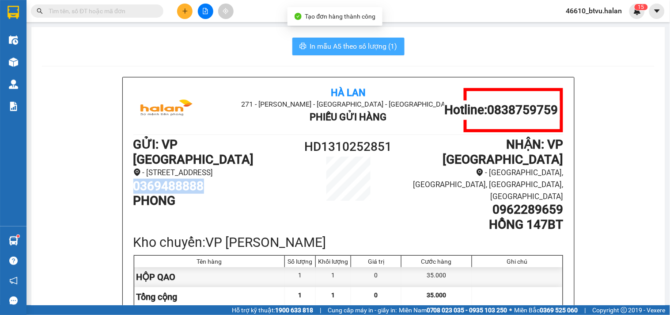
click at [306, 40] on button "In mẫu A5 theo số lượng (1)" at bounding box center [348, 47] width 112 height 18
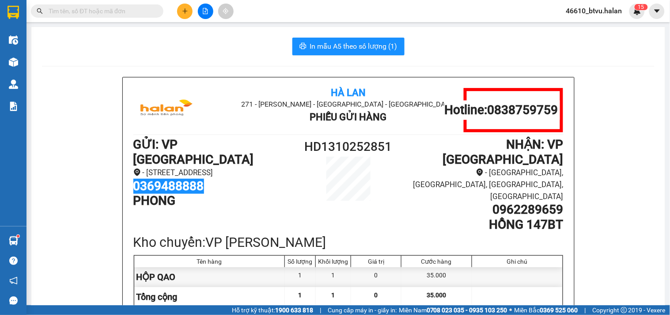
click at [184, 8] on icon "plus" at bounding box center [185, 11] width 6 height 6
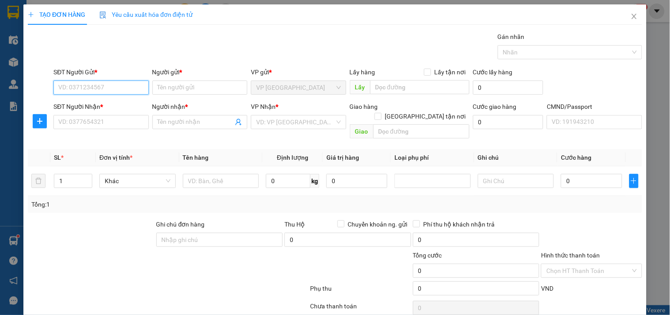
paste input "0369488888"
type input "0369488888"
click at [118, 103] on div "0369488888 - PHONG" at bounding box center [99, 105] width 83 height 10
type input "PHONG"
type input "0369488888"
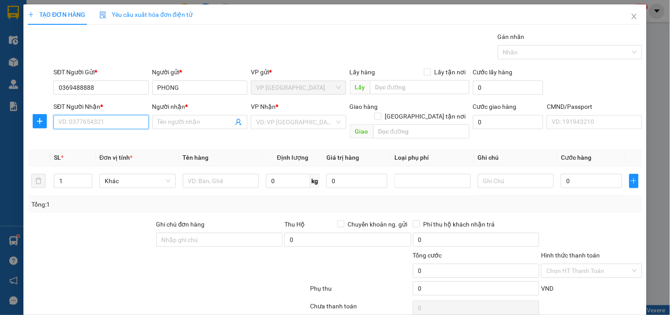
click at [116, 118] on input "SĐT Người Nhận *" at bounding box center [100, 122] width 95 height 14
type input "0398857702"
click at [109, 133] on div "0398857702 - NAM" at bounding box center [100, 140] width 94 height 14
type input "NAM"
type input "0398857702"
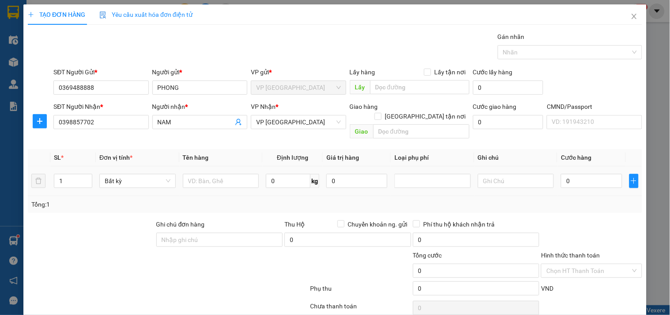
click at [227, 166] on td at bounding box center [220, 181] width 83 height 30
click at [209, 174] on input "text" at bounding box center [221, 181] width 76 height 14
type input "HỘP TÚI"
type input "1"
type input "35.000"
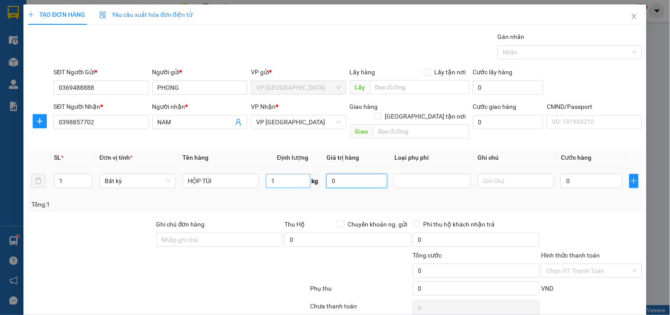
type input "35.000"
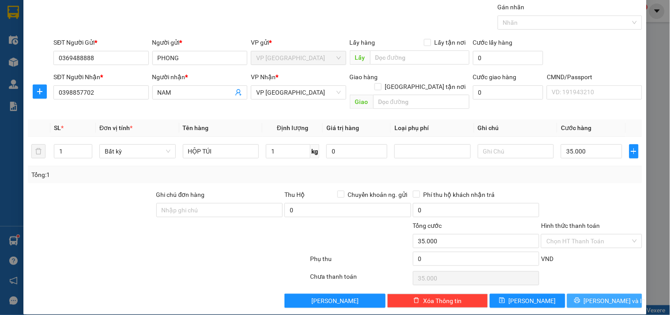
click at [615, 296] on span "Lưu và In" at bounding box center [615, 301] width 62 height 10
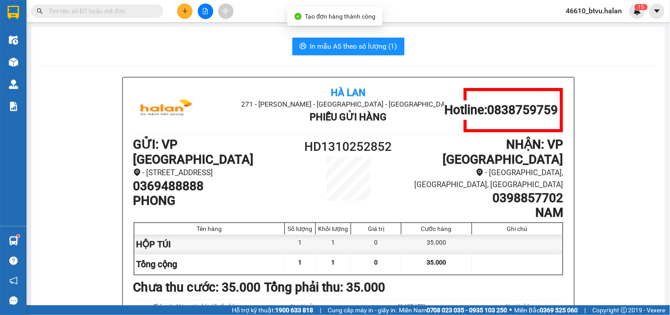
drag, startPoint x: 341, startPoint y: 66, endPoint x: 342, endPoint y: 61, distance: 5.5
click at [346, 51] on span "In mẫu A5 theo số lượng (1)" at bounding box center [353, 46] width 87 height 11
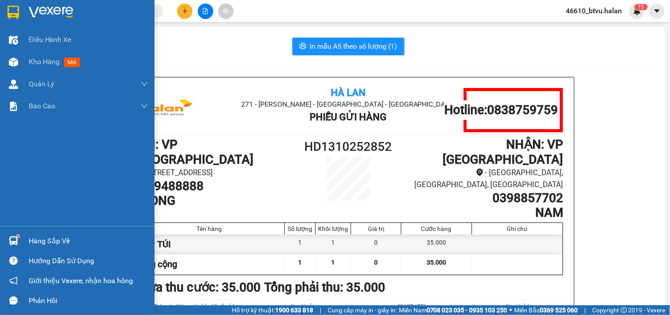
click at [10, 240] on img at bounding box center [13, 240] width 9 height 9
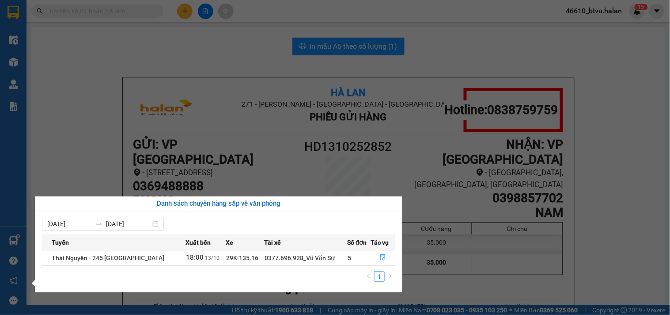
drag, startPoint x: 197, startPoint y: 129, endPoint x: 118, endPoint y: 35, distance: 122.2
click at [195, 127] on section "Kết quả tìm kiếm ( 0 ) Bộ lọc No Data 46610_btvu.halan 1 5 Điều hành xe Kho hàn…" at bounding box center [335, 157] width 670 height 315
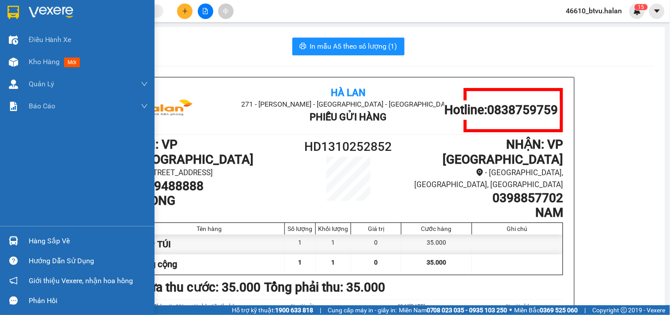
click at [23, 237] on div "Hàng sắp về" at bounding box center [77, 241] width 155 height 20
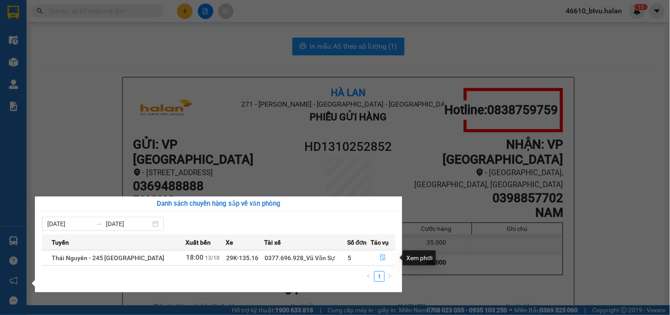
click at [390, 259] on button "button" at bounding box center [383, 257] width 24 height 14
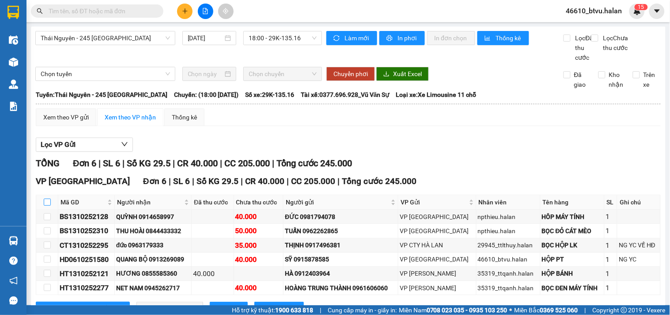
click at [46, 205] on input "checkbox" at bounding box center [47, 201] width 7 height 7
checkbox input "true"
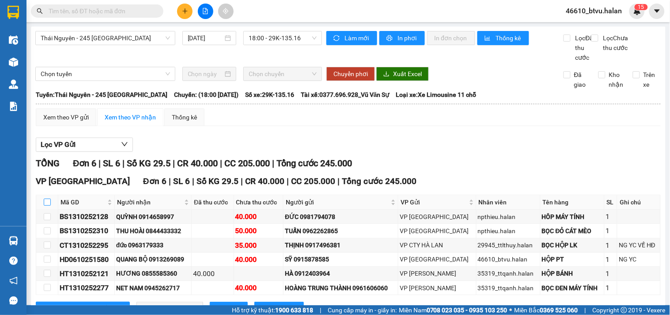
checkbox input "true"
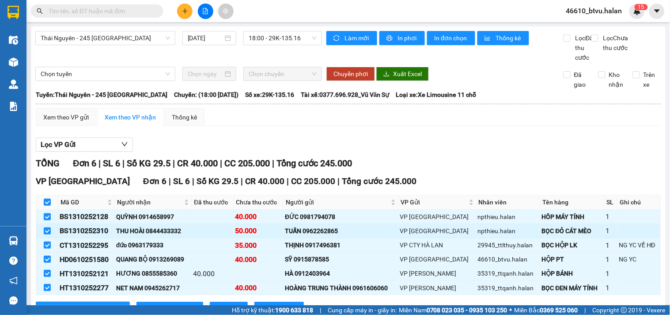
scroll to position [46, 0]
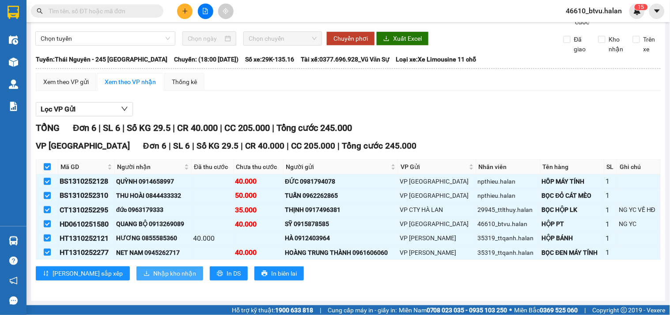
click at [153, 271] on span "Nhập kho nhận" at bounding box center [174, 273] width 43 height 10
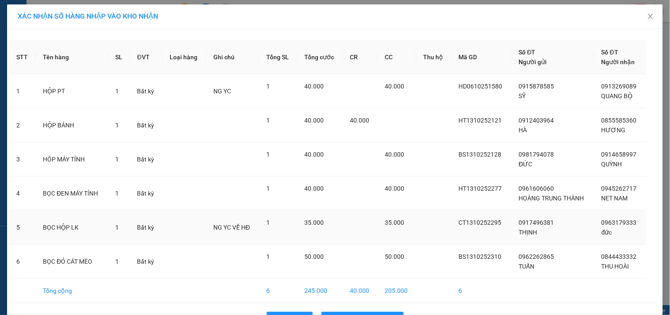
scroll to position [28, 0]
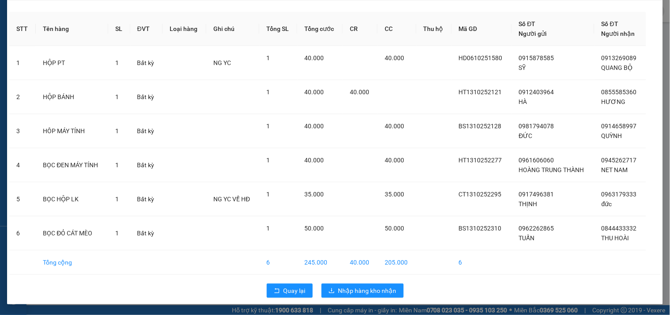
click at [361, 277] on div "STT Tên hàng SL ĐVT Loại hàng Ghi chú Tổng SL Tổng cước CR CC Thu hộ Mã GD Số Đ…" at bounding box center [335, 152] width 656 height 304
click at [361, 280] on div "Quay lại Nhập hàng kho nhận" at bounding box center [335, 290] width 652 height 23
click at [362, 285] on button "Nhập hàng kho nhận" at bounding box center [363, 290] width 82 height 14
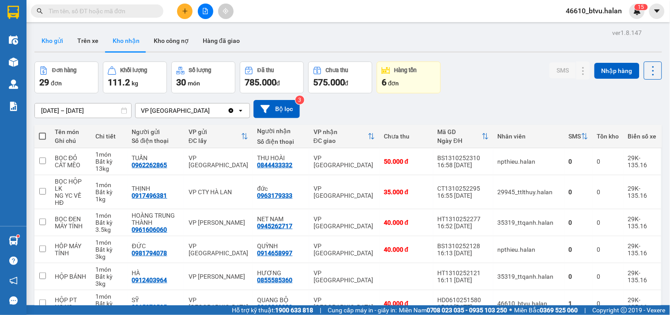
click at [47, 31] on button "Kho gửi" at bounding box center [52, 40] width 36 height 21
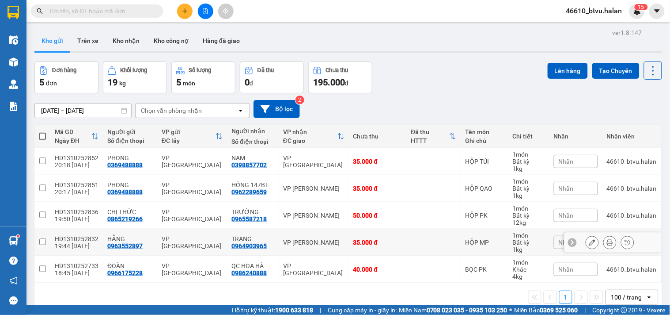
scroll to position [41, 0]
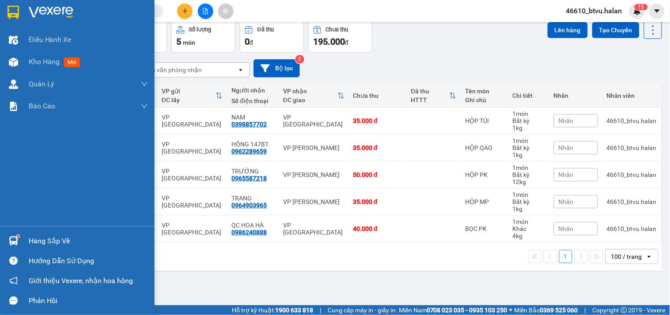
click at [29, 235] on div "Hàng sắp về" at bounding box center [88, 240] width 119 height 13
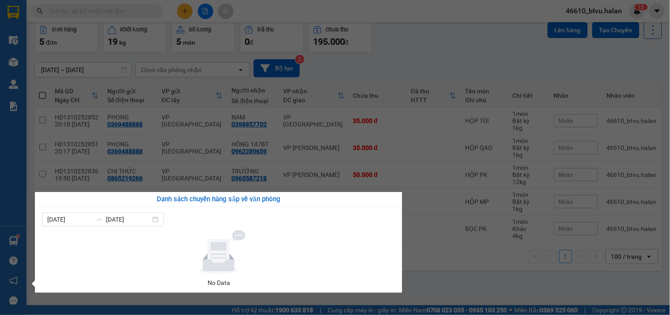
click at [456, 281] on section "Kết quả tìm kiếm ( 0 ) Bộ lọc No Data 46610_btvu.halan 1 5 Điều hành xe Kho hàn…" at bounding box center [335, 157] width 670 height 315
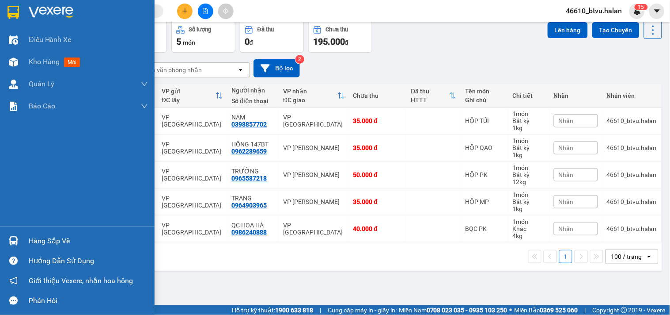
click at [35, 247] on div "Hàng sắp về" at bounding box center [88, 240] width 119 height 13
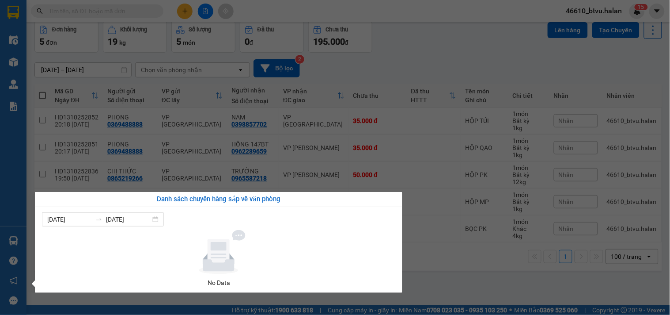
drag, startPoint x: 75, startPoint y: 131, endPoint x: 62, endPoint y: 125, distance: 14.3
click at [75, 130] on section "Kết quả tìm kiếm ( 0 ) Bộ lọc No Data 46610_btvu.halan 1 5 Điều hành xe Kho hàn…" at bounding box center [335, 157] width 670 height 315
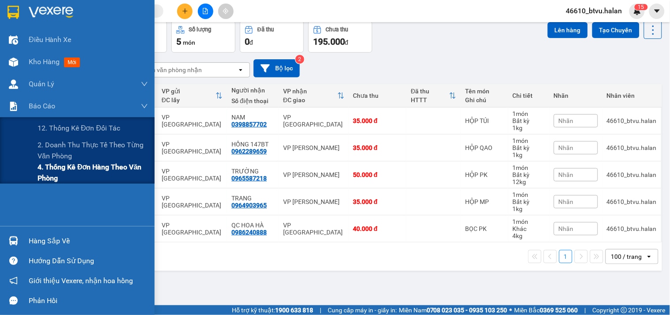
click at [46, 168] on span "4. Thống kê đơn hàng theo văn phòng" at bounding box center [93, 172] width 110 height 22
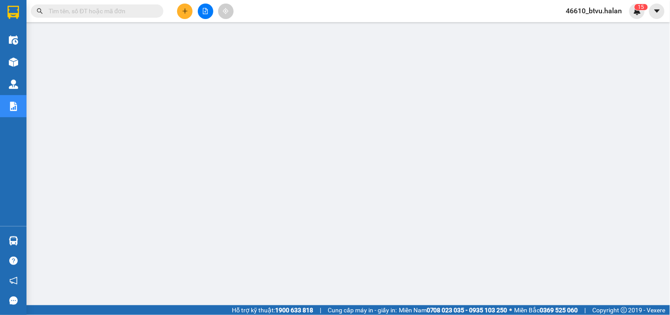
click at [26, 63] on div "Kho hàng mới" at bounding box center [13, 62] width 27 height 22
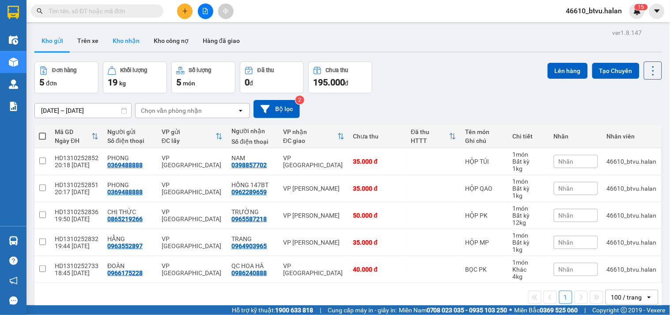
click at [135, 43] on button "Kho nhận" at bounding box center [126, 40] width 41 height 21
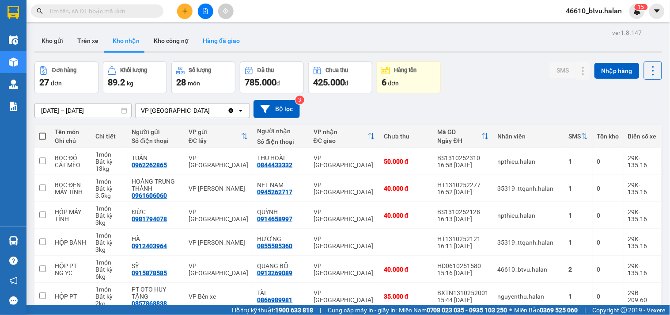
click at [236, 49] on button "Hàng đã giao" at bounding box center [221, 40] width 51 height 21
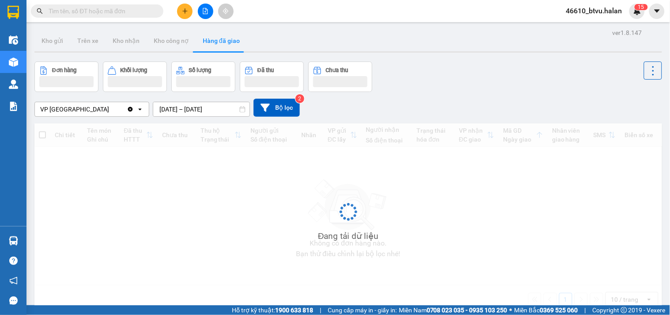
click at [197, 104] on input "11/10/2025 – 13/10/2025" at bounding box center [201, 109] width 96 height 14
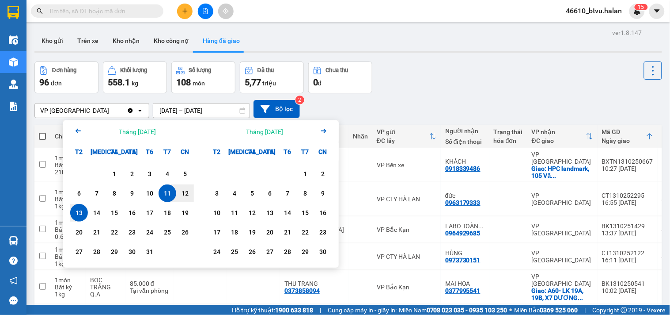
click at [84, 213] on div "13" at bounding box center [79, 212] width 12 height 11
type input "13/10/2025 – 13/10/2025"
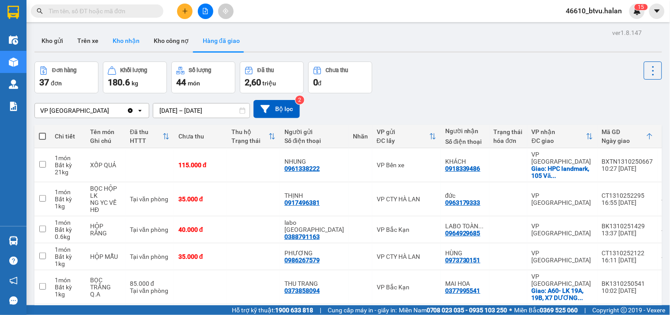
click at [106, 36] on button "Kho nhận" at bounding box center [126, 40] width 41 height 21
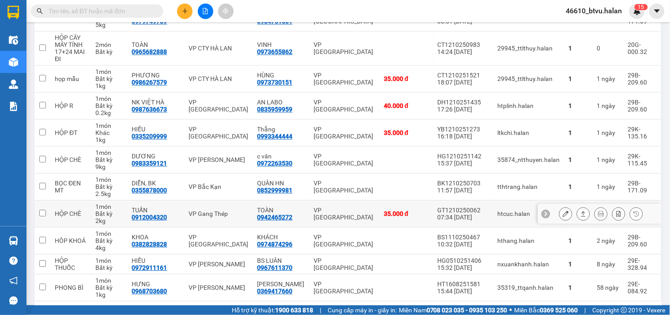
scroll to position [608, 0]
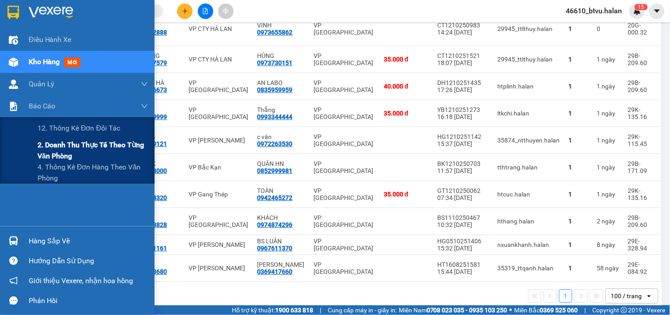
click at [68, 146] on span "2. Doanh thu thực tế theo từng văn phòng" at bounding box center [93, 150] width 110 height 22
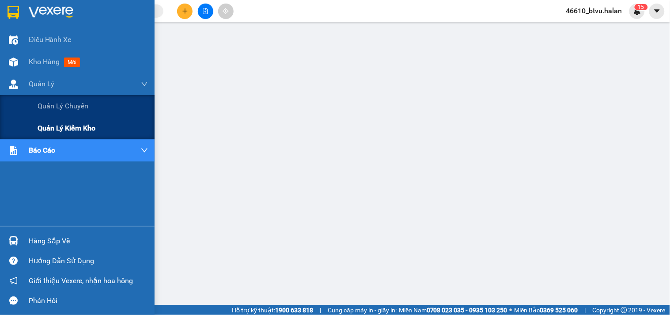
click at [57, 122] on span "Quản lý kiểm kho" at bounding box center [67, 127] width 58 height 11
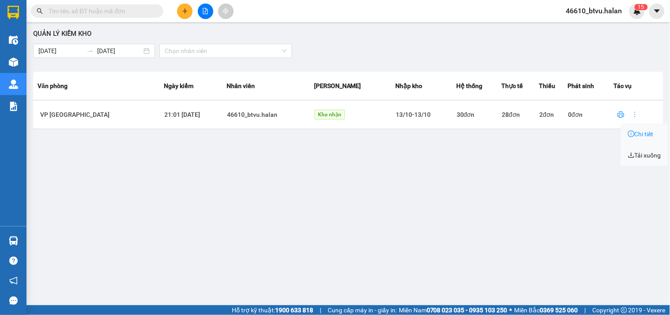
click at [630, 133] on icon "info-circle" at bounding box center [631, 133] width 7 height 7
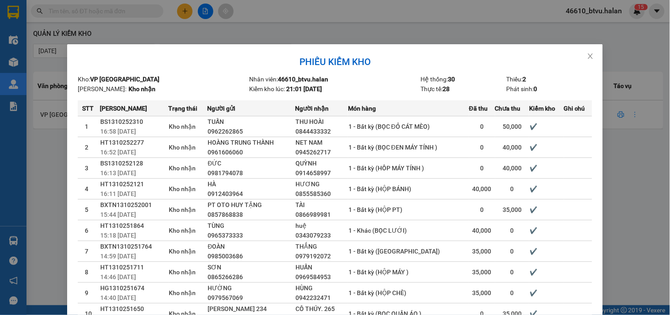
scroll to position [78, 0]
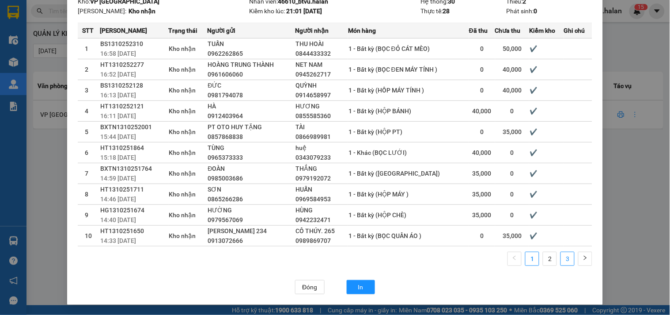
click at [567, 258] on link "3" at bounding box center [567, 258] width 13 height 13
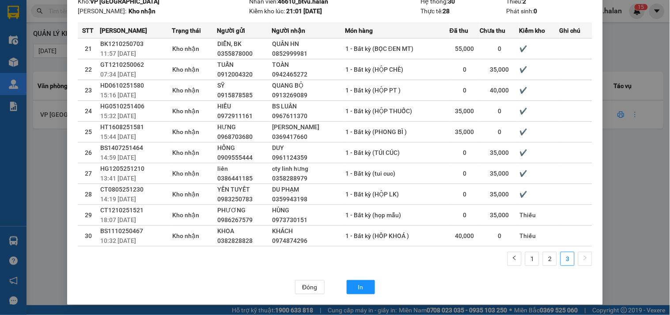
click at [450, 234] on td "40,000" at bounding box center [465, 235] width 30 height 21
click at [450, 233] on div "40,000" at bounding box center [464, 236] width 29 height 10
click at [480, 231] on div "0" at bounding box center [499, 236] width 39 height 10
click at [127, 230] on span "BS1110250467" at bounding box center [121, 230] width 43 height 7
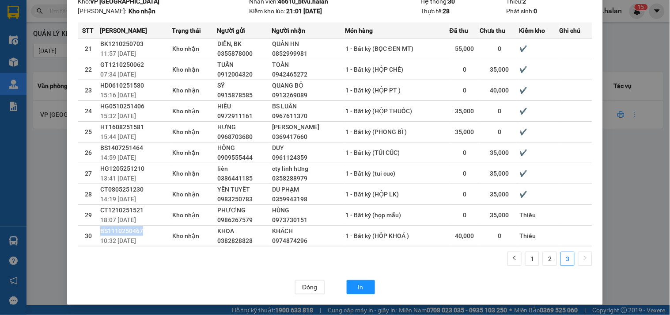
click at [127, 230] on span "BS1110250467" at bounding box center [121, 230] width 43 height 7
copy span "BS1110250467"
click at [178, 221] on td "Kho nhận" at bounding box center [194, 214] width 45 height 21
click at [129, 211] on span "CT1210251521" at bounding box center [121, 209] width 43 height 7
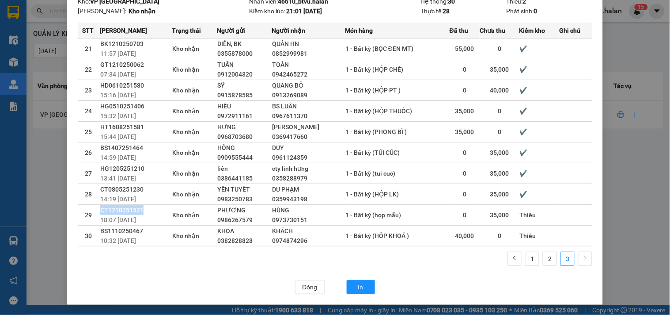
copy span "CT1210251521"
click at [113, 230] on span "BS1110250467" at bounding box center [121, 230] width 43 height 7
copy span "BS1110250467"
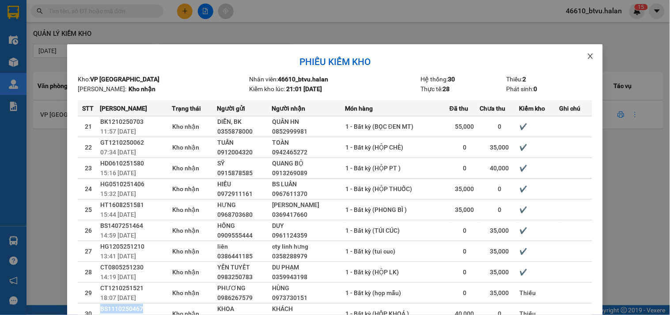
click at [586, 61] on span "Close" at bounding box center [590, 56] width 25 height 25
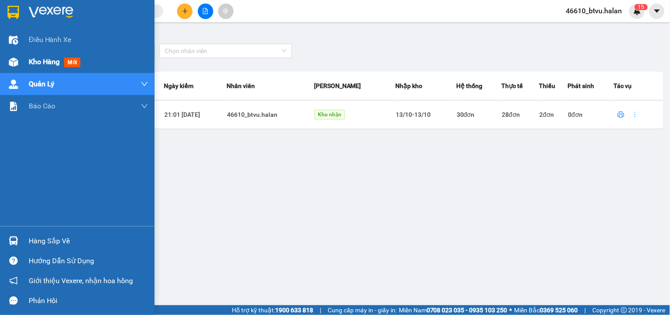
click at [32, 54] on div "Kho hàng mới" at bounding box center [88, 62] width 119 height 22
